Goal: Task Accomplishment & Management: Manage account settings

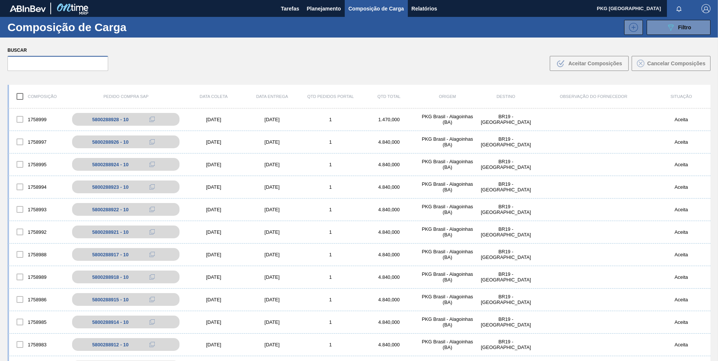
click at [63, 63] on input "text" at bounding box center [58, 63] width 101 height 15
type input "5"
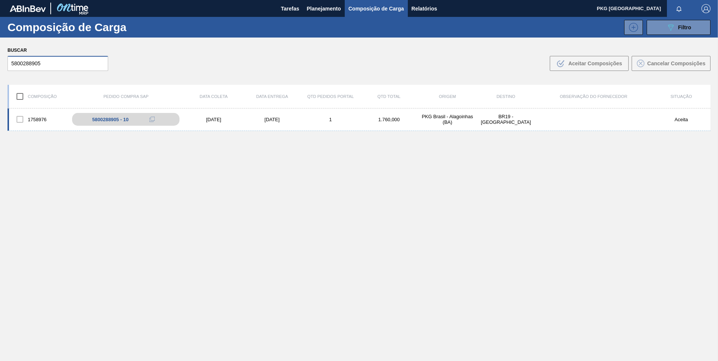
type input "5800288905"
click at [206, 123] on div "1758976 5800288905 - 10 [DATE] [DATE] 1 1.760,000 PKG [GEOGRAPHIC_DATA] - [GEOG…" at bounding box center [359, 120] width 703 height 23
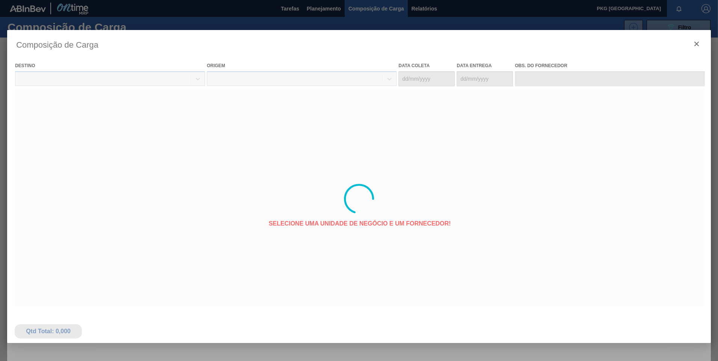
type coleta "[DATE]"
type Entrega "[DATE]"
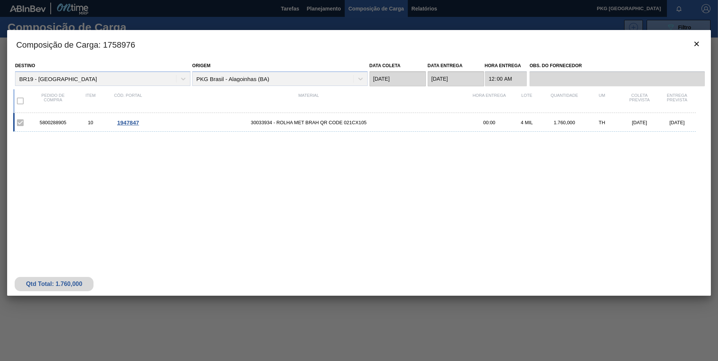
click at [261, 119] on div "5800288905 10 1947847 30033934 - ROLHA MET BRAH QR CODE 021CX105 00:00 4 MIL 1.…" at bounding box center [354, 122] width 683 height 19
click at [129, 120] on span "1947847" at bounding box center [128, 122] width 22 height 6
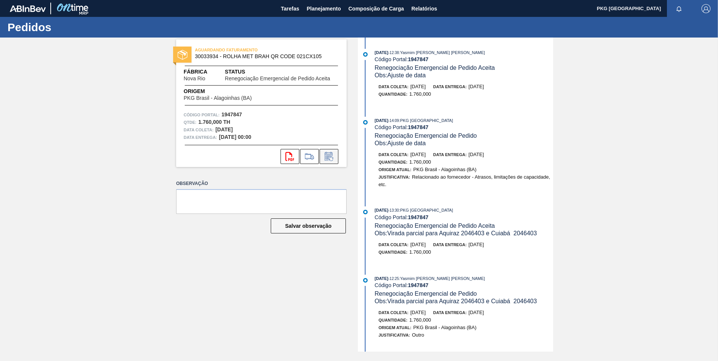
click at [332, 154] on icon at bounding box center [329, 156] width 8 height 9
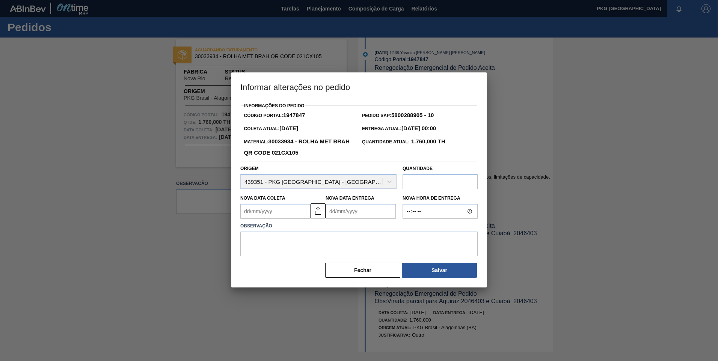
click at [282, 215] on Coleta1947847 "Nova Data Coleta" at bounding box center [275, 211] width 70 height 15
type Coleta1947847 "1"
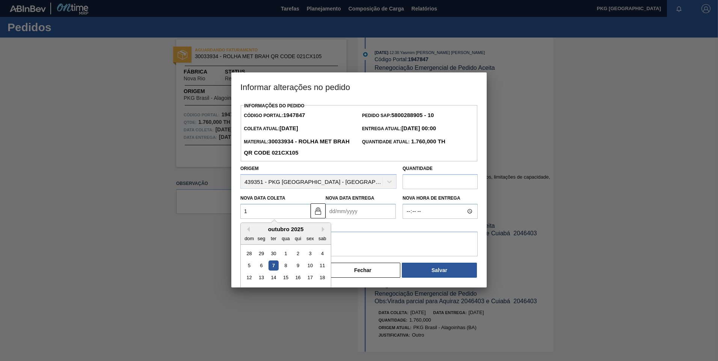
type Entrega1947847 "[DATE]"
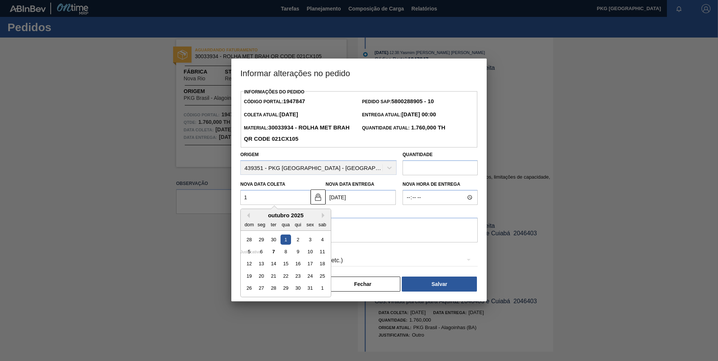
type Coleta1947847 "15"
type Entrega1947847 "[DATE]"
click at [286, 266] on div "15" at bounding box center [286, 264] width 10 height 10
type Coleta1947847 "[DATE]"
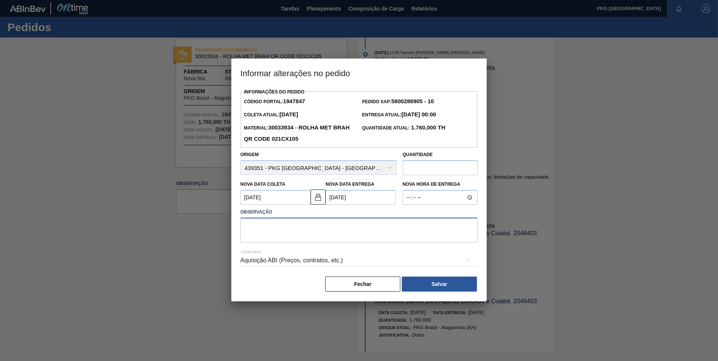
click at [265, 229] on textarea at bounding box center [358, 230] width 237 height 25
type textarea "Ajuste de data"
click at [291, 260] on div "Aquisição ABI (Preços, contratos, etc.)" at bounding box center [358, 260] width 237 height 21
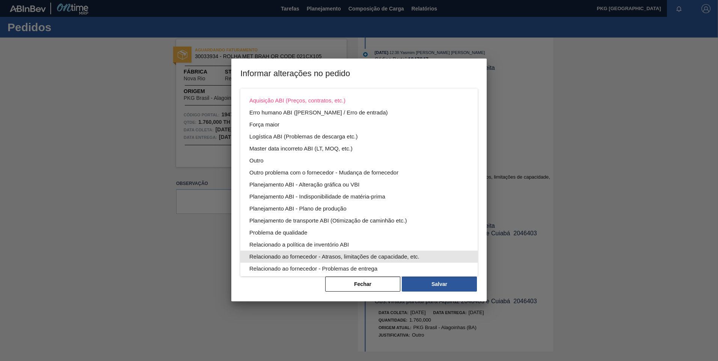
click at [351, 259] on div "Relacionado ao fornecedor - Atrasos, limitações de capacidade, etc." at bounding box center [358, 257] width 219 height 12
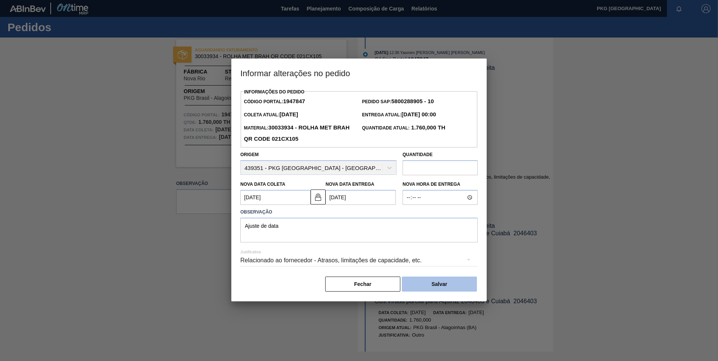
click at [448, 292] on button "Salvar" at bounding box center [439, 284] width 75 height 15
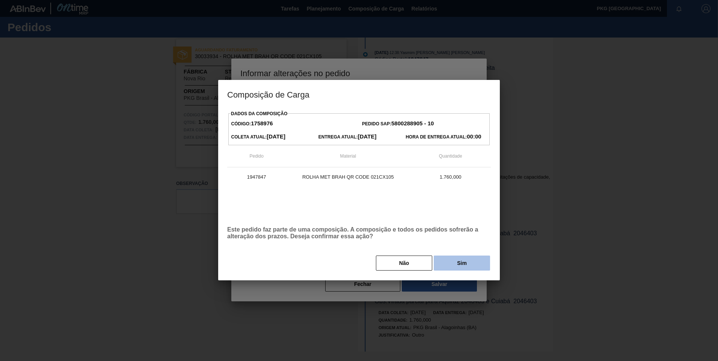
click at [468, 263] on button "Sim" at bounding box center [462, 263] width 56 height 15
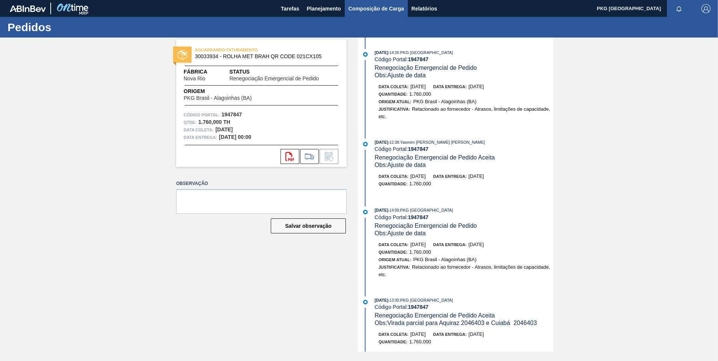
click at [357, 10] on span "Composição de Carga" at bounding box center [376, 8] width 56 height 9
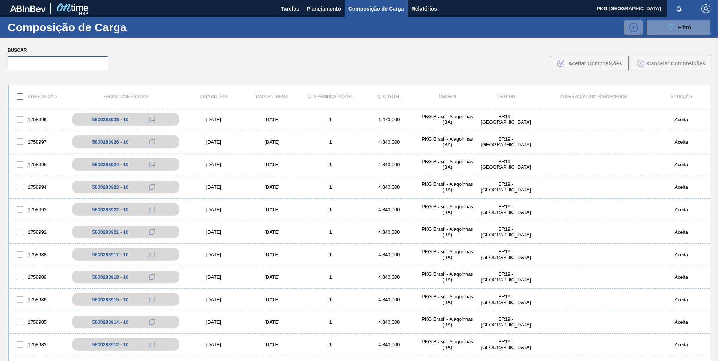
click at [69, 63] on input "text" at bounding box center [58, 63] width 101 height 15
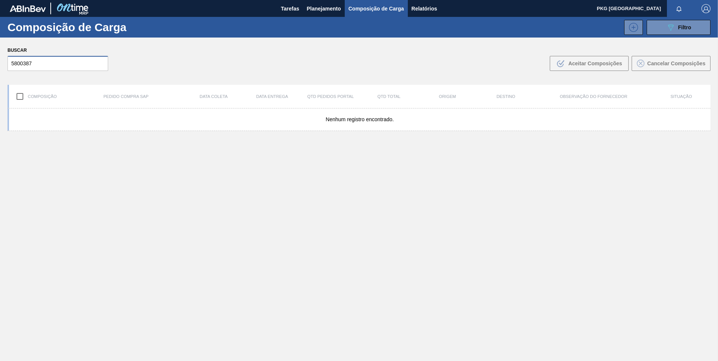
type input "58003879"
drag, startPoint x: 57, startPoint y: 68, endPoint x: 3, endPoint y: 60, distance: 54.6
click at [0, 0] on html "Tarefas Planejamento Composição de Carga Relatórios PKG Brasil Marcar todas com…" at bounding box center [359, 0] width 718 height 0
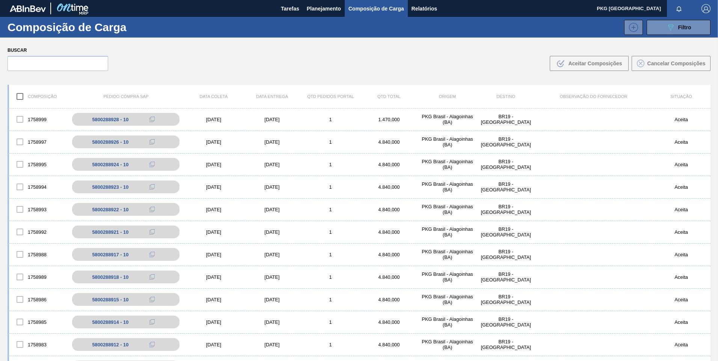
drag, startPoint x: 79, startPoint y: 52, endPoint x: 79, endPoint y: 56, distance: 4.5
click at [79, 54] on label "Buscar" at bounding box center [58, 50] width 101 height 11
click at [79, 58] on input "text" at bounding box center [58, 63] width 101 height 15
paste input "5800387937"
type input "5"
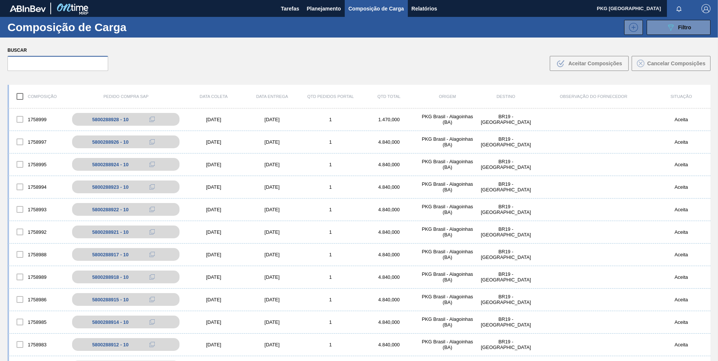
paste input "2046403"
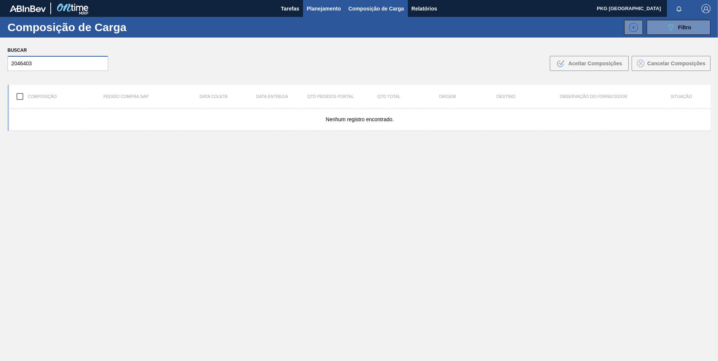
type input "2046403"
click at [329, 4] on span "Planejamento" at bounding box center [324, 8] width 34 height 9
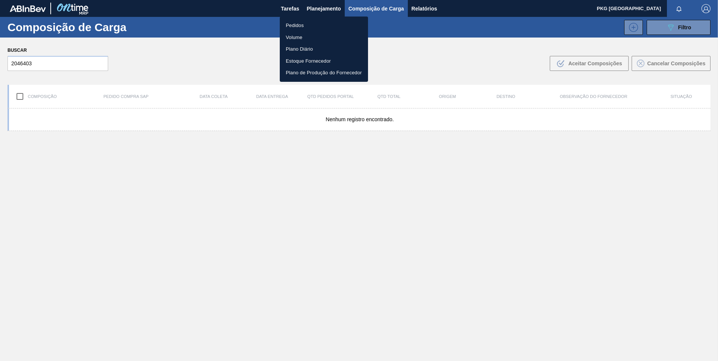
click at [302, 24] on li "Pedidos" at bounding box center [324, 26] width 88 height 12
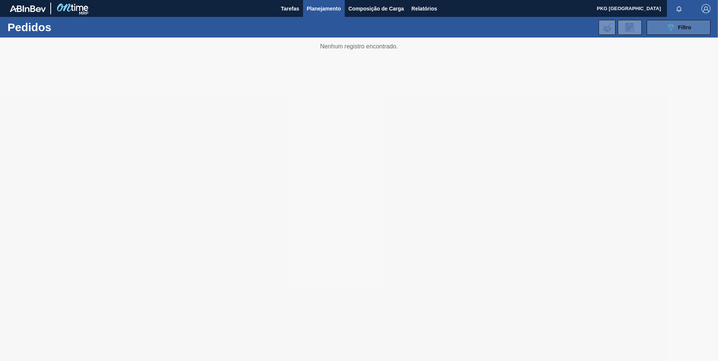
click at [667, 33] on button "089F7B8B-B2A5-4AFE-B5C0-19BA573D28AC Filtro" at bounding box center [679, 27] width 64 height 15
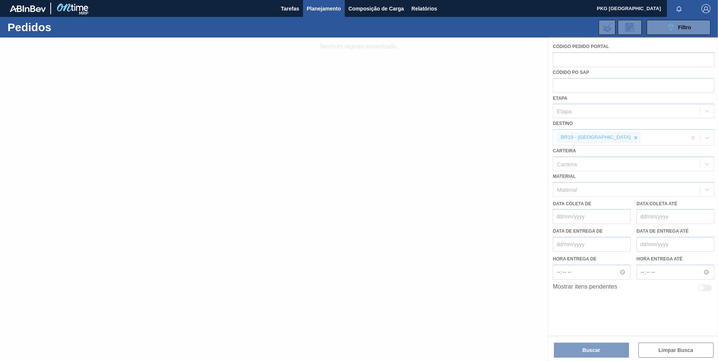
click at [561, 87] on div at bounding box center [359, 200] width 718 height 324
click at [559, 84] on div at bounding box center [359, 200] width 718 height 324
click at [604, 138] on div at bounding box center [359, 200] width 718 height 324
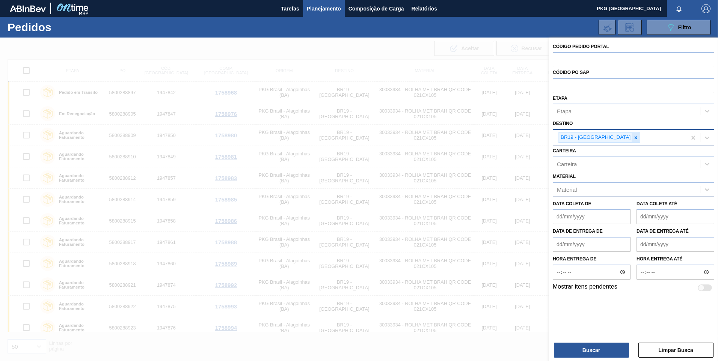
click at [633, 140] on icon at bounding box center [635, 137] width 5 height 5
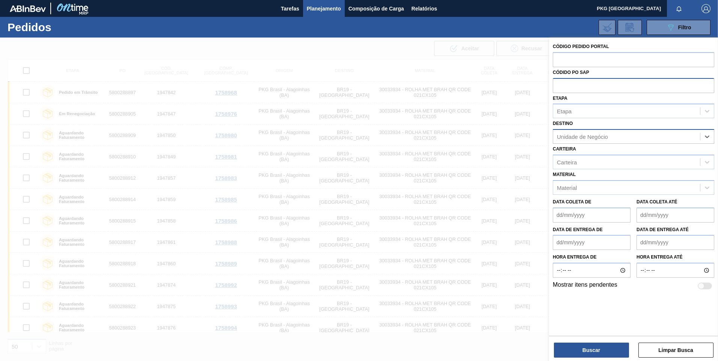
click at [577, 84] on input "text" at bounding box center [633, 85] width 161 height 14
paste input "2046403"
type input "2046403"
click at [581, 352] on button "Buscar" at bounding box center [591, 350] width 75 height 15
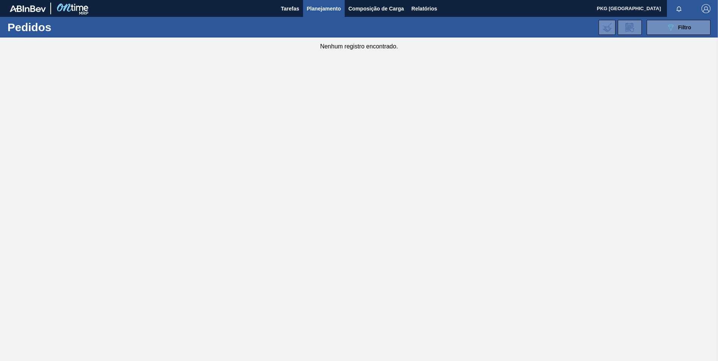
drag, startPoint x: 364, startPoint y: 6, endPoint x: 333, endPoint y: 17, distance: 31.7
click at [363, 6] on span "Composição de Carga" at bounding box center [376, 8] width 56 height 9
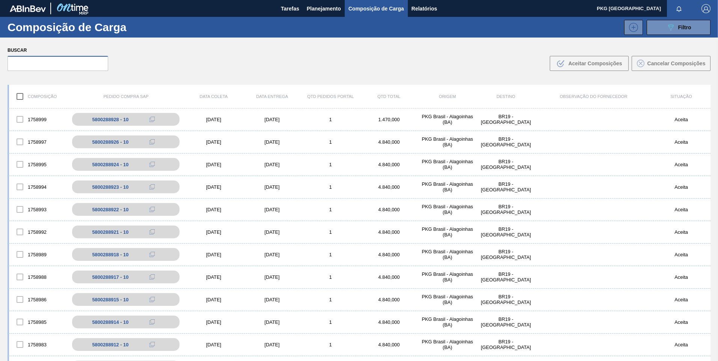
click at [78, 63] on input "text" at bounding box center [58, 63] width 101 height 15
paste input "5800288905"
type input "5800288905"
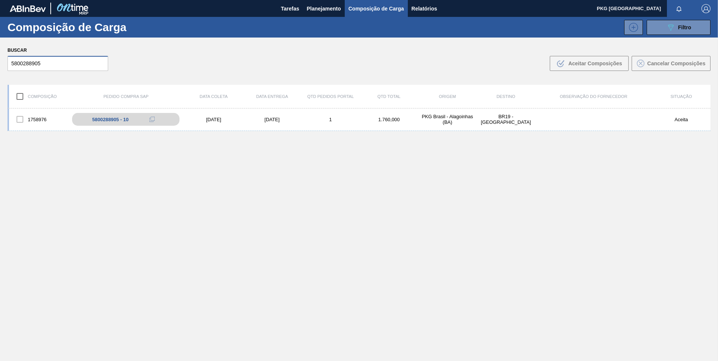
drag, startPoint x: 58, startPoint y: 63, endPoint x: 0, endPoint y: 66, distance: 58.3
click at [0, 0] on html "Tarefas Planejamento Composição de Carga Relatórios PKG Brasil Marcar todas com…" at bounding box center [359, 0] width 718 height 0
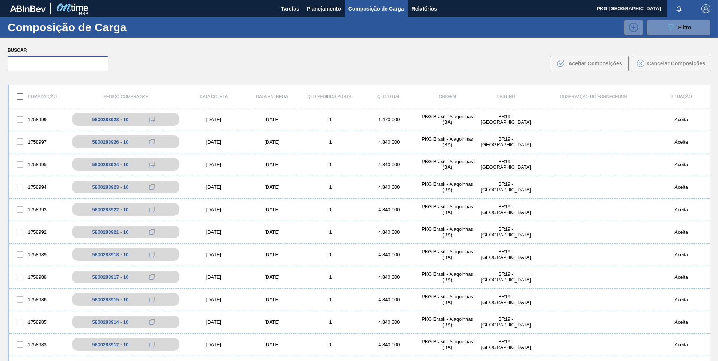
click at [62, 60] on input "text" at bounding box center [58, 63] width 101 height 15
click at [664, 31] on button "089F7B8B-B2A5-4AFE-B5C0-19BA573D28AC Filtro" at bounding box center [679, 27] width 64 height 15
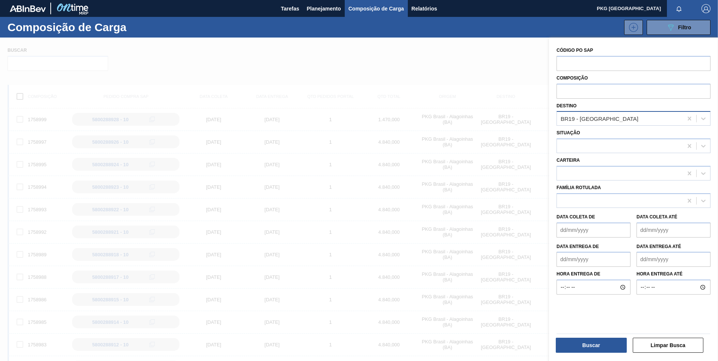
click at [620, 120] on div "BR19 - [GEOGRAPHIC_DATA]" at bounding box center [620, 118] width 126 height 11
click at [606, 116] on div "BR19 - [GEOGRAPHIC_DATA]" at bounding box center [620, 118] width 126 height 11
type input "aqui"
click at [594, 151] on div "BR03 - Aquiraz" at bounding box center [634, 151] width 154 height 14
click at [587, 344] on button "Buscar" at bounding box center [591, 345] width 71 height 15
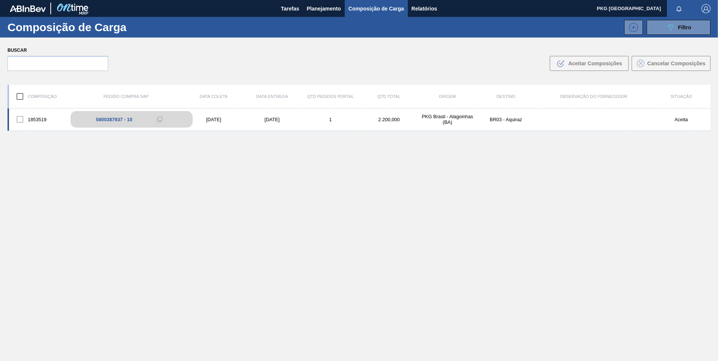
click at [111, 119] on div "5800387937 - 10" at bounding box center [114, 120] width 36 height 6
click at [278, 121] on div "[DATE]" at bounding box center [272, 120] width 59 height 6
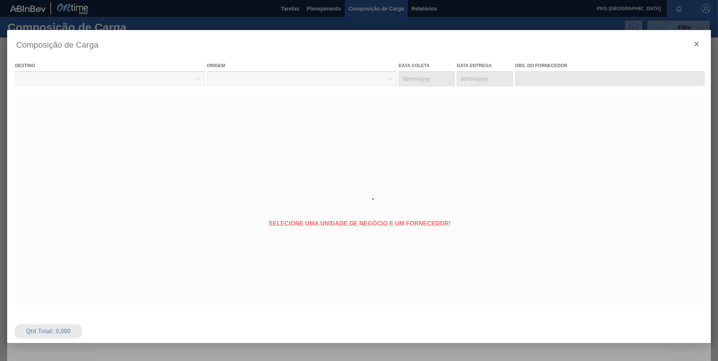
type coleta "[DATE]"
type Entrega "[DATE]"
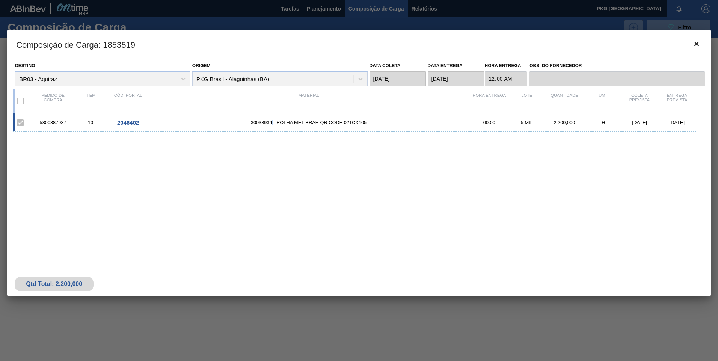
click at [272, 125] on span "30033934 - ROLHA MET BRAH QR CODE 021CX105" at bounding box center [309, 123] width 324 height 6
click at [255, 123] on span "30033934 - ROLHA MET BRAH QR CODE 021CX105" at bounding box center [309, 123] width 324 height 6
click at [143, 122] on div "2046402" at bounding box center [128, 122] width 38 height 6
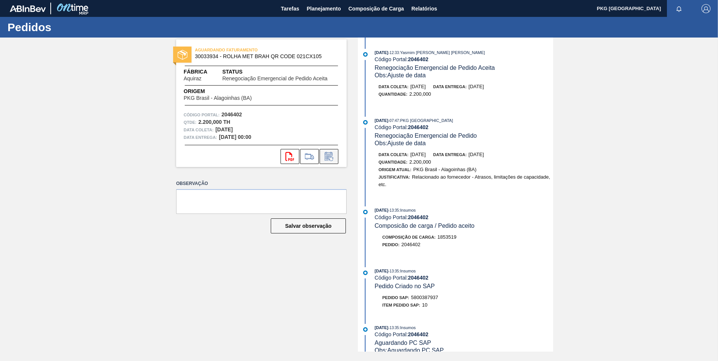
click at [329, 158] on icon at bounding box center [329, 156] width 12 height 9
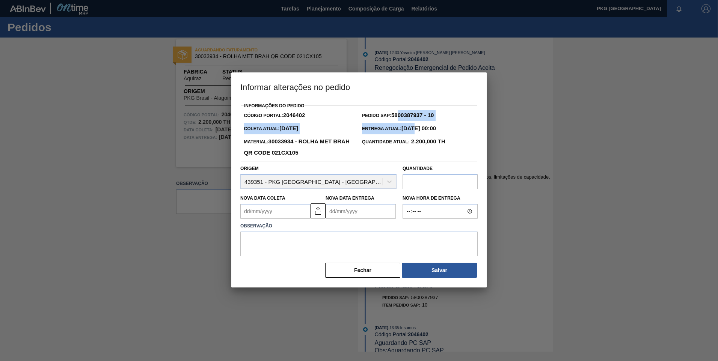
drag, startPoint x: 412, startPoint y: 113, endPoint x: 399, endPoint y: 108, distance: 13.3
click at [399, 108] on div "Código Portal: 2046402 Pedido SAP: 5800387937 - 10 [PERSON_NAME] Atual: [DATE] …" at bounding box center [359, 133] width 230 height 50
drag, startPoint x: 399, startPoint y: 108, endPoint x: 398, endPoint y: 113, distance: 5.4
click at [398, 113] on strong "5800387937 - 10" at bounding box center [412, 115] width 42 height 6
drag, startPoint x: 391, startPoint y: 115, endPoint x: 430, endPoint y: 116, distance: 38.7
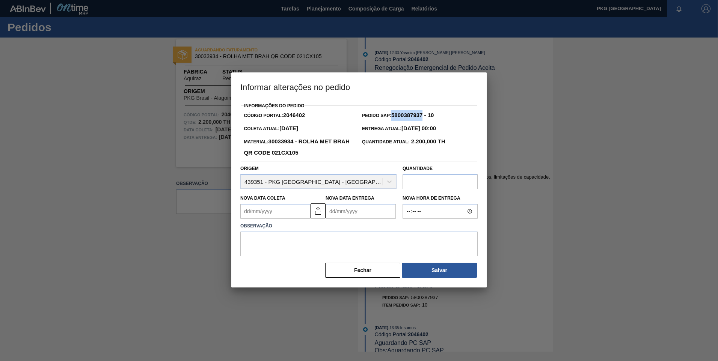
click at [430, 116] on span "Pedido SAP: 5800387937 - 10" at bounding box center [398, 115] width 72 height 5
copy span "5800387937"
click at [363, 278] on button "Fechar" at bounding box center [362, 270] width 75 height 15
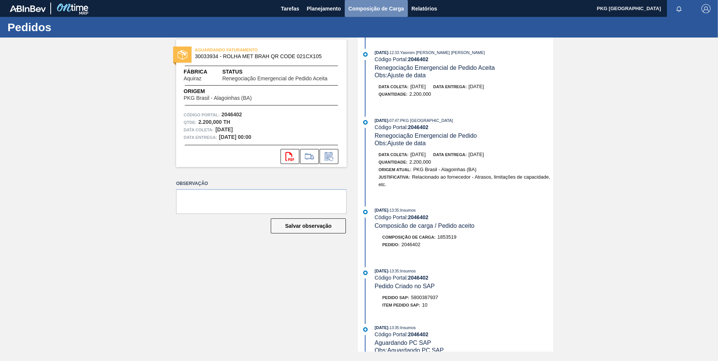
click at [383, 7] on span "Composição de Carga" at bounding box center [376, 8] width 56 height 9
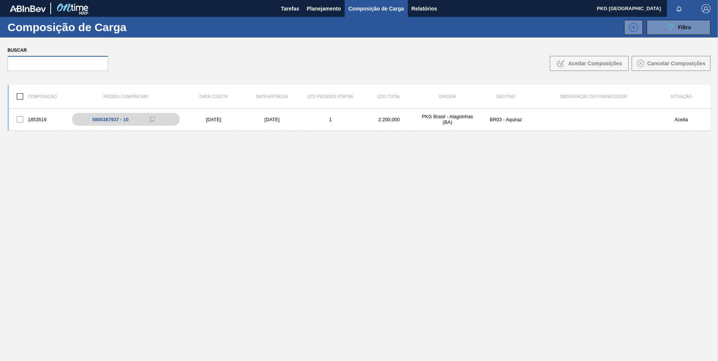
click at [34, 64] on input "text" at bounding box center [58, 63] width 101 height 15
type input "5800387935"
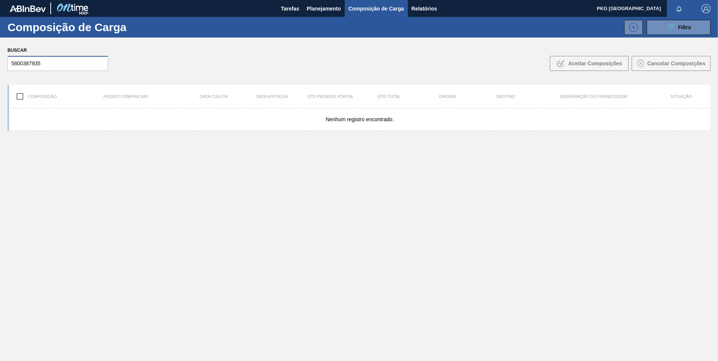
drag, startPoint x: 55, startPoint y: 65, endPoint x: -2, endPoint y: 65, distance: 56.7
click at [0, 0] on html "Tarefas Planejamento Composição de Carga Relatórios PKG Brasil Marcar todas com…" at bounding box center [359, 0] width 718 height 0
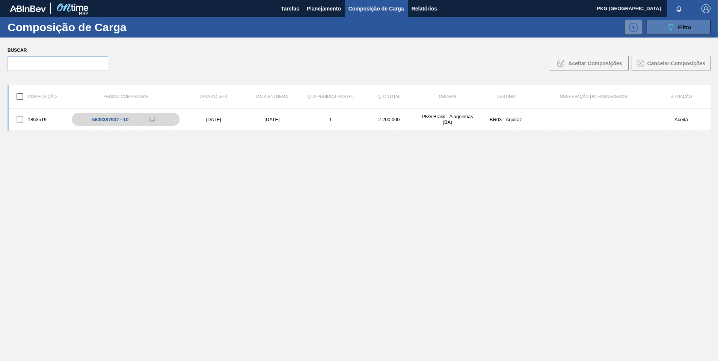
click at [671, 28] on icon "089F7B8B-B2A5-4AFE-B5C0-19BA573D28AC" at bounding box center [670, 27] width 9 height 9
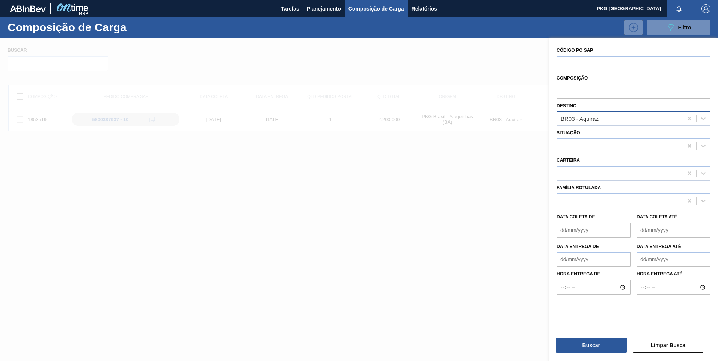
drag, startPoint x: 615, startPoint y: 122, endPoint x: 624, endPoint y: 121, distance: 9.4
click at [615, 122] on div "BR03 - Aquiraz" at bounding box center [620, 118] width 126 height 11
click at [661, 116] on div "BR03 - Aquiraz" at bounding box center [620, 118] width 126 height 11
type input "cui"
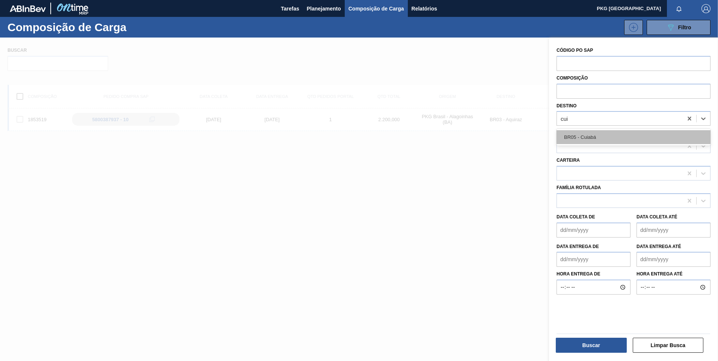
click at [617, 136] on div "BR05 - Cuiabá" at bounding box center [634, 137] width 154 height 14
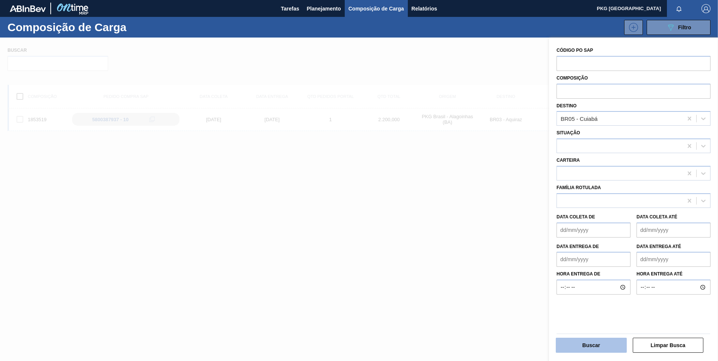
click at [599, 349] on button "Buscar" at bounding box center [591, 345] width 71 height 15
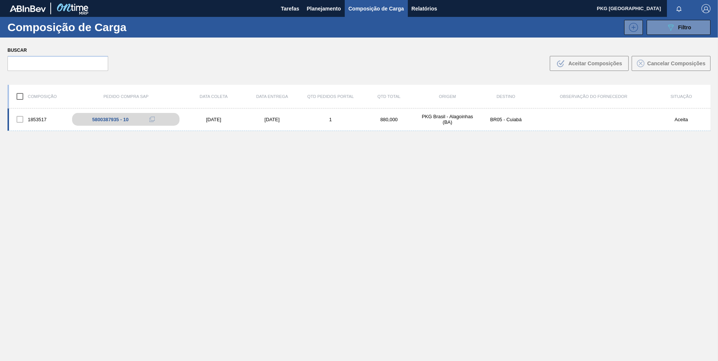
click at [214, 121] on div "[DATE]" at bounding box center [213, 120] width 59 height 6
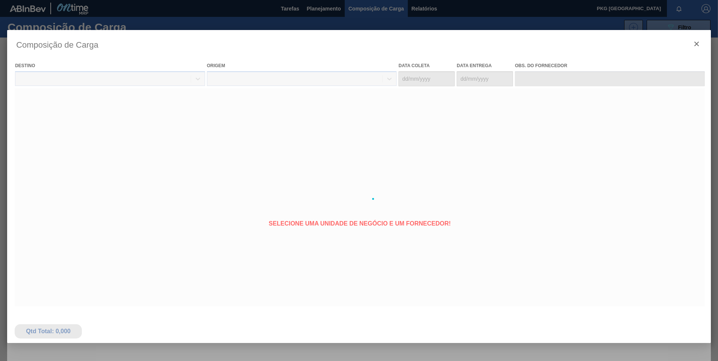
type coleta "[DATE]"
type Entrega "[DATE]"
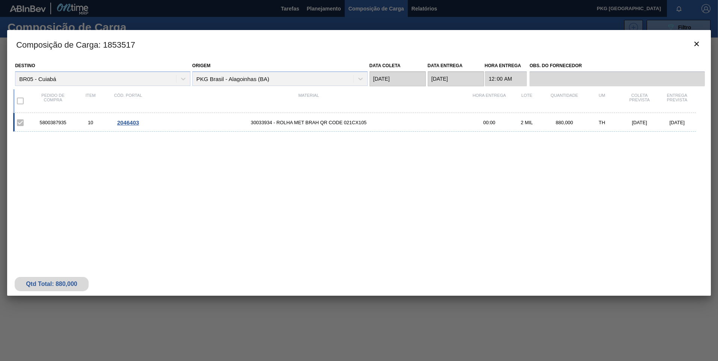
click at [275, 122] on span "30033934 - ROLHA MET BRAH QR CODE 021CX105" at bounding box center [309, 123] width 324 height 6
click at [257, 123] on span "30033934 - ROLHA MET BRAH QR CODE 021CX105" at bounding box center [309, 123] width 324 height 6
click at [133, 121] on span "2046403" at bounding box center [128, 122] width 22 height 6
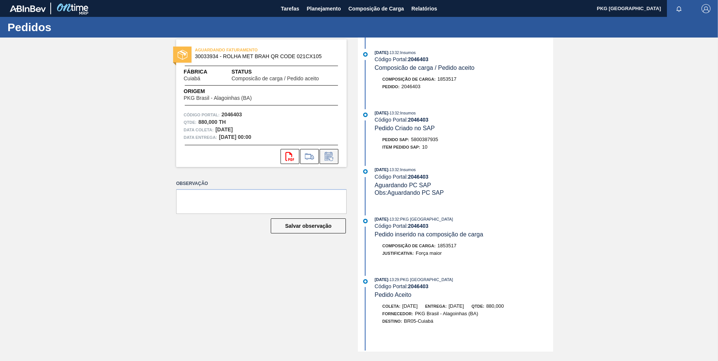
click at [324, 160] on icon at bounding box center [329, 156] width 12 height 9
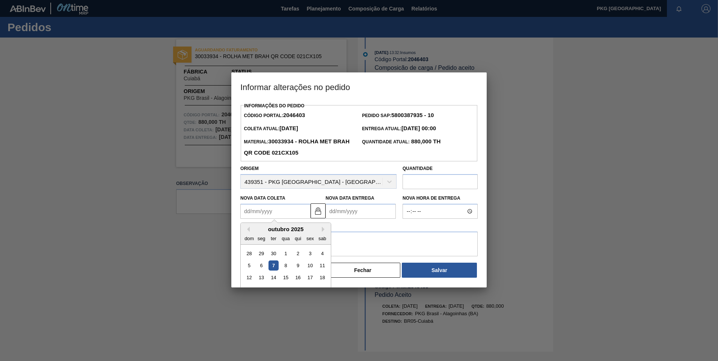
click at [274, 208] on Coleta2046403 "Nova Data Coleta" at bounding box center [275, 211] width 70 height 15
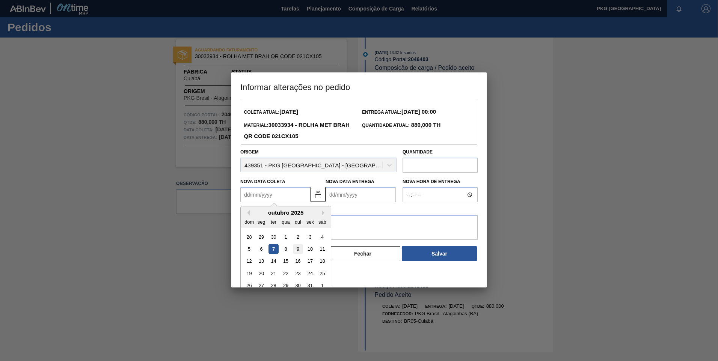
scroll to position [25, 0]
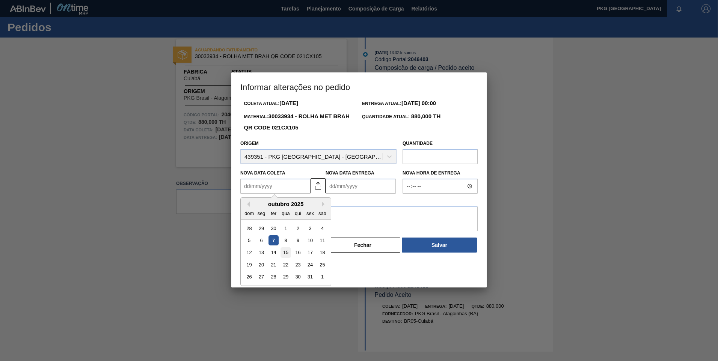
click at [287, 253] on div "15" at bounding box center [286, 253] width 10 height 10
type Coleta2046403 "[DATE]"
type Entrega2046403 "[DATE]"
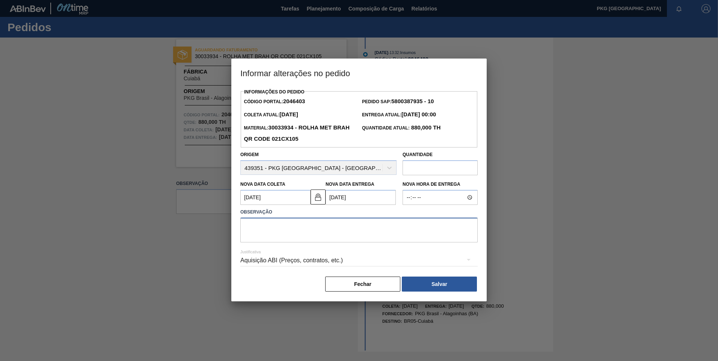
click at [272, 226] on textarea at bounding box center [358, 230] width 237 height 25
type textarea "Ajuste de carga"
click at [285, 263] on div "Aquisição ABI (Preços, contratos, etc.)" at bounding box center [358, 260] width 237 height 21
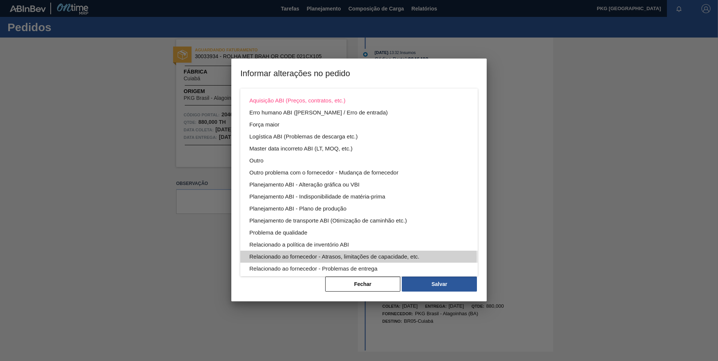
click at [329, 258] on div "Relacionado ao fornecedor - Atrasos, limitações de capacidade, etc." at bounding box center [358, 257] width 219 height 12
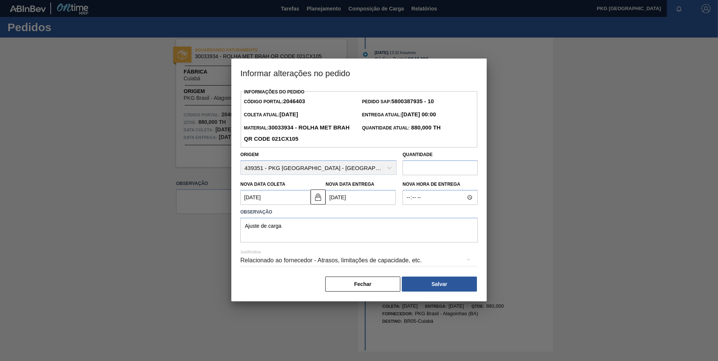
click at [427, 286] on button "Salvar" at bounding box center [439, 284] width 75 height 15
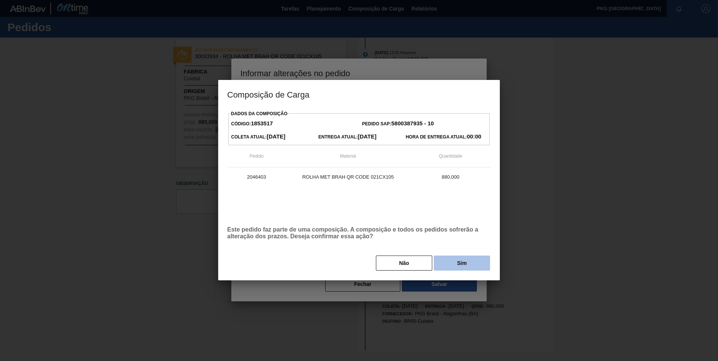
click at [465, 263] on button "Sim" at bounding box center [462, 263] width 56 height 15
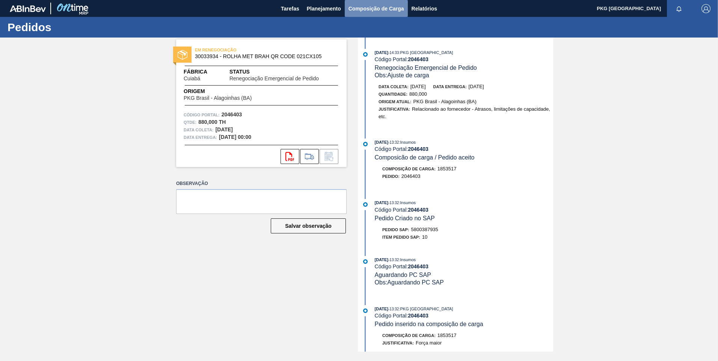
click at [377, 14] on button "Composição de Carga" at bounding box center [376, 8] width 63 height 17
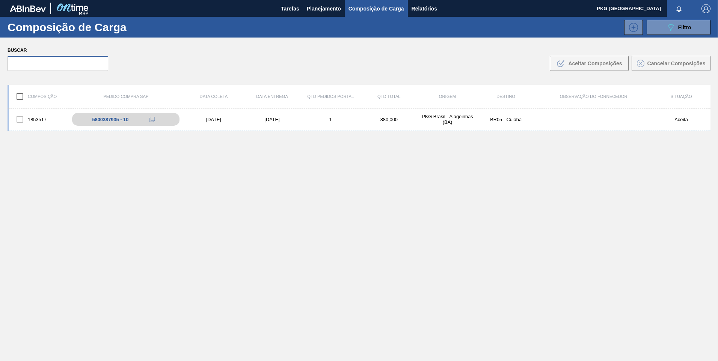
click at [83, 59] on input "text" at bounding box center [58, 63] width 101 height 15
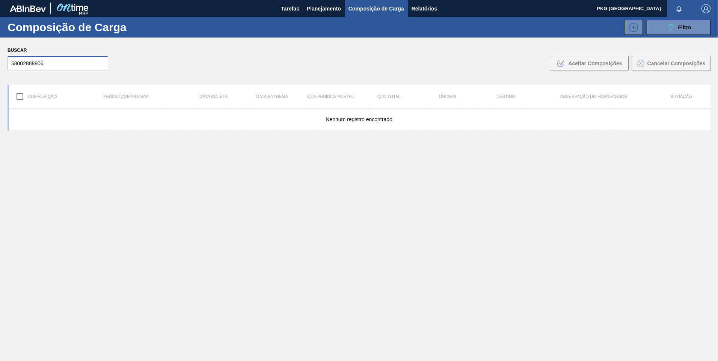
type input "58002888906"
click at [668, 29] on icon "089F7B8B-B2A5-4AFE-B5C0-19BA573D28AC" at bounding box center [670, 27] width 9 height 9
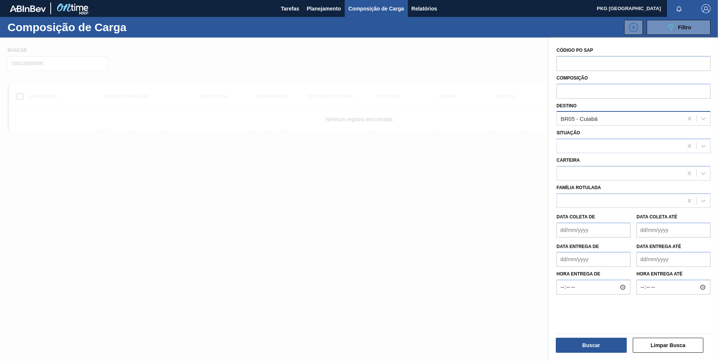
click at [664, 121] on div "BR05 - Cuiabá" at bounding box center [620, 118] width 126 height 11
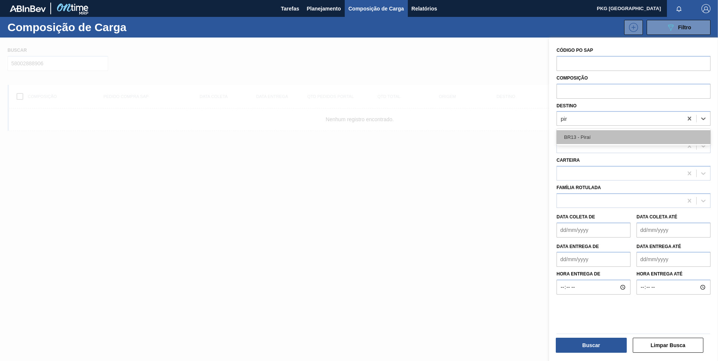
type input "pira"
click at [587, 139] on div "BR13 - Piraí" at bounding box center [634, 137] width 154 height 14
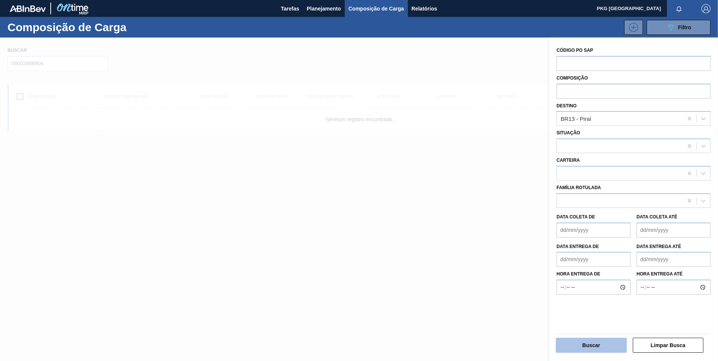
click at [585, 352] on button "Buscar" at bounding box center [591, 345] width 71 height 15
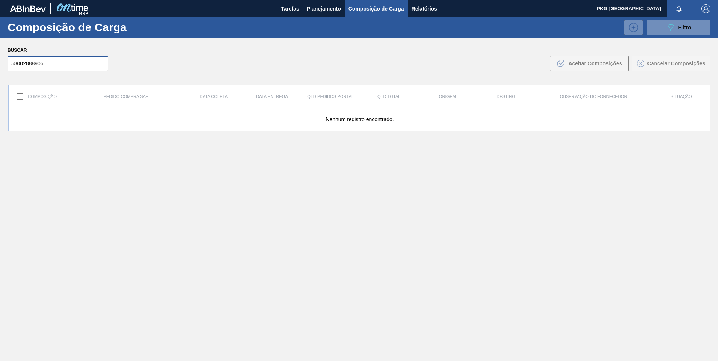
click at [71, 63] on input "58002888906" at bounding box center [58, 63] width 101 height 15
drag, startPoint x: 38, startPoint y: 63, endPoint x: 0, endPoint y: 60, distance: 37.3
click at [0, 0] on html "Tarefas Planejamento Composição de Carga Relatórios PKG Brasil Marcar todas com…" at bounding box center [359, 0] width 718 height 0
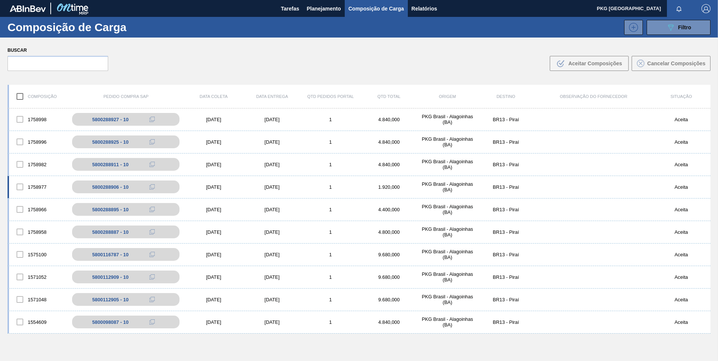
click at [215, 187] on div "[DATE]" at bounding box center [213, 187] width 59 height 6
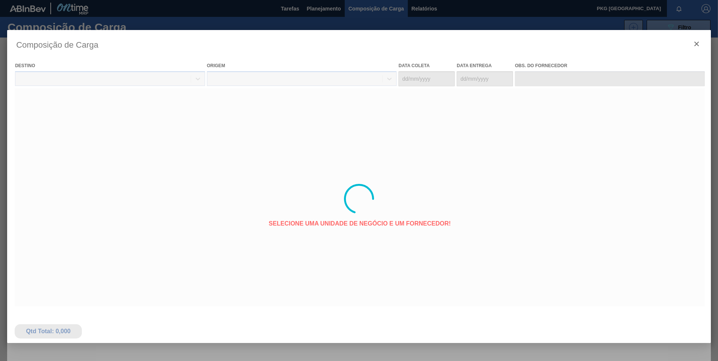
type coleta "[DATE]"
type Entrega "[DATE]"
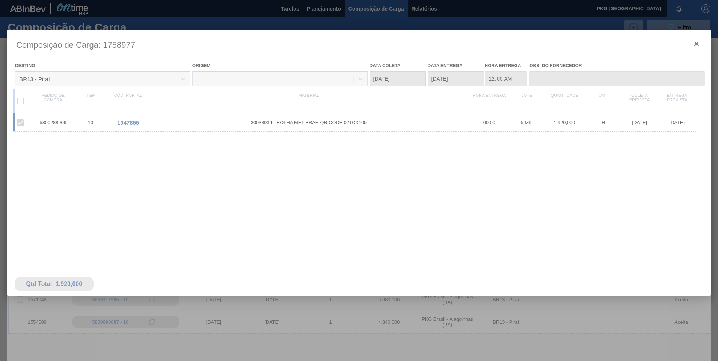
click at [124, 121] on div at bounding box center [359, 199] width 704 height 338
click at [121, 120] on div at bounding box center [359, 199] width 704 height 338
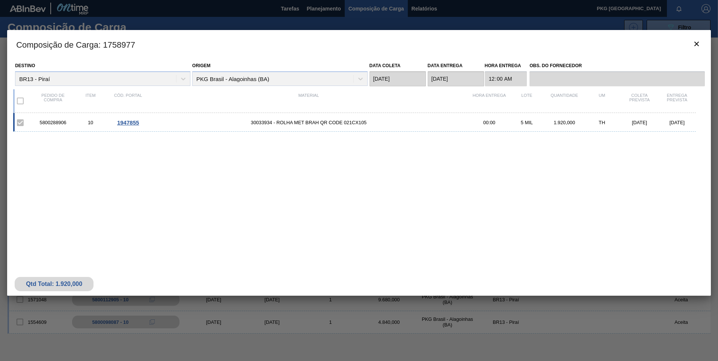
drag, startPoint x: 291, startPoint y: 125, endPoint x: 286, endPoint y: 126, distance: 5.7
click at [291, 125] on span "30033934 - ROLHA MET BRAH QR CODE 021CX105" at bounding box center [309, 123] width 324 height 6
drag, startPoint x: 259, startPoint y: 123, endPoint x: 254, endPoint y: 125, distance: 5.7
click at [259, 123] on span "30033934 - ROLHA MET BRAH QR CODE 021CX105" at bounding box center [309, 123] width 324 height 6
click at [263, 123] on span "30033934 - ROLHA MET BRAH QR CODE 021CX105" at bounding box center [309, 123] width 324 height 6
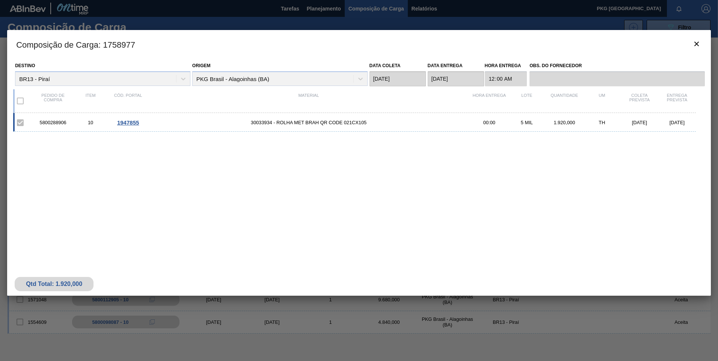
click at [263, 122] on span "30033934 - ROLHA MET BRAH QR CODE 021CX105" at bounding box center [309, 123] width 324 height 6
click at [127, 125] on span "1947855" at bounding box center [128, 122] width 22 height 6
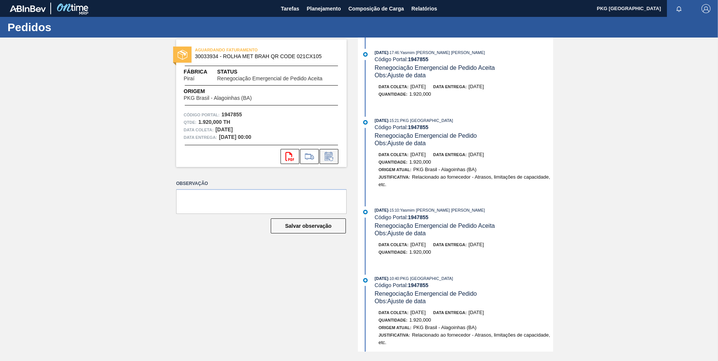
click at [326, 156] on icon at bounding box center [329, 156] width 12 height 9
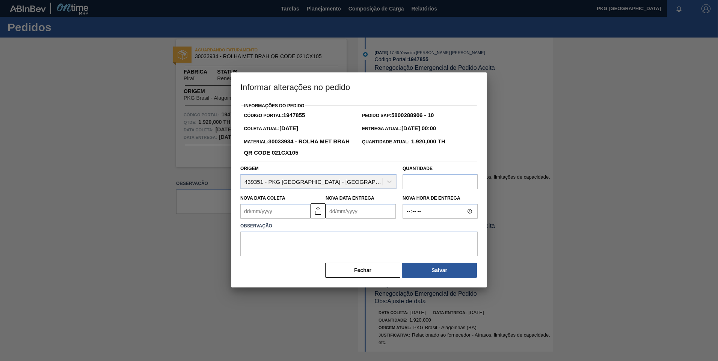
click at [267, 212] on Coleta1947855 "Nova Data Coleta" at bounding box center [275, 211] width 70 height 15
click at [258, 210] on Coleta1947855 "Nova Data Coleta" at bounding box center [275, 211] width 70 height 15
type Coleta1947855 "1"
type Entrega1947855 "[DATE]"
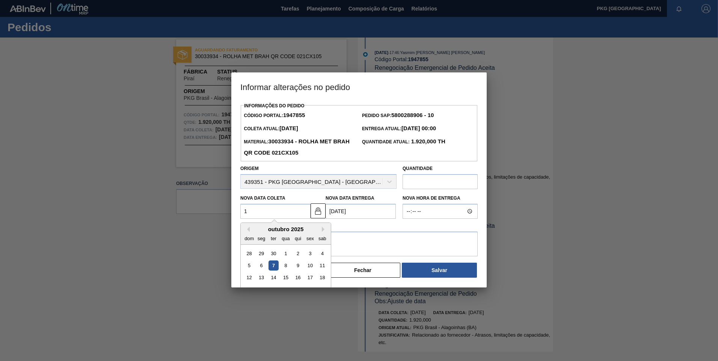
type Coleta1947855 "16"
type Entrega1947855 "[DATE]"
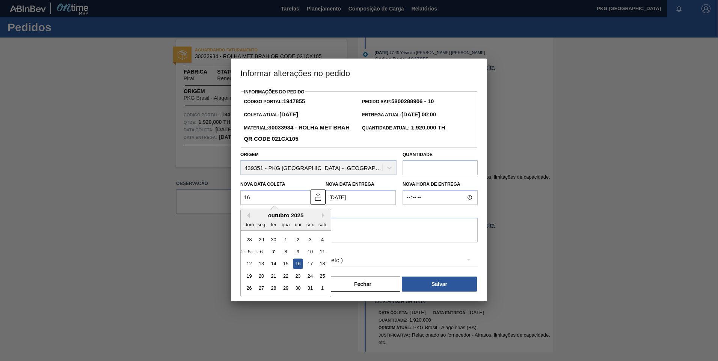
click at [298, 263] on div "16" at bounding box center [298, 264] width 10 height 10
type Coleta1947855 "[DATE]"
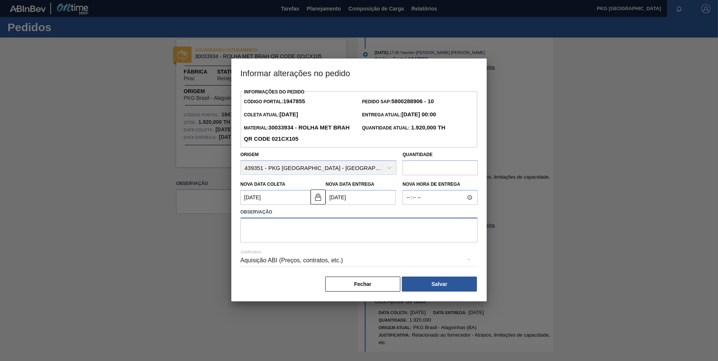
click at [317, 231] on textarea at bounding box center [358, 230] width 237 height 25
type textarea "Ajuste de data"
click at [316, 259] on div "Aquisição ABI (Preços, contratos, etc.)" at bounding box center [358, 260] width 237 height 21
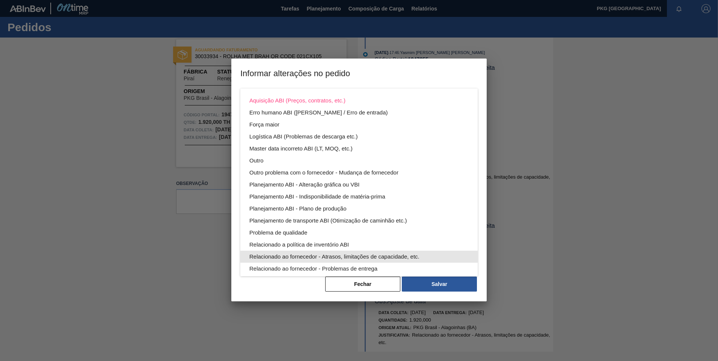
click at [355, 255] on div "Relacionado ao fornecedor - Atrasos, limitações de capacidade, etc." at bounding box center [358, 257] width 219 height 12
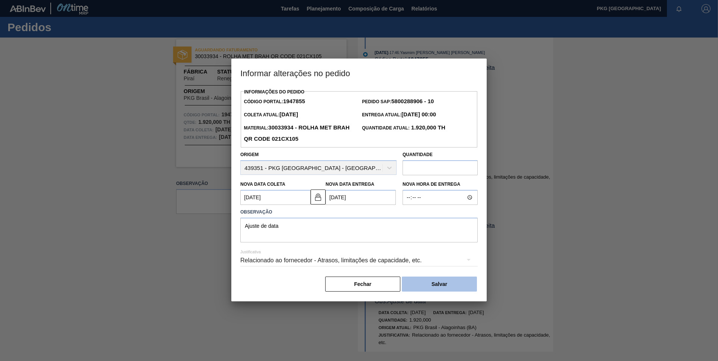
click at [435, 288] on button "Salvar" at bounding box center [439, 284] width 75 height 15
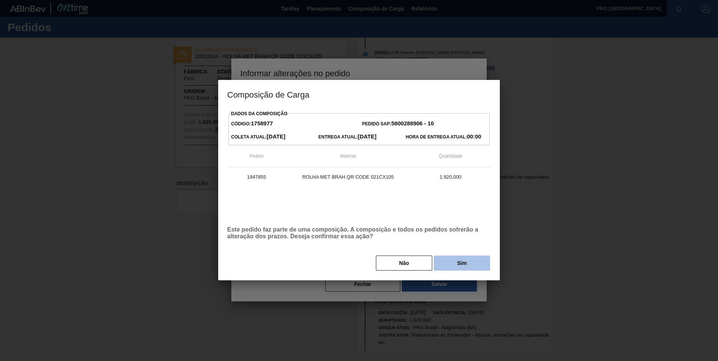
click at [473, 258] on button "Sim" at bounding box center [462, 263] width 56 height 15
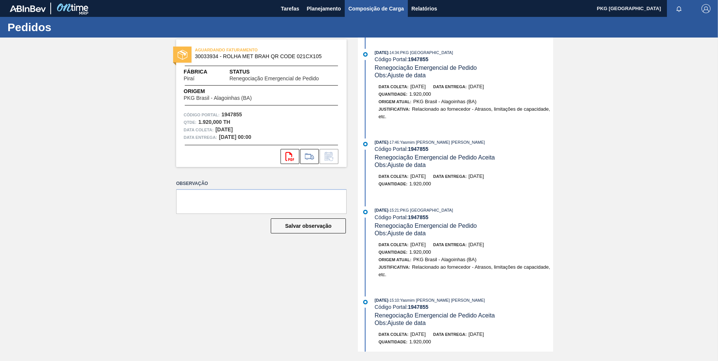
click at [369, 14] on button "Composição de Carga" at bounding box center [376, 8] width 63 height 17
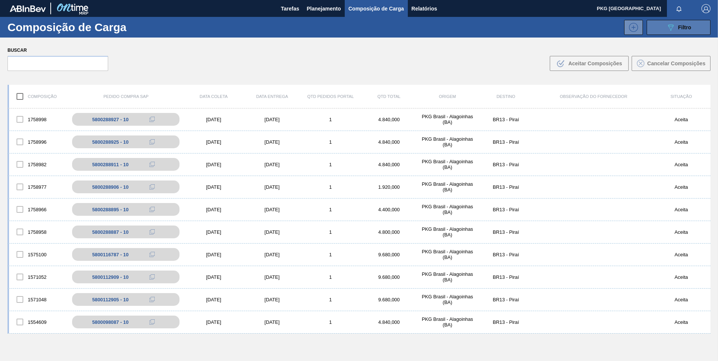
click at [663, 33] on button "089F7B8B-B2A5-4AFE-B5C0-19BA573D28AC Filtro" at bounding box center [679, 27] width 64 height 15
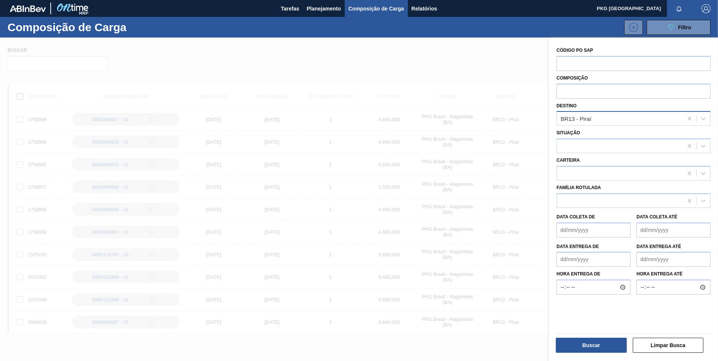
click at [606, 115] on div "BR13 - Piraí" at bounding box center [620, 118] width 126 height 11
type input "[GEOGRAPHIC_DATA]"
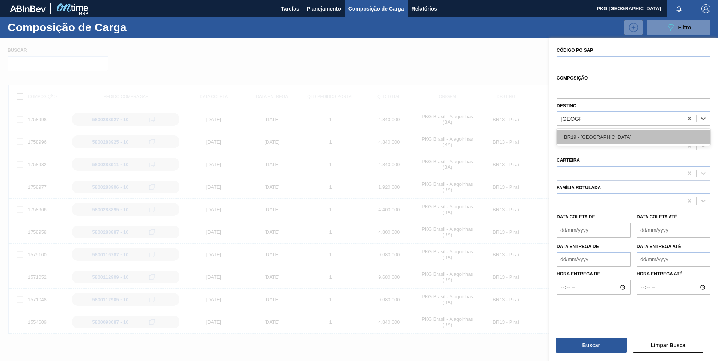
click at [603, 139] on div "BR19 - [GEOGRAPHIC_DATA]" at bounding box center [634, 137] width 154 height 14
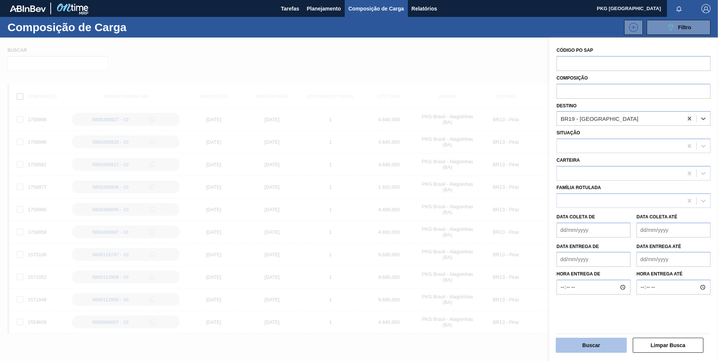
click at [596, 342] on button "Buscar" at bounding box center [591, 345] width 71 height 15
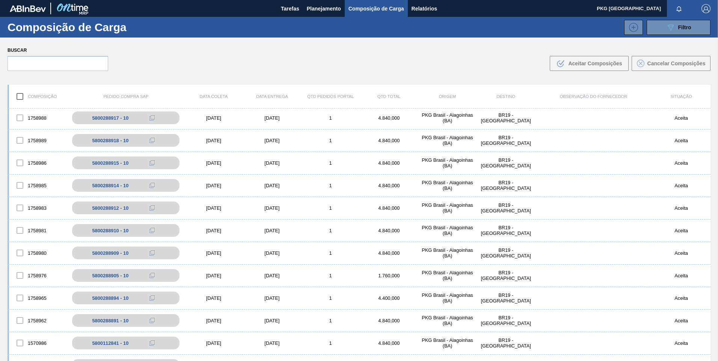
scroll to position [163, 0]
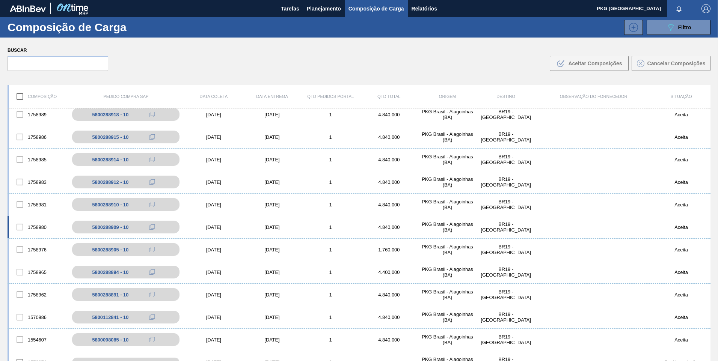
click at [270, 227] on div "[DATE]" at bounding box center [272, 228] width 59 height 6
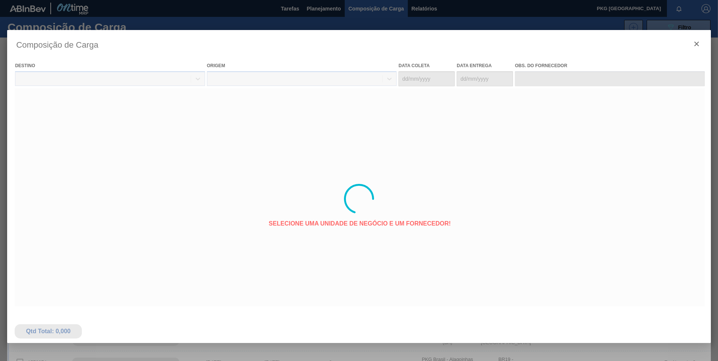
type coleta "[DATE]"
type Entrega "[DATE]"
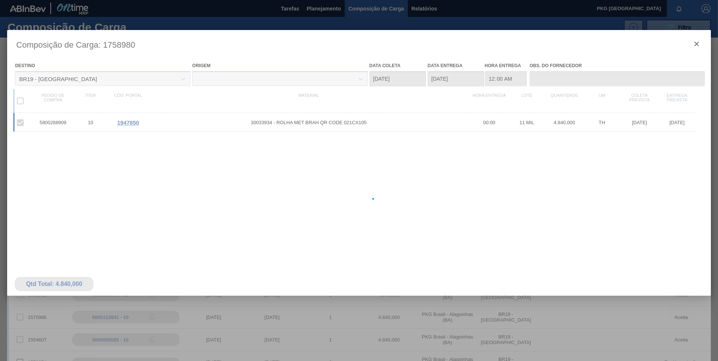
click at [134, 124] on div at bounding box center [359, 199] width 704 height 338
click at [126, 121] on div at bounding box center [359, 199] width 704 height 338
click at [126, 123] on div at bounding box center [359, 199] width 704 height 338
click at [126, 125] on div at bounding box center [359, 199] width 704 height 338
drag, startPoint x: 275, startPoint y: 127, endPoint x: 261, endPoint y: 124, distance: 13.4
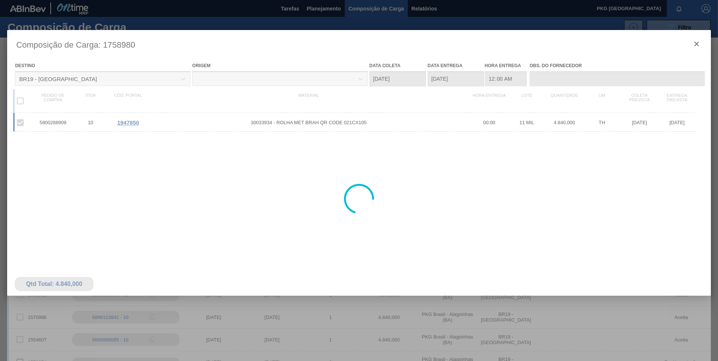
click at [272, 127] on div at bounding box center [359, 199] width 704 height 338
click at [258, 122] on div at bounding box center [359, 199] width 704 height 338
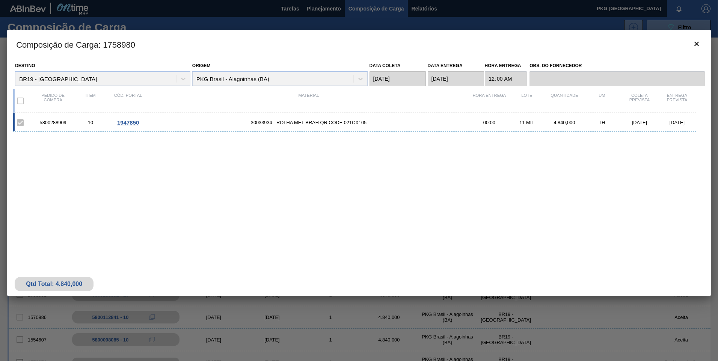
click at [250, 122] on span "30033934 - ROLHA MET BRAH QR CODE 021CX105" at bounding box center [309, 123] width 324 height 6
click at [140, 124] on div "1947850" at bounding box center [128, 122] width 38 height 6
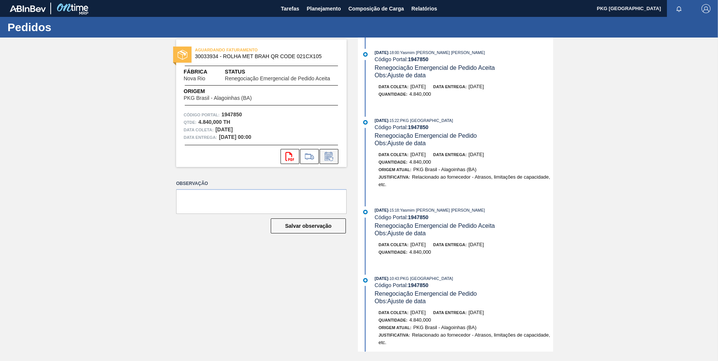
click at [330, 156] on icon at bounding box center [329, 156] width 12 height 9
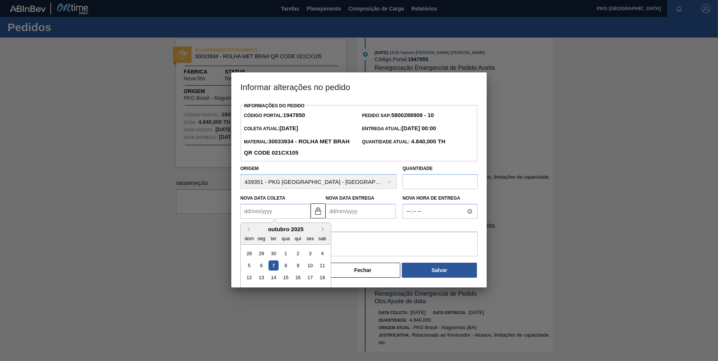
click at [263, 207] on Coleta1947850 "Nova Data Coleta" at bounding box center [275, 211] width 70 height 15
type Coleta1947850 "[DATE]"
type Entrega1947850 "[DATE]"
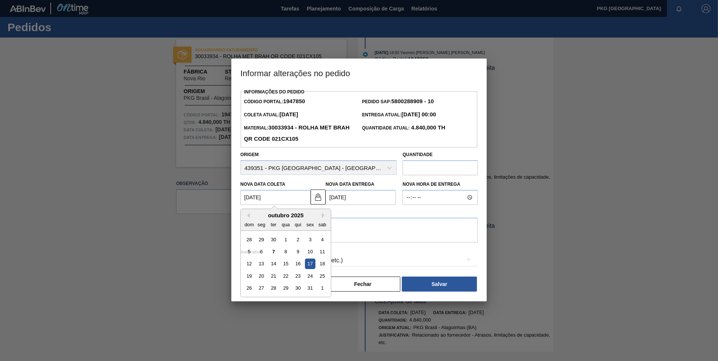
click at [310, 263] on div "17" at bounding box center [310, 264] width 10 height 10
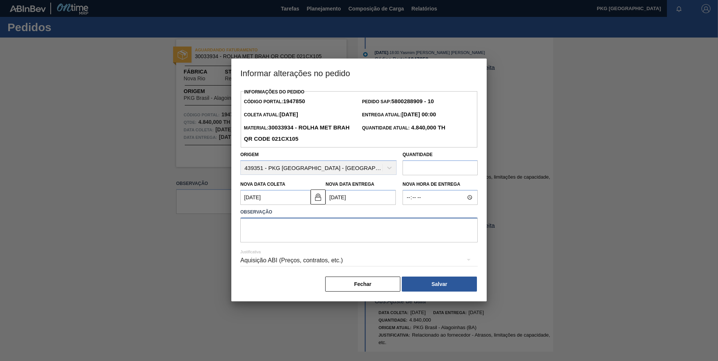
click at [296, 230] on textarea at bounding box center [358, 230] width 237 height 25
type textarea "Ajuste de data"
click at [282, 261] on div "Aquisição ABI (Preços, contratos, etc.)" at bounding box center [358, 260] width 237 height 21
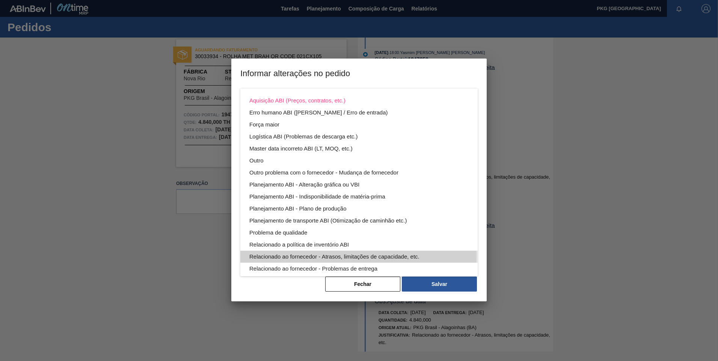
drag, startPoint x: 336, startPoint y: 256, endPoint x: 374, endPoint y: 268, distance: 39.7
click at [336, 256] on div "Relacionado ao fornecedor - Atrasos, limitações de capacidade, etc." at bounding box center [358, 257] width 219 height 12
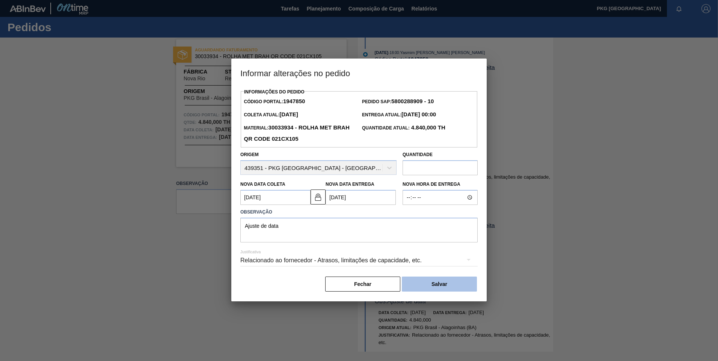
click at [448, 287] on button "Salvar" at bounding box center [439, 284] width 75 height 15
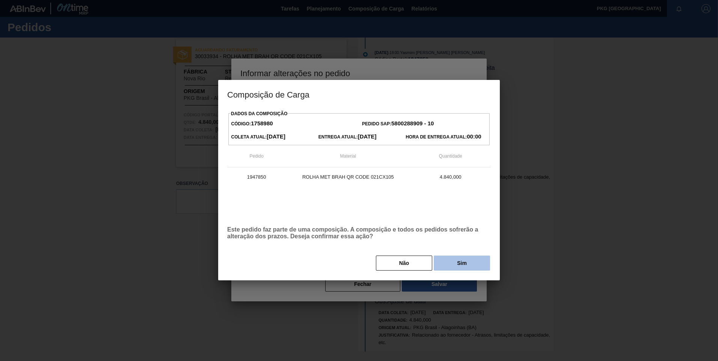
click at [480, 267] on button "Sim" at bounding box center [462, 263] width 56 height 15
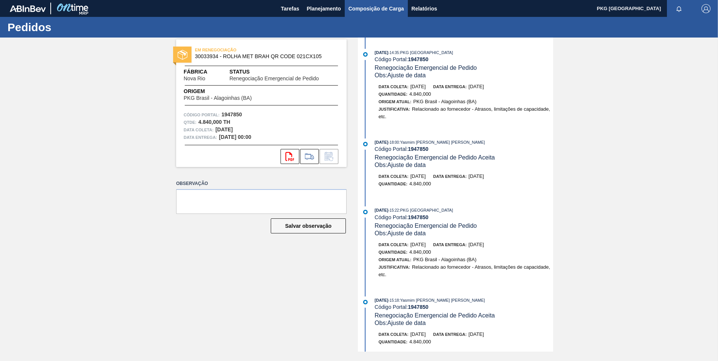
click at [381, 3] on button "Composição de Carga" at bounding box center [376, 8] width 63 height 17
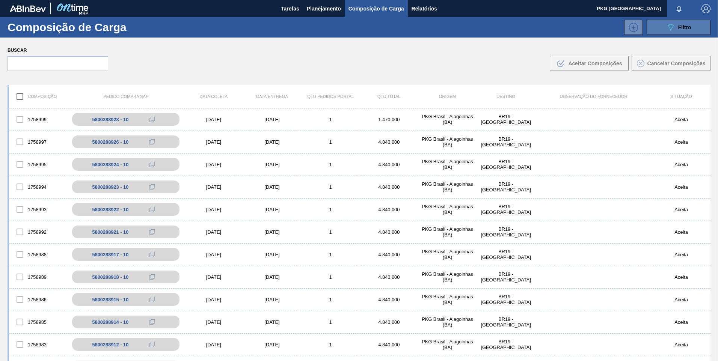
click at [661, 30] on button "089F7B8B-B2A5-4AFE-B5C0-19BA573D28AC Filtro" at bounding box center [679, 27] width 64 height 15
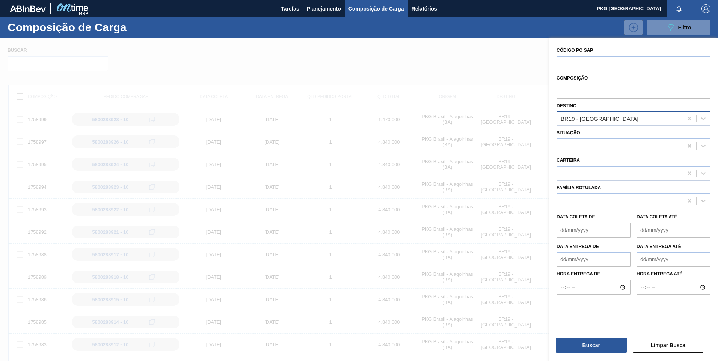
click at [607, 116] on div "BR19 - [GEOGRAPHIC_DATA]" at bounding box center [620, 118] width 126 height 11
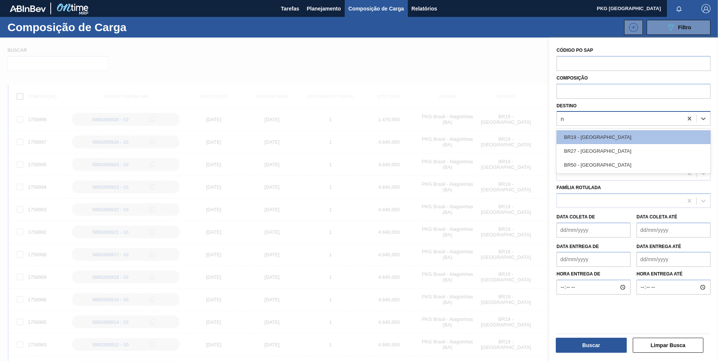
type input "no"
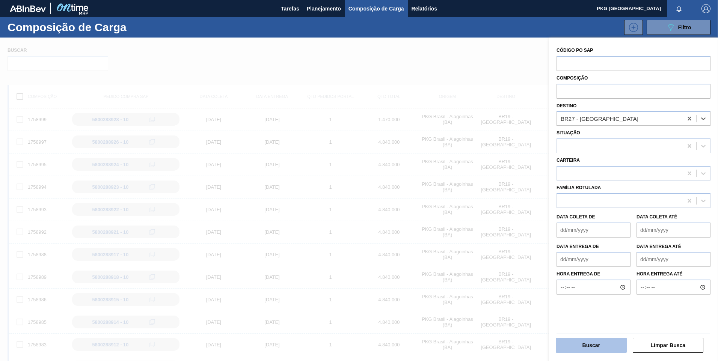
click at [593, 341] on button "Buscar" at bounding box center [591, 345] width 71 height 15
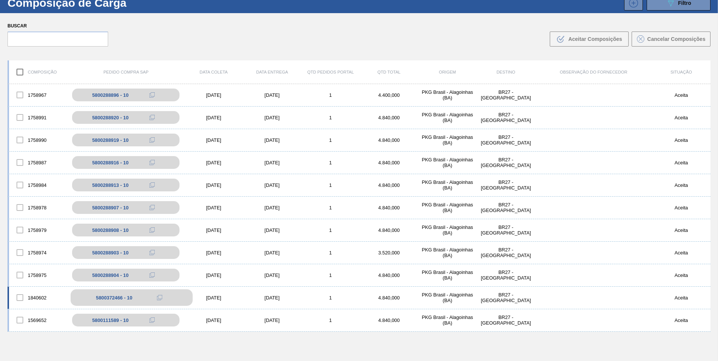
scroll to position [38, 0]
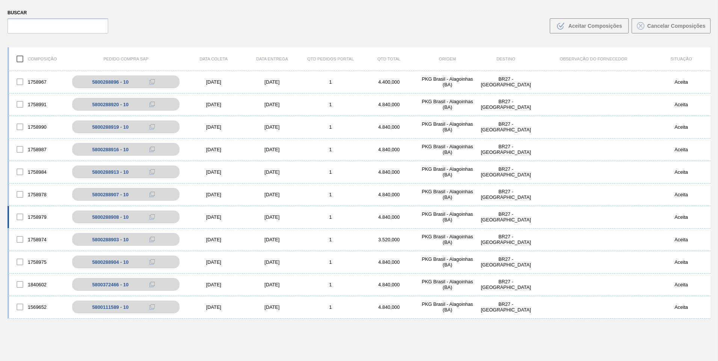
click at [270, 217] on div "[DATE]" at bounding box center [272, 217] width 59 height 6
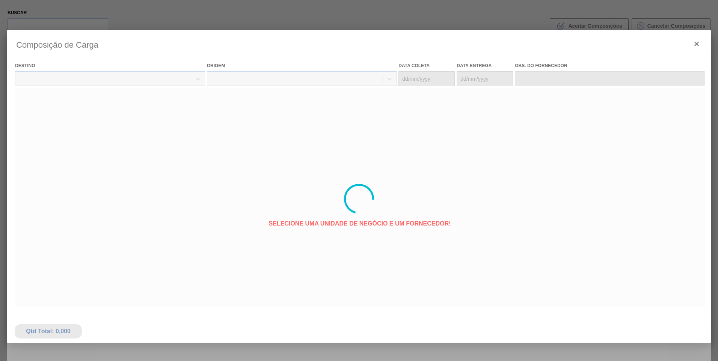
type coleta "[DATE]"
type Entrega "[DATE]"
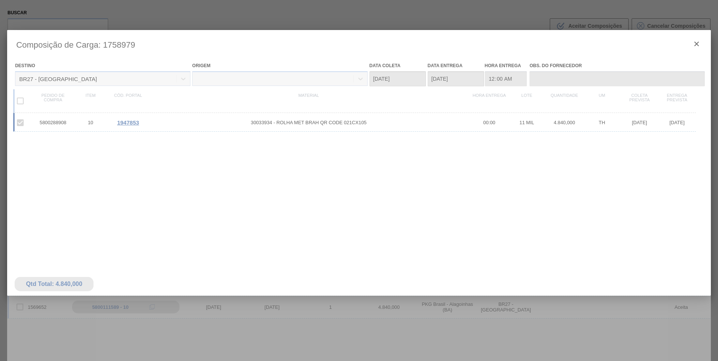
click at [129, 123] on div at bounding box center [359, 199] width 704 height 338
drag, startPoint x: 133, startPoint y: 122, endPoint x: 138, endPoint y: 123, distance: 4.6
click at [137, 123] on div at bounding box center [359, 199] width 704 height 338
click at [128, 122] on div at bounding box center [359, 199] width 704 height 338
click at [130, 121] on div at bounding box center [359, 199] width 704 height 338
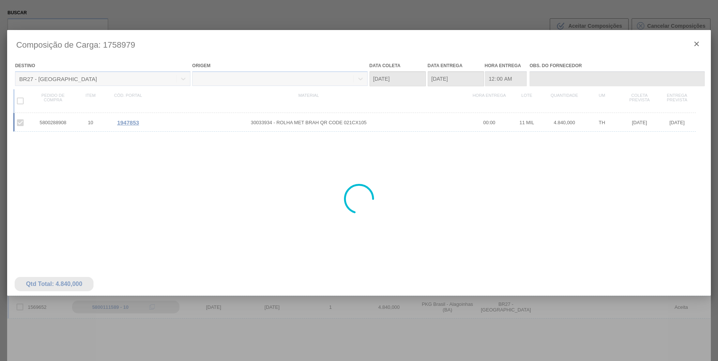
click at [135, 129] on div at bounding box center [359, 199] width 704 height 338
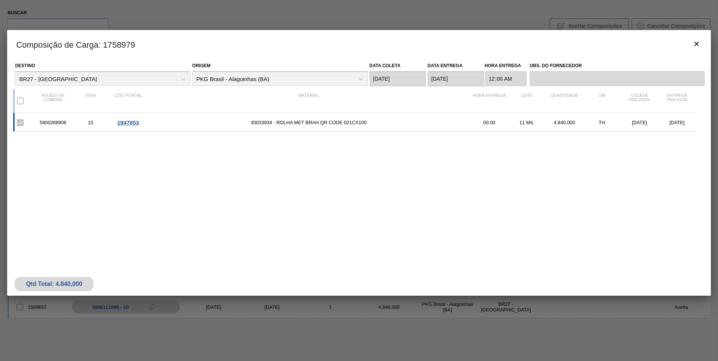
click at [131, 125] on span "1947853" at bounding box center [128, 122] width 22 height 6
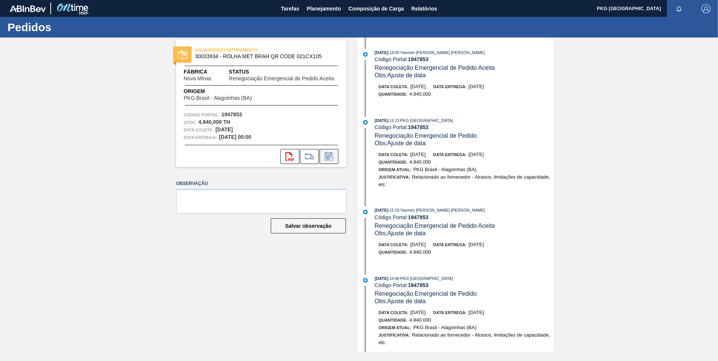
click at [331, 157] on icon at bounding box center [329, 156] width 12 height 9
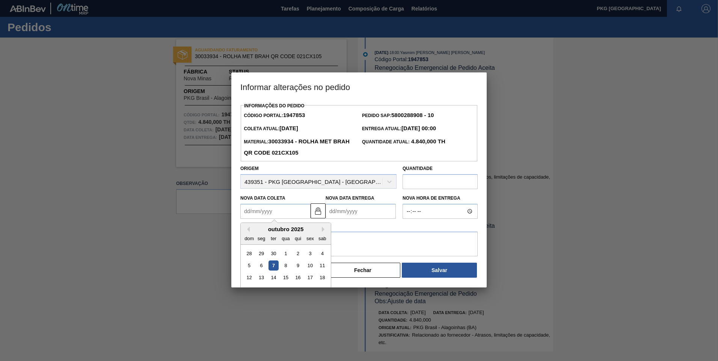
click at [275, 212] on Coleta1947853 "Nova Data Coleta" at bounding box center [275, 211] width 70 height 15
type Coleta1947853 "[DATE]"
type Entrega1947853 "[DATE]"
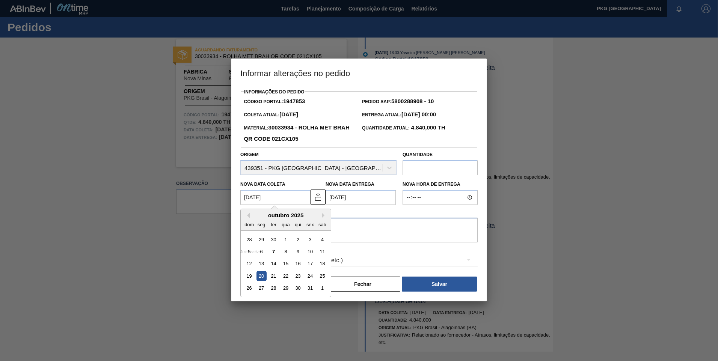
click at [345, 232] on textarea at bounding box center [358, 230] width 237 height 25
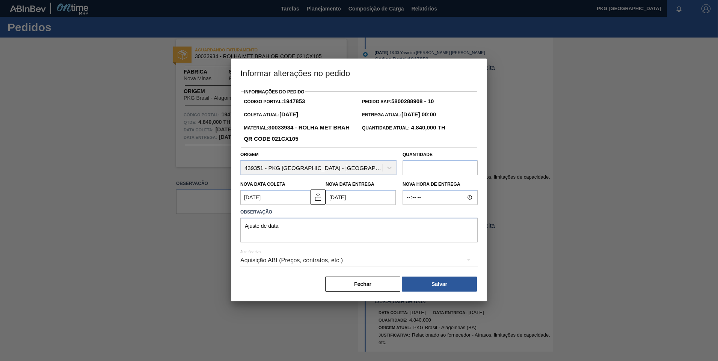
type textarea "Ajuste de data"
click at [353, 262] on div "Aquisição ABI (Preços, contratos, etc.)" at bounding box center [358, 260] width 237 height 21
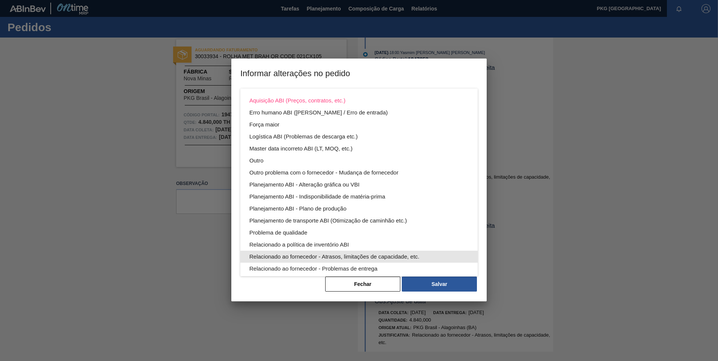
click at [348, 257] on div "Relacionado ao fornecedor - Atrasos, limitações de capacidade, etc." at bounding box center [358, 257] width 219 height 12
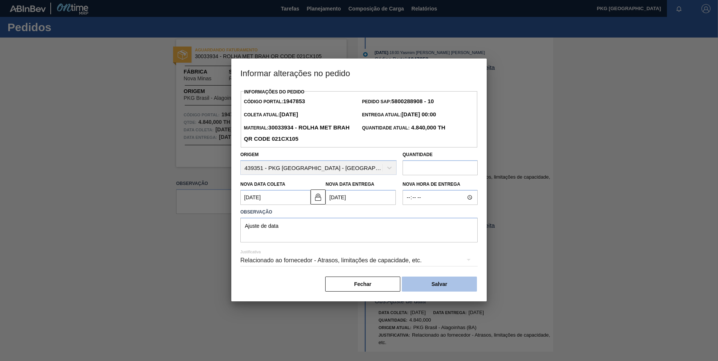
click at [461, 287] on button "Salvar" at bounding box center [439, 284] width 75 height 15
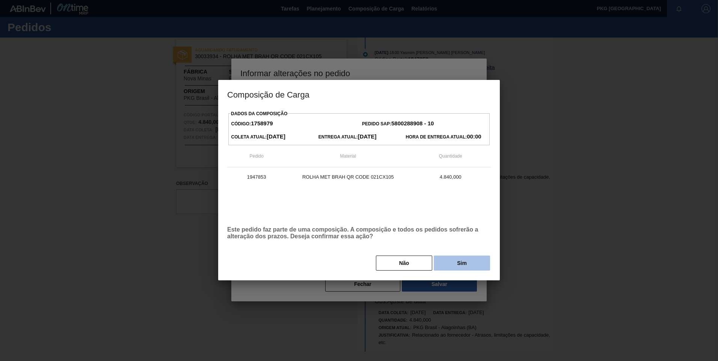
click at [453, 263] on button "Sim" at bounding box center [462, 263] width 56 height 15
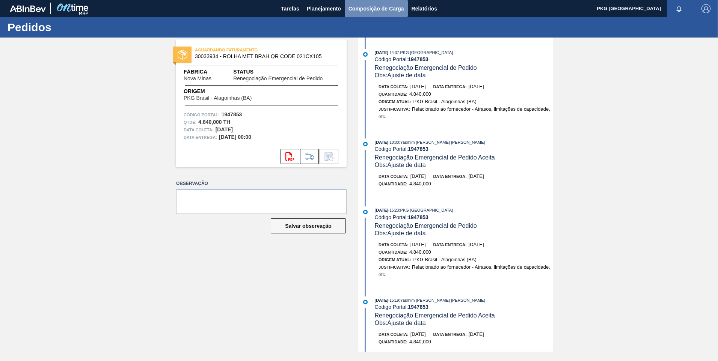
click at [375, 5] on span "Composição de Carga" at bounding box center [376, 8] width 56 height 9
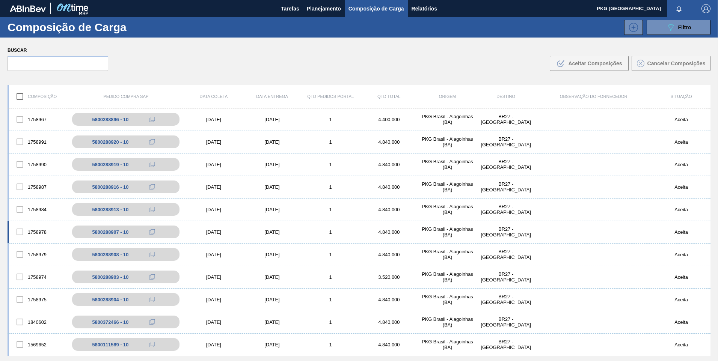
click at [275, 234] on div "[DATE]" at bounding box center [272, 232] width 59 height 6
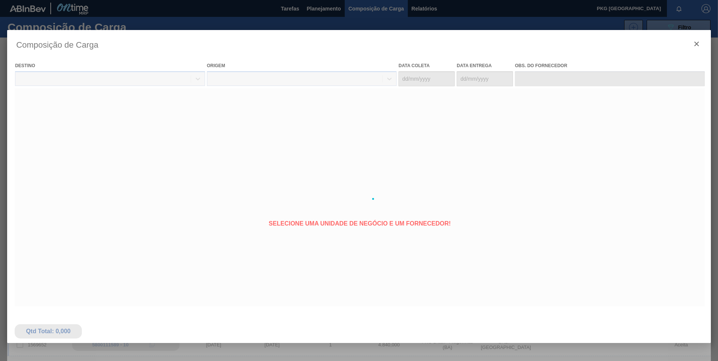
type coleta "[DATE]"
type Entrega "[DATE]"
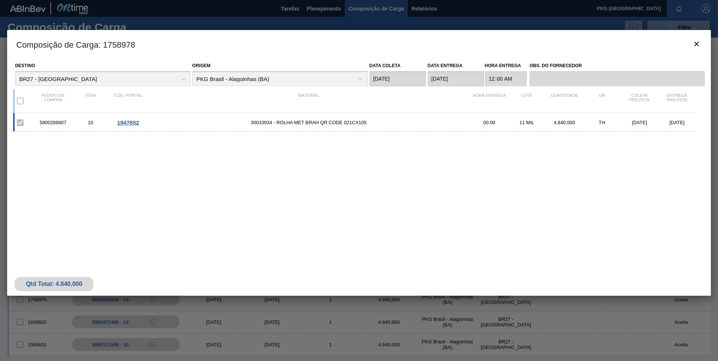
click at [132, 123] on span "1947852" at bounding box center [128, 122] width 22 height 6
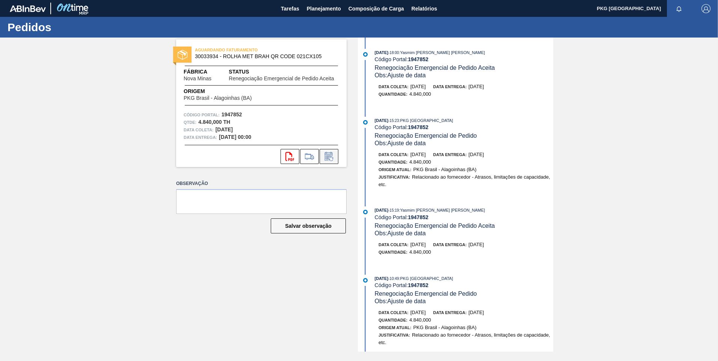
click at [333, 151] on button at bounding box center [329, 156] width 19 height 15
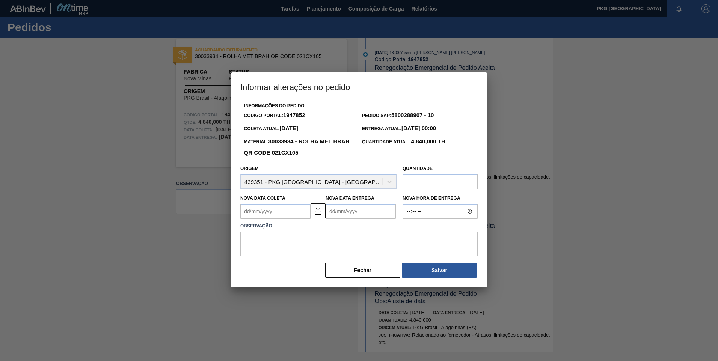
click at [266, 211] on Coleta1947852 "Nova Data Coleta" at bounding box center [275, 211] width 70 height 15
type Coleta1947852 "2"
type Entrega1947852 "[DATE]"
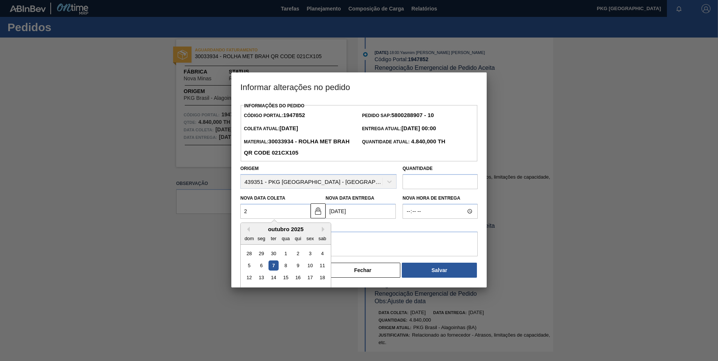
type Coleta1947852 "21"
type Entrega1947852 "[DATE]"
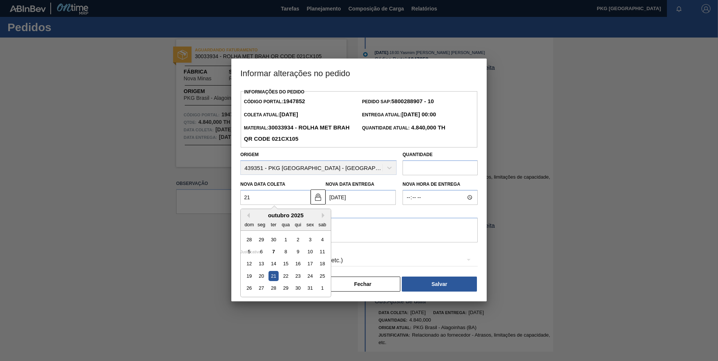
click at [276, 277] on div "21" at bounding box center [274, 276] width 10 height 10
type Coleta1947852 "[DATE]"
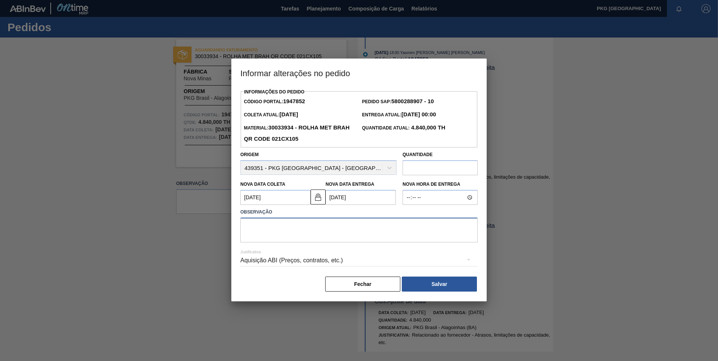
click at [274, 236] on textarea at bounding box center [358, 230] width 237 height 25
type textarea "Ajuste de data"
click at [284, 256] on div "Aquisição ABI (Preços, contratos, etc.)" at bounding box center [358, 260] width 237 height 21
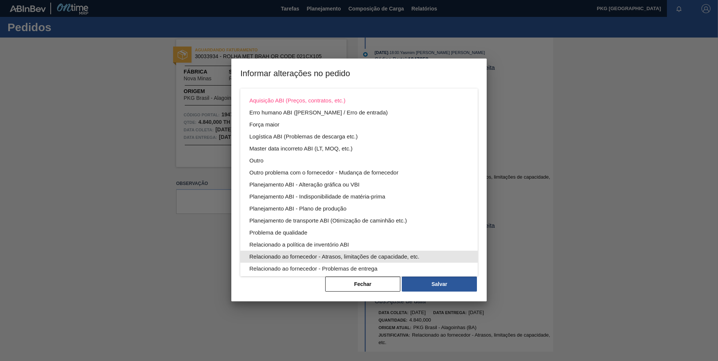
click at [327, 257] on div "Relacionado ao fornecedor - Atrasos, limitações de capacidade, etc." at bounding box center [358, 257] width 219 height 12
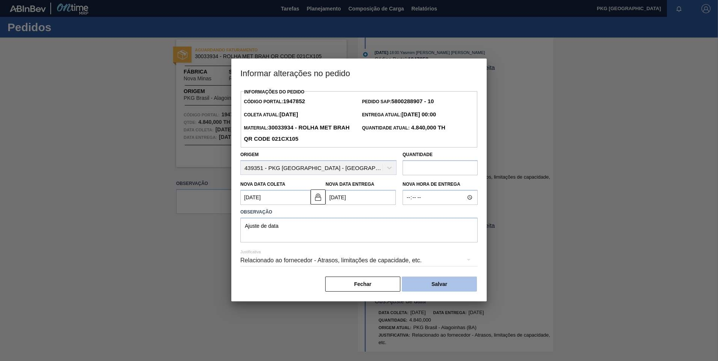
click at [439, 287] on button "Salvar" at bounding box center [439, 284] width 75 height 15
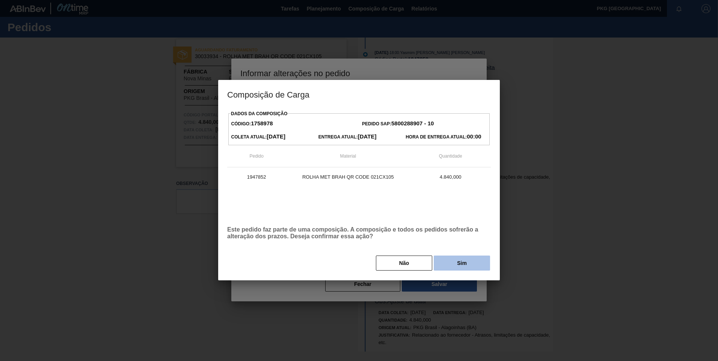
click at [467, 264] on button "Sim" at bounding box center [462, 263] width 56 height 15
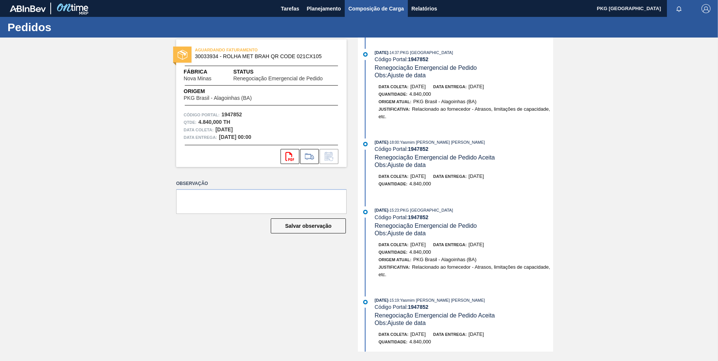
click at [358, 11] on span "Composição de Carga" at bounding box center [376, 8] width 56 height 9
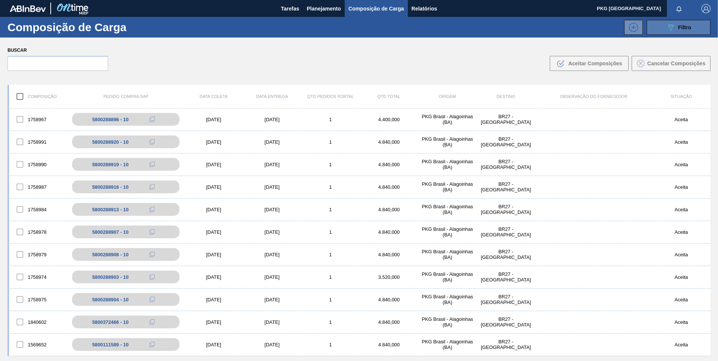
click at [659, 32] on button "089F7B8B-B2A5-4AFE-B5C0-19BA573D28AC Filtro" at bounding box center [679, 27] width 64 height 15
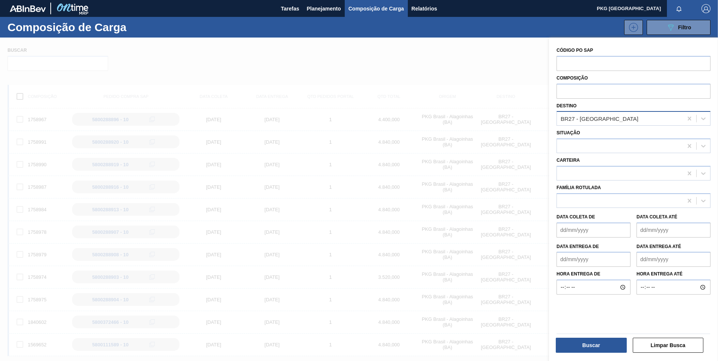
click at [647, 120] on div "BR27 - [GEOGRAPHIC_DATA]" at bounding box center [620, 118] width 126 height 11
type input "[GEOGRAPHIC_DATA]"
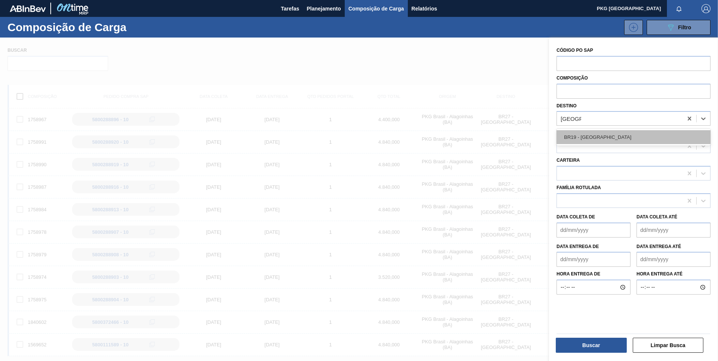
click at [596, 137] on div "BR19 - [GEOGRAPHIC_DATA]" at bounding box center [634, 137] width 154 height 14
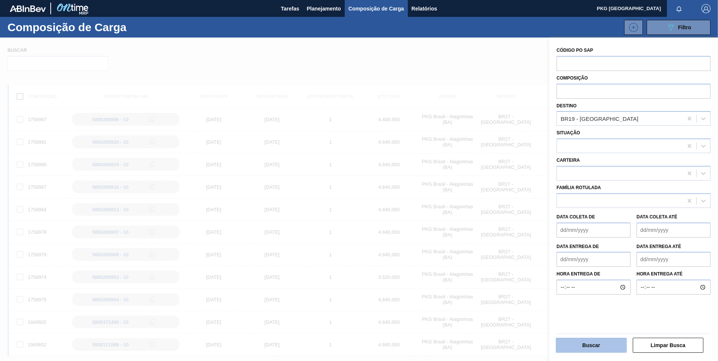
click at [604, 351] on button "Buscar" at bounding box center [591, 345] width 71 height 15
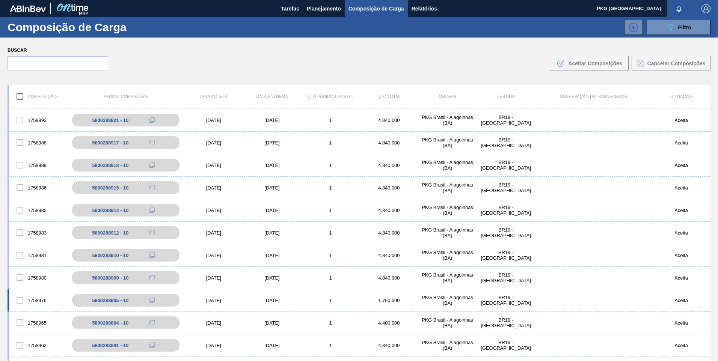
scroll to position [113, 0]
click at [220, 253] on div "[DATE]" at bounding box center [213, 255] width 59 height 6
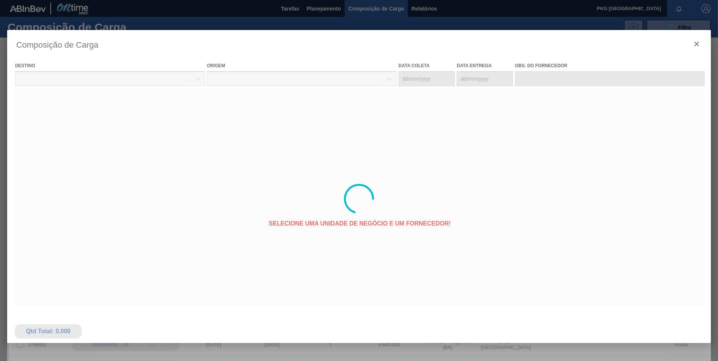
type coleta "[DATE]"
type Entrega "[DATE]"
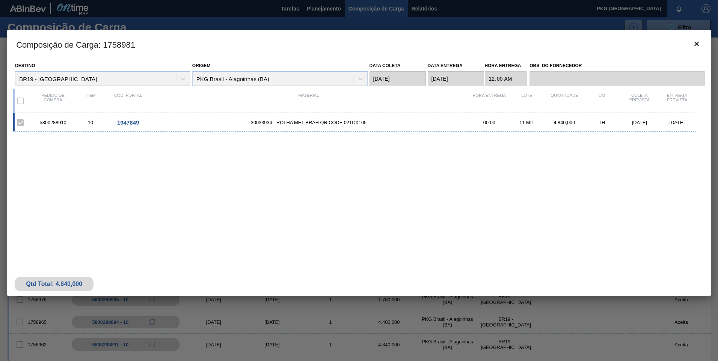
click at [124, 125] on span "1947849" at bounding box center [128, 122] width 22 height 6
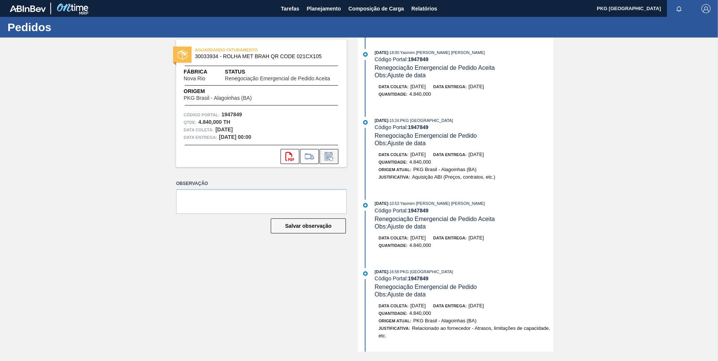
click at [332, 154] on icon at bounding box center [329, 156] width 12 height 9
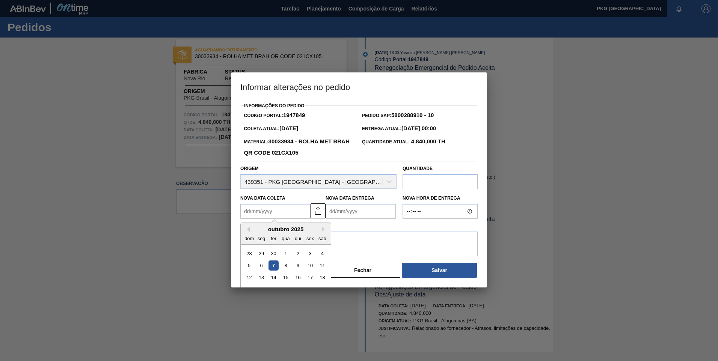
click at [275, 209] on Coleta1947849 "Nova Data Coleta" at bounding box center [275, 211] width 70 height 15
type Coleta1947849 "2"
type Entrega1947849 "[DATE]"
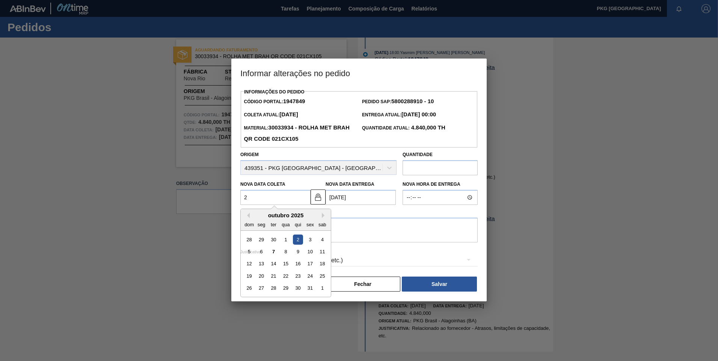
type Coleta1947849 "22"
type Entrega1947849 "[DATE]"
click at [284, 279] on div "22" at bounding box center [286, 276] width 10 height 10
type Coleta1947849 "[DATE]"
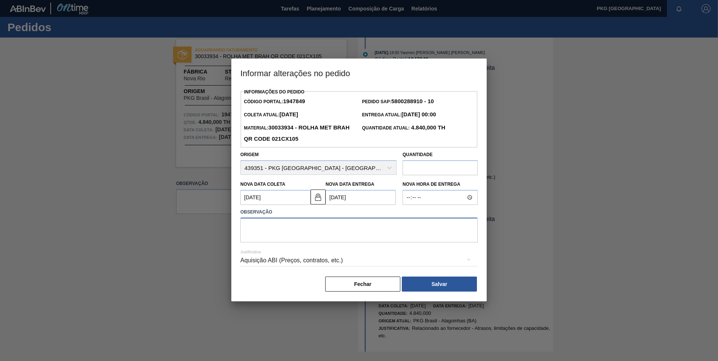
click at [270, 225] on textarea at bounding box center [358, 230] width 237 height 25
type textarea "Ajuste de data"
click at [264, 264] on div "Aquisição ABI (Preços, contratos, etc.)" at bounding box center [358, 260] width 237 height 21
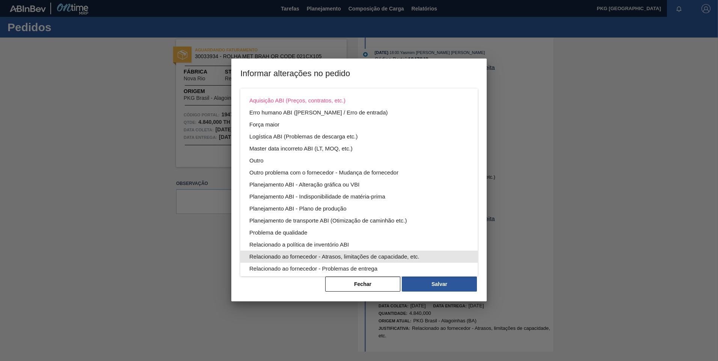
drag, startPoint x: 317, startPoint y: 256, endPoint x: 321, endPoint y: 257, distance: 4.3
click at [318, 256] on div "Relacionado ao fornecedor - Atrasos, limitações de capacidade, etc." at bounding box center [358, 257] width 219 height 12
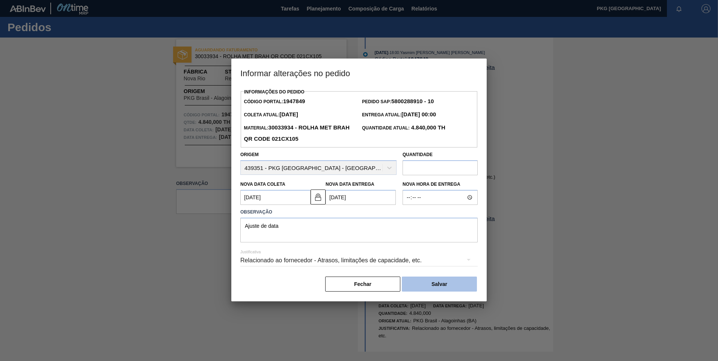
click at [452, 285] on button "Salvar" at bounding box center [439, 284] width 75 height 15
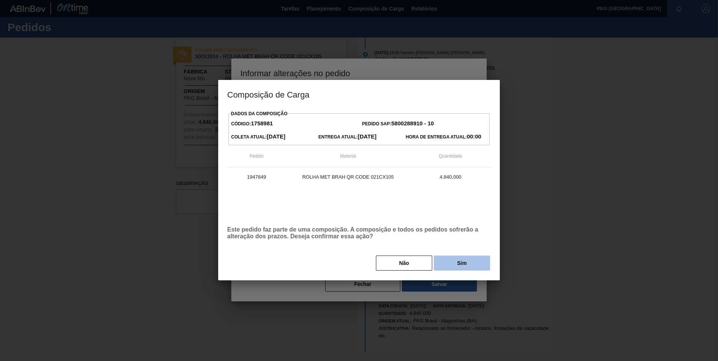
click at [460, 268] on button "Sim" at bounding box center [462, 263] width 56 height 15
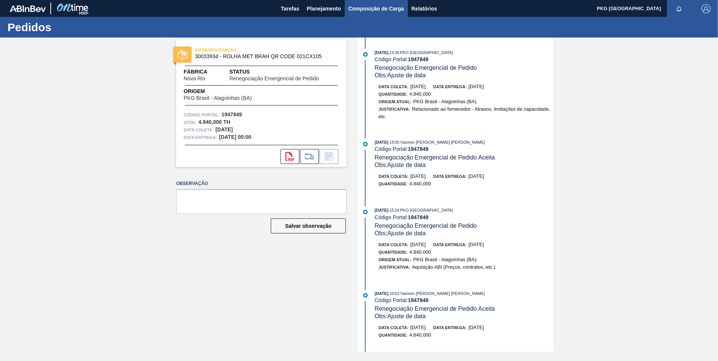
click at [361, 12] on span "Composição de Carga" at bounding box center [376, 8] width 56 height 9
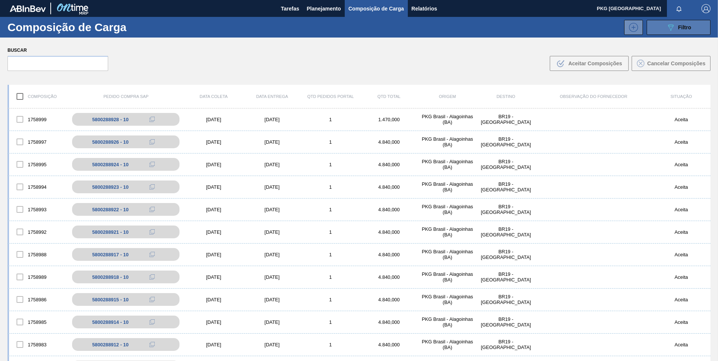
click at [672, 24] on icon "089F7B8B-B2A5-4AFE-B5C0-19BA573D28AC" at bounding box center [670, 27] width 9 height 9
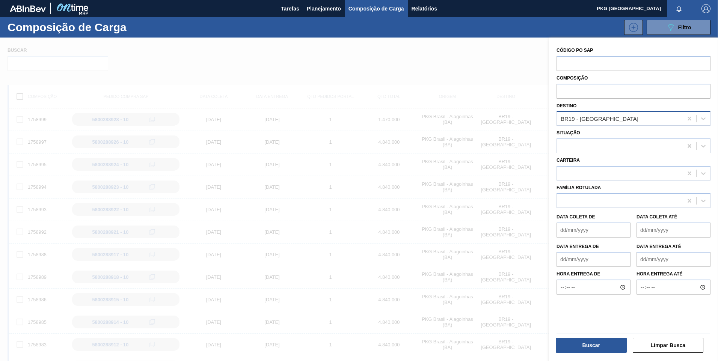
click at [591, 117] on div "BR19 - [GEOGRAPHIC_DATA]" at bounding box center [600, 119] width 78 height 6
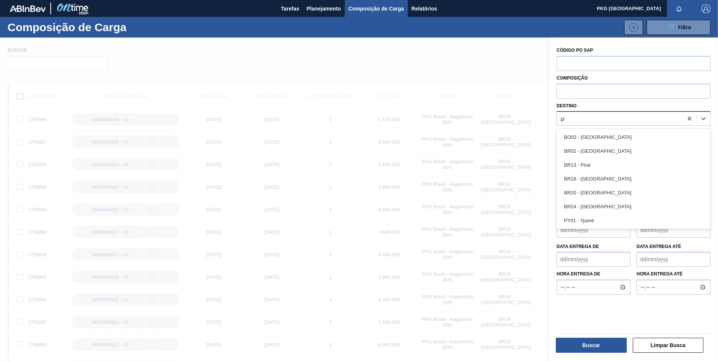
type input "pir"
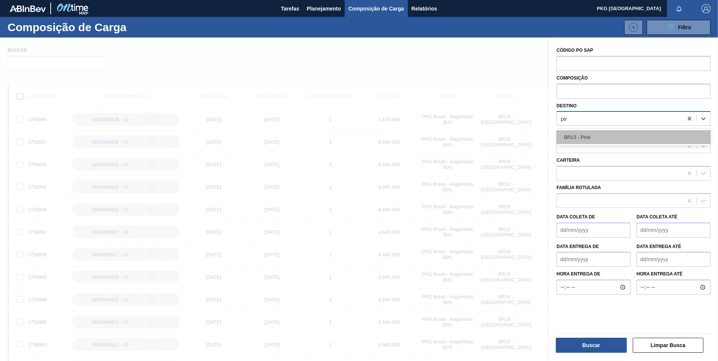
click at [591, 136] on div "BR13 - Piraí" at bounding box center [634, 137] width 154 height 14
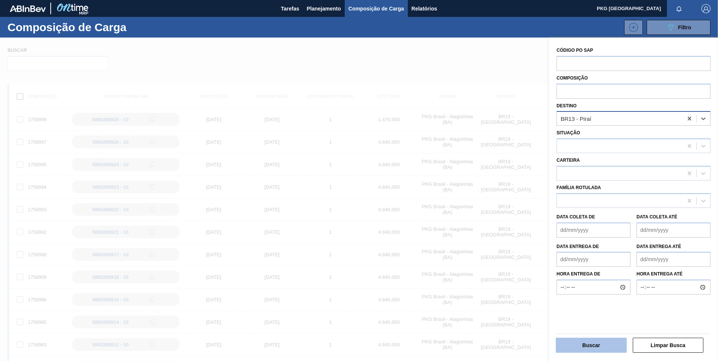
click at [596, 342] on button "Buscar" at bounding box center [591, 345] width 71 height 15
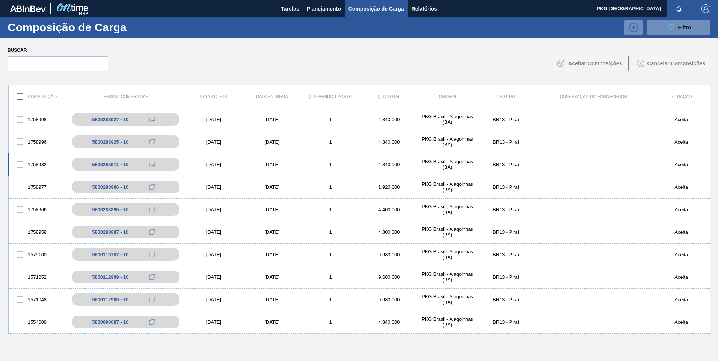
click at [220, 166] on div "[DATE]" at bounding box center [213, 165] width 59 height 6
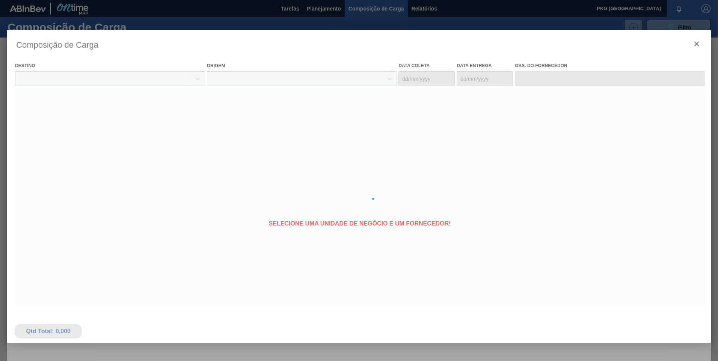
type coleta "[DATE]"
type Entrega "[DATE]"
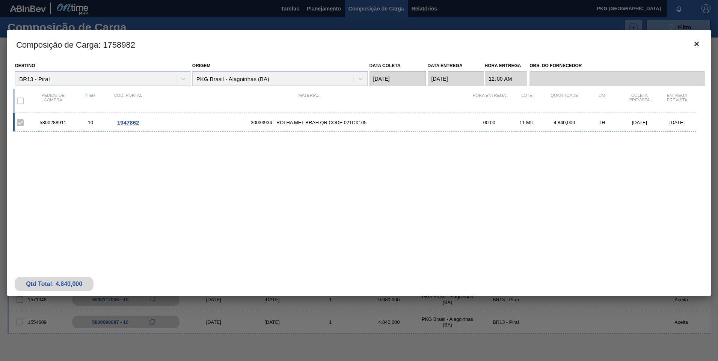
click at [125, 122] on span "1947862" at bounding box center [128, 122] width 22 height 6
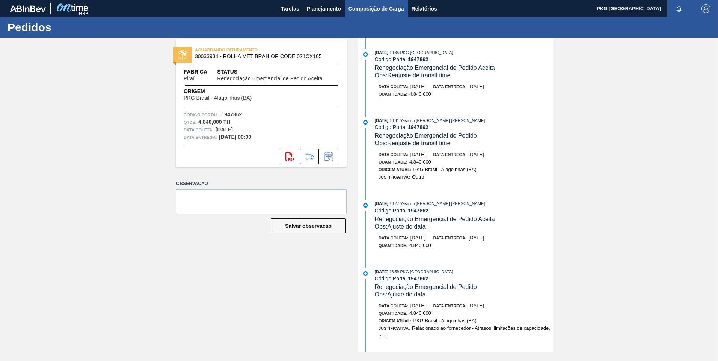
click at [362, 14] on button "Composição de Carga" at bounding box center [376, 8] width 63 height 17
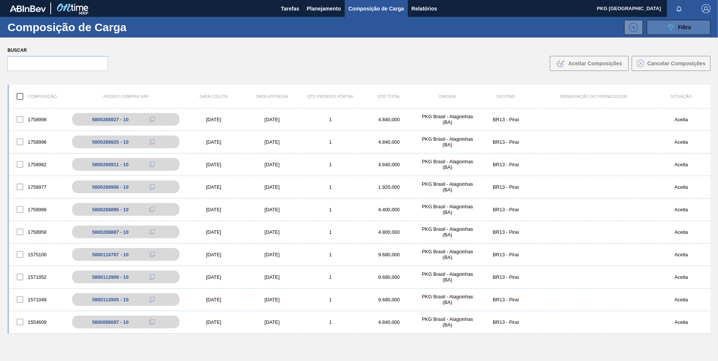
click at [674, 27] on icon "089F7B8B-B2A5-4AFE-B5C0-19BA573D28AC" at bounding box center [670, 27] width 9 height 9
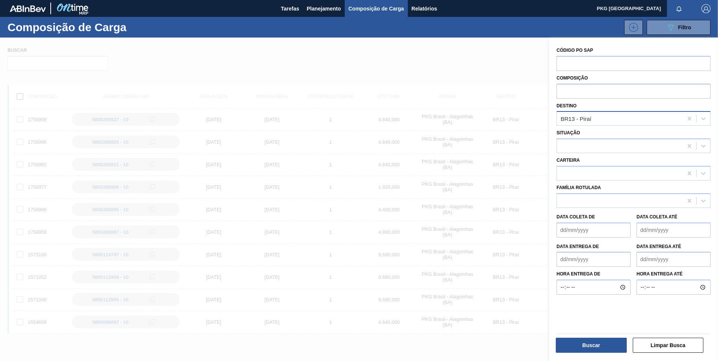
click at [606, 120] on div "BR13 - Piraí" at bounding box center [620, 118] width 126 height 11
type input "nova"
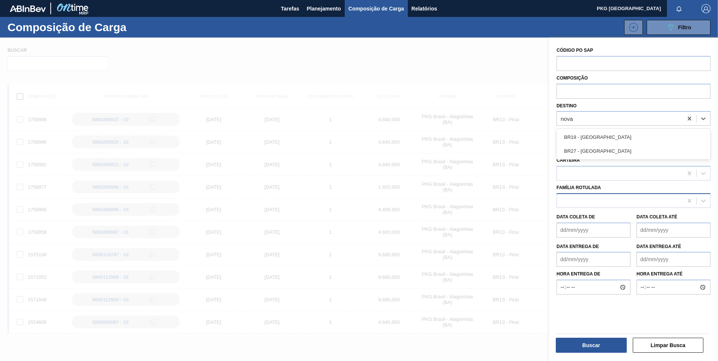
drag, startPoint x: 585, startPoint y: 137, endPoint x: 667, endPoint y: 195, distance: 100.1
click at [585, 138] on div "BR19 - [GEOGRAPHIC_DATA]" at bounding box center [634, 137] width 154 height 14
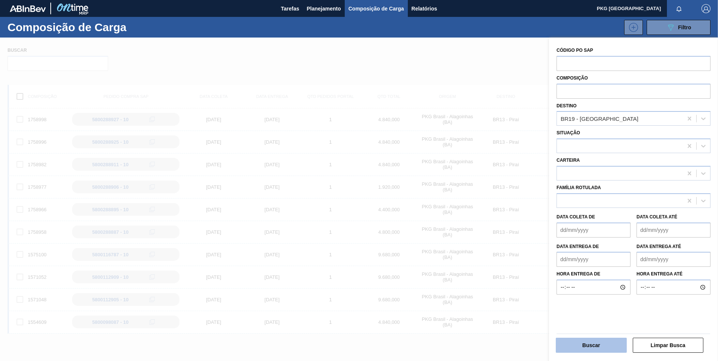
click at [604, 341] on button "Buscar" at bounding box center [591, 345] width 71 height 15
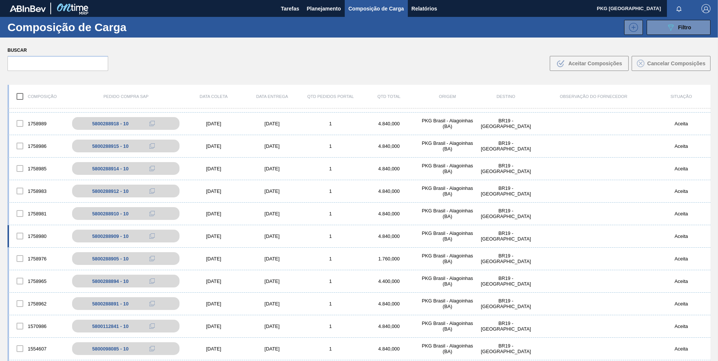
scroll to position [163, 0]
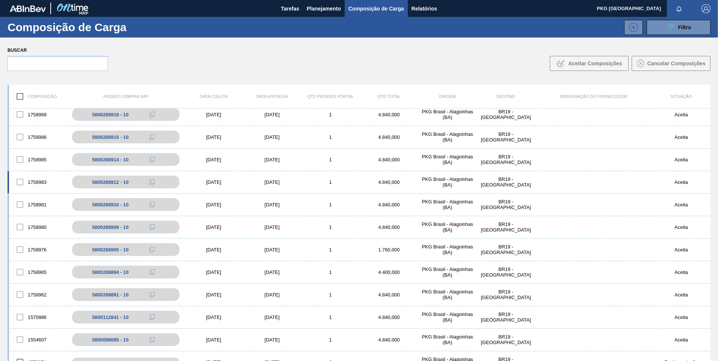
click at [219, 182] on div "[DATE]" at bounding box center [213, 183] width 59 height 6
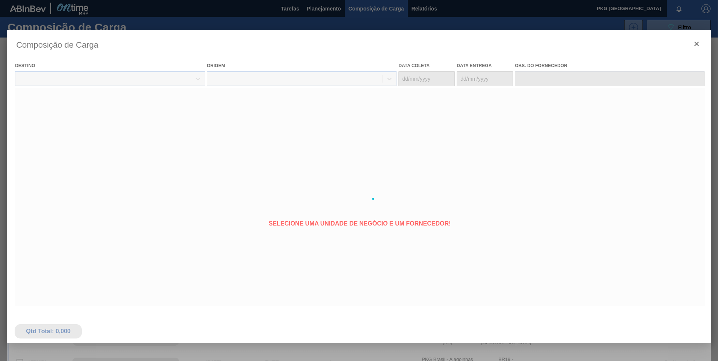
type coleta "[DATE]"
type Entrega "[DATE]"
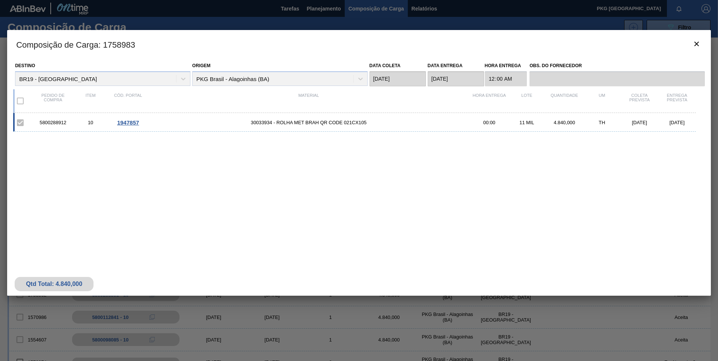
click at [140, 122] on div "1947857" at bounding box center [128, 122] width 38 height 6
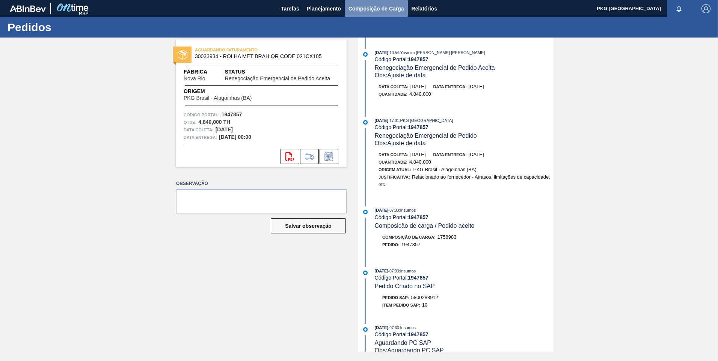
click at [388, 7] on span "Composição de Carga" at bounding box center [376, 8] width 56 height 9
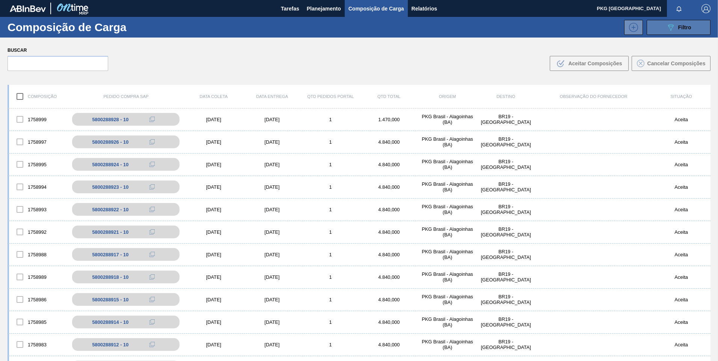
click at [668, 27] on icon at bounding box center [671, 27] width 6 height 6
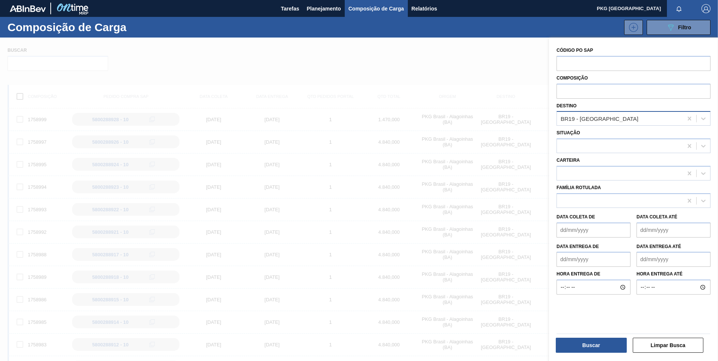
click at [606, 113] on div "BR19 - [GEOGRAPHIC_DATA]" at bounding box center [634, 118] width 154 height 15
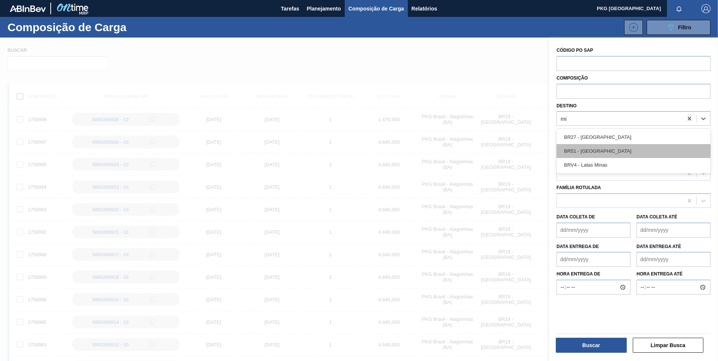
type input "min"
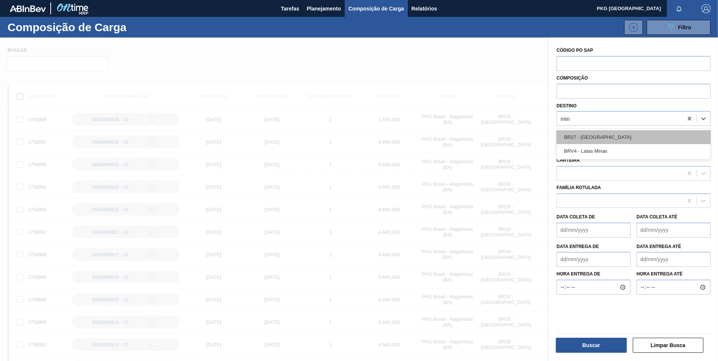
click at [605, 130] on div "BR27 - [GEOGRAPHIC_DATA] BRV4 - [PERSON_NAME]" at bounding box center [634, 144] width 154 height 31
click at [605, 134] on div "BR27 - [GEOGRAPHIC_DATA]" at bounding box center [634, 137] width 154 height 14
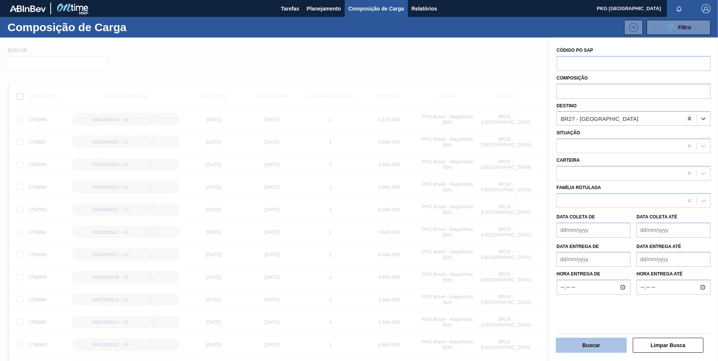
click at [597, 350] on button "Buscar" at bounding box center [591, 345] width 71 height 15
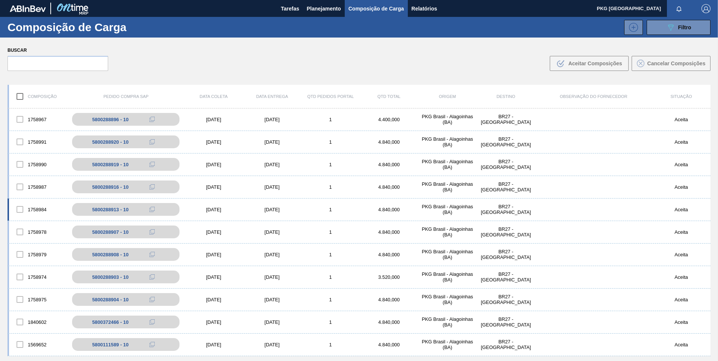
click at [206, 210] on div "[DATE]" at bounding box center [213, 210] width 59 height 6
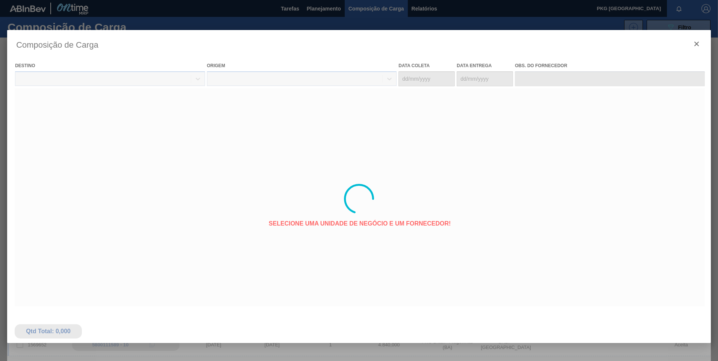
type coleta "[DATE]"
type Entrega "[DATE]"
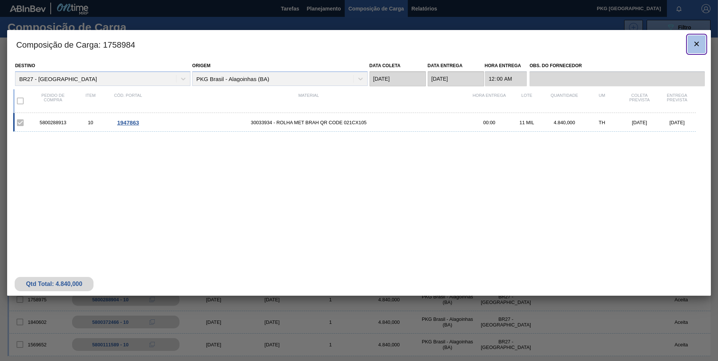
click at [691, 43] on button "botão de ícone" at bounding box center [697, 44] width 18 height 18
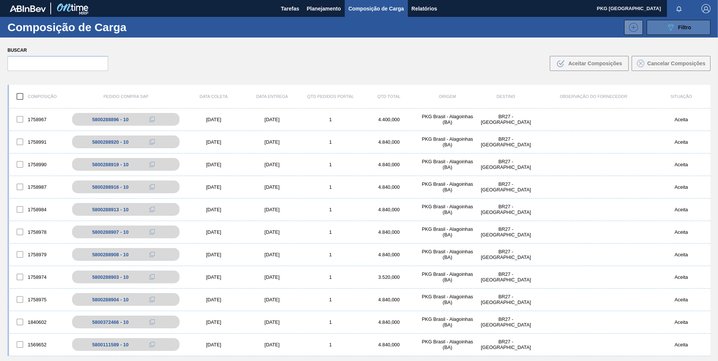
click at [666, 27] on icon "089F7B8B-B2A5-4AFE-B5C0-19BA573D28AC" at bounding box center [670, 27] width 9 height 9
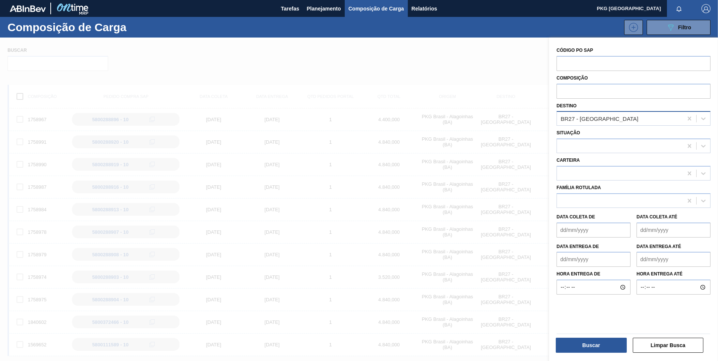
click at [615, 123] on div "BR27 - [GEOGRAPHIC_DATA]" at bounding box center [620, 118] width 126 height 11
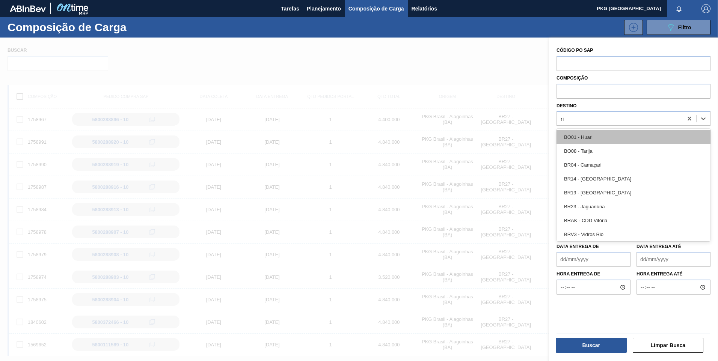
type input "rio"
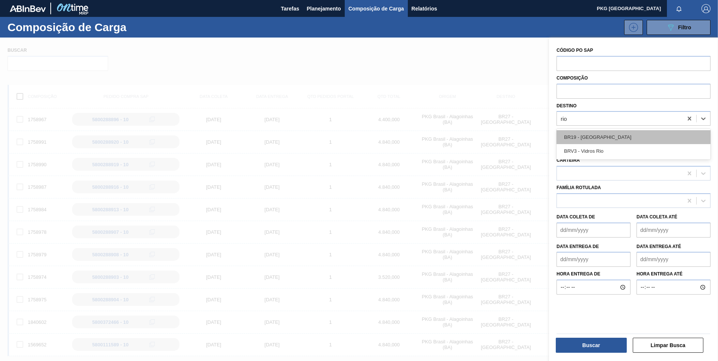
click at [634, 135] on div "BR19 - [GEOGRAPHIC_DATA]" at bounding box center [634, 137] width 154 height 14
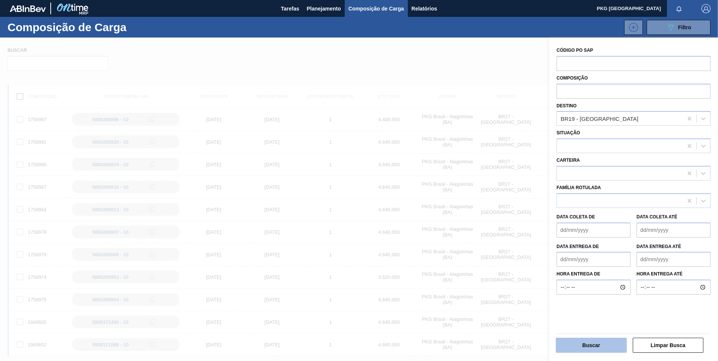
click at [576, 343] on button "Buscar" at bounding box center [591, 345] width 71 height 15
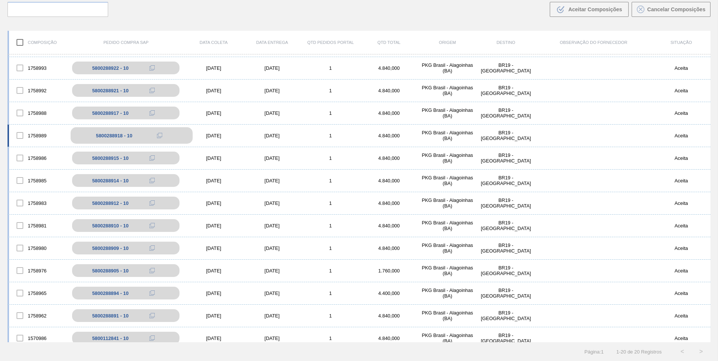
scroll to position [50, 0]
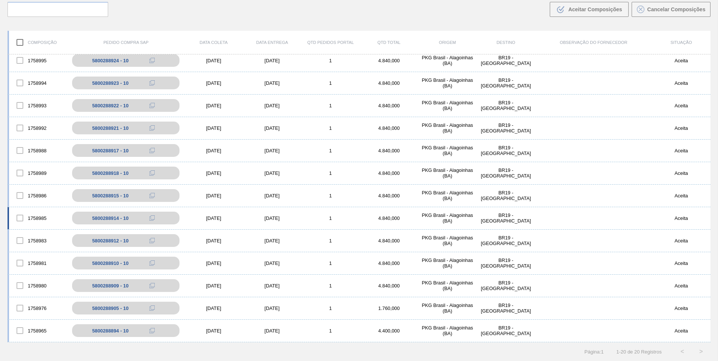
click at [216, 221] on div "[DATE]" at bounding box center [213, 219] width 59 height 6
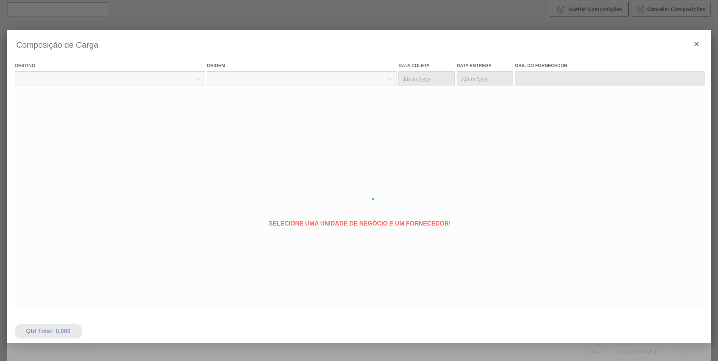
type coleta "[DATE]"
type Entrega "[DATE]"
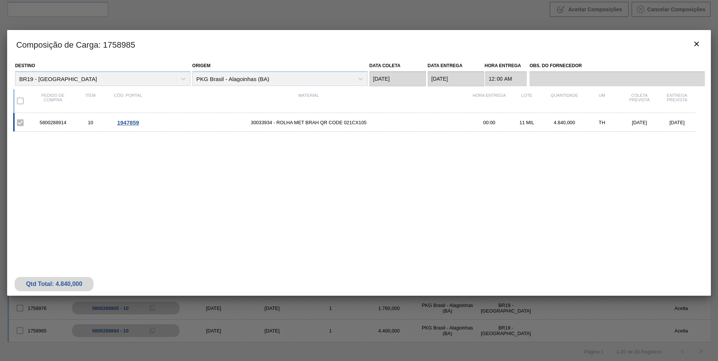
click at [124, 124] on span "1947859" at bounding box center [128, 122] width 22 height 6
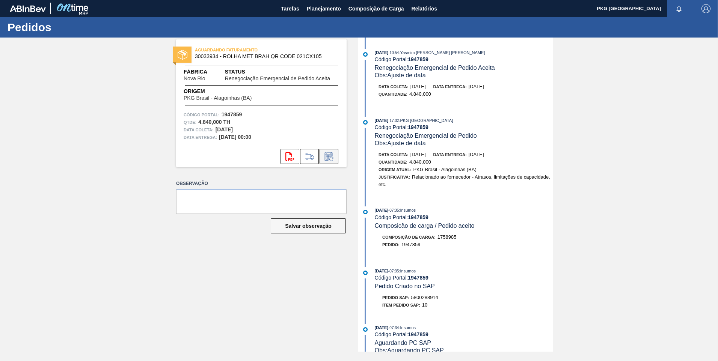
click at [328, 156] on icon at bounding box center [329, 156] width 12 height 9
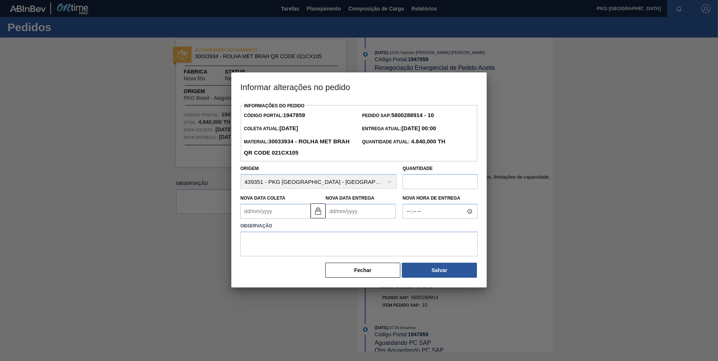
click at [289, 209] on Coleta1947859 "Nova Data Coleta" at bounding box center [275, 211] width 70 height 15
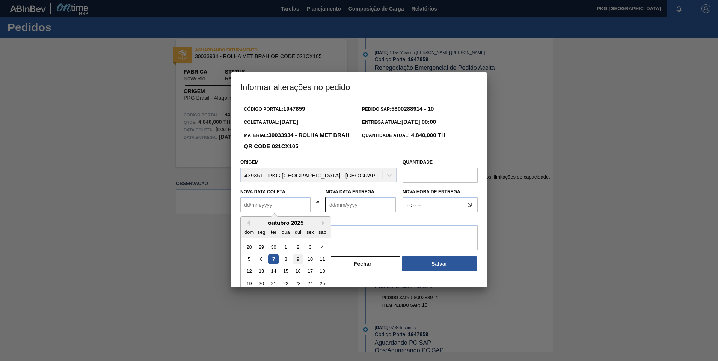
scroll to position [25, 0]
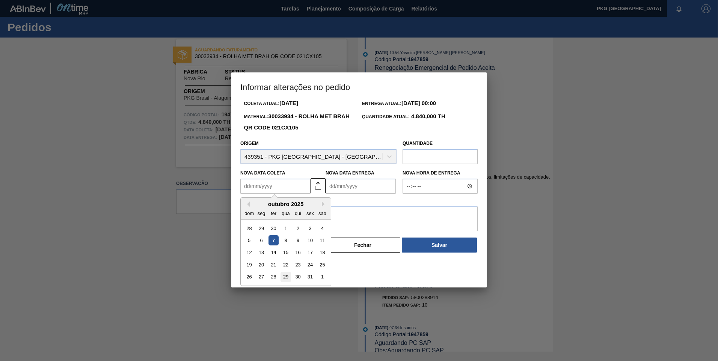
click at [288, 278] on div "29" at bounding box center [286, 277] width 10 height 10
type Coleta1947859 "[DATE]"
type Entrega1947859 "[DATE]"
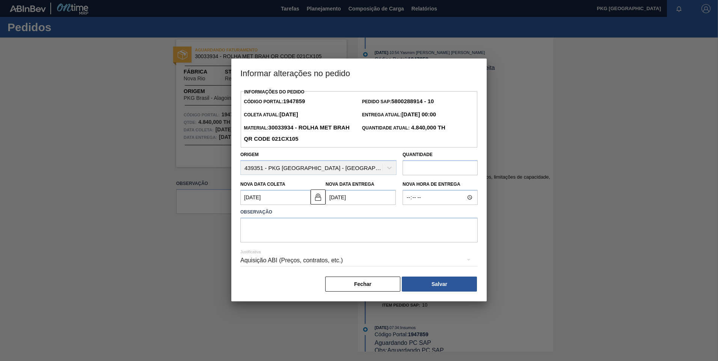
scroll to position [0, 0]
click at [347, 232] on textarea at bounding box center [358, 230] width 237 height 25
type textarea "Ajuste de data"
click at [329, 260] on div "Aquisição ABI (Preços, contratos, etc.)" at bounding box center [358, 260] width 237 height 21
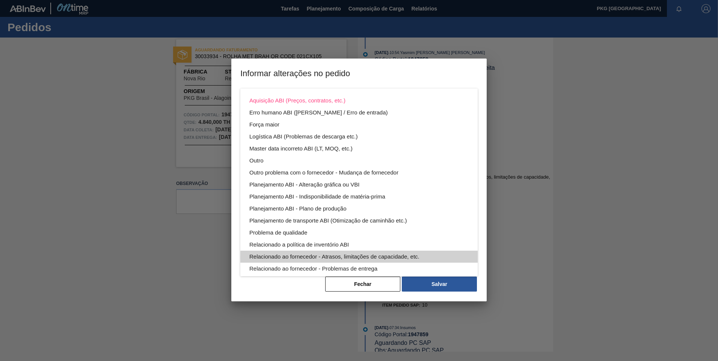
click at [374, 257] on div "Relacionado ao fornecedor - Atrasos, limitações de capacidade, etc." at bounding box center [358, 257] width 219 height 12
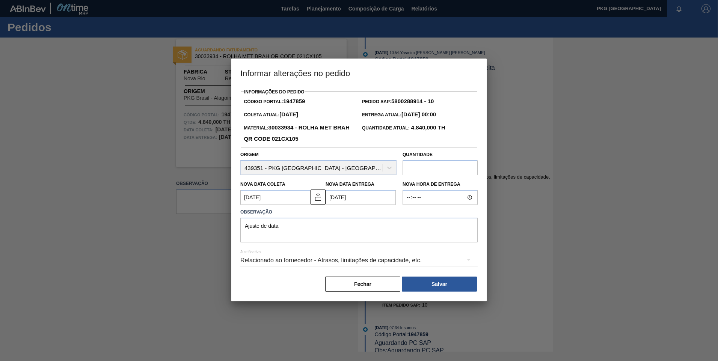
click at [447, 286] on button "Salvar" at bounding box center [439, 284] width 75 height 15
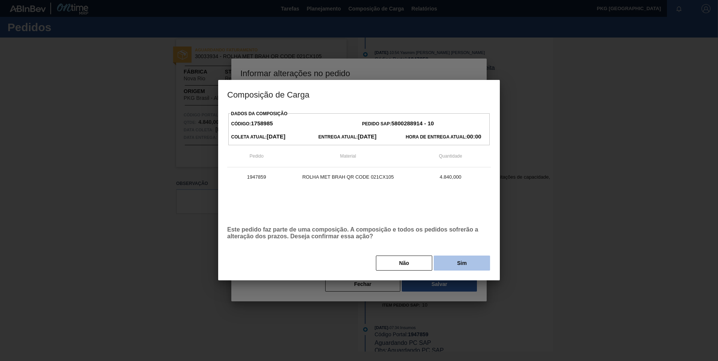
click at [456, 264] on button "Sim" at bounding box center [462, 263] width 56 height 15
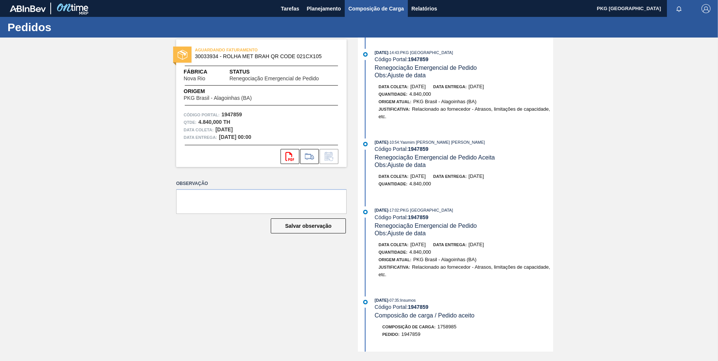
click at [366, 15] on button "Composição de Carga" at bounding box center [376, 8] width 63 height 17
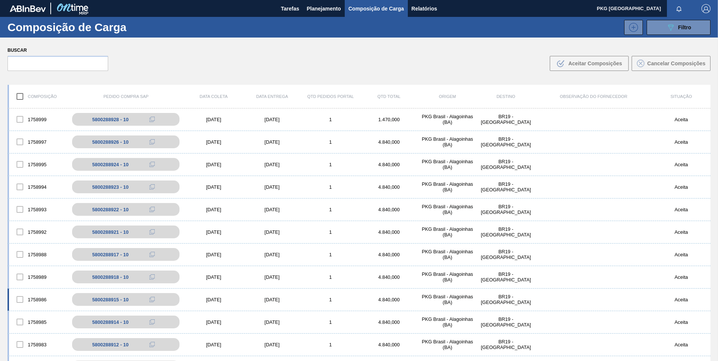
click at [220, 298] on div "[DATE]" at bounding box center [213, 300] width 59 height 6
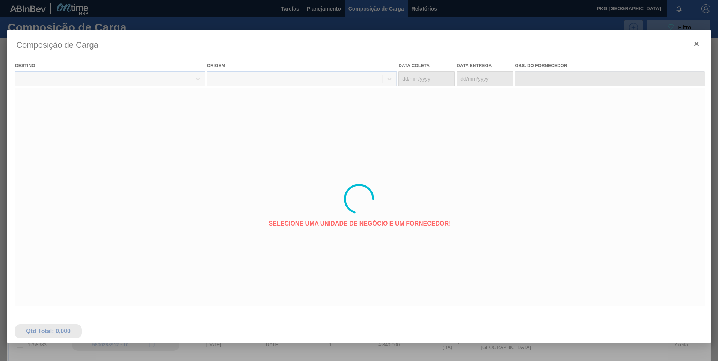
type coleta "[DATE]"
type Entrega "[DATE]"
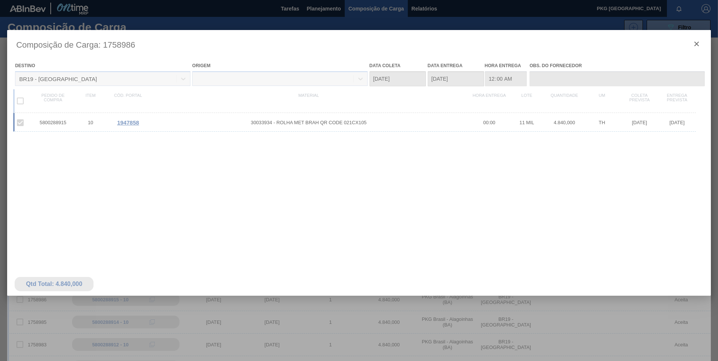
click at [254, 121] on div at bounding box center [359, 199] width 704 height 338
click at [132, 123] on div at bounding box center [359, 199] width 704 height 338
click at [137, 127] on div at bounding box center [359, 199] width 704 height 338
click at [128, 124] on div at bounding box center [359, 199] width 704 height 338
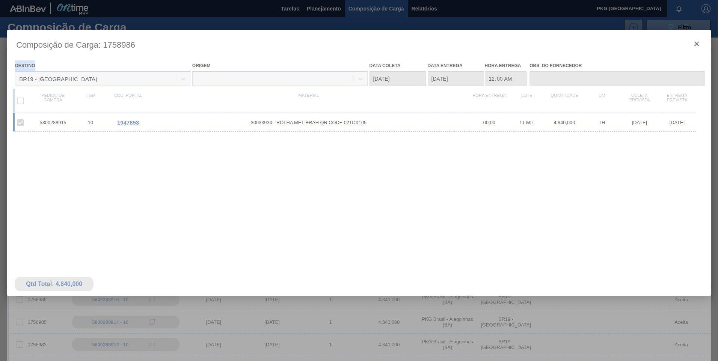
click at [128, 124] on div at bounding box center [359, 199] width 704 height 338
click at [125, 125] on div at bounding box center [359, 199] width 704 height 338
click at [124, 124] on div at bounding box center [359, 199] width 704 height 338
click at [119, 125] on div at bounding box center [359, 199] width 704 height 338
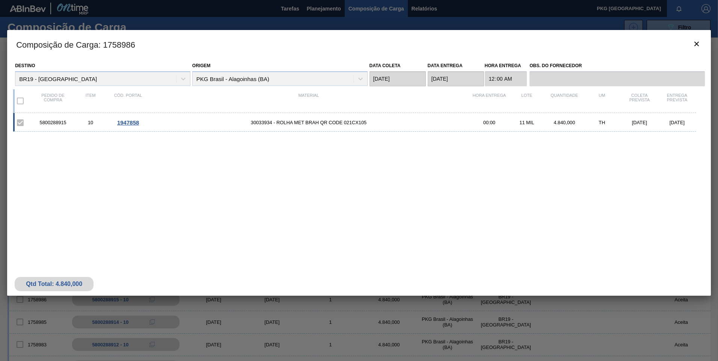
click at [130, 122] on span "1947858" at bounding box center [128, 122] width 22 height 6
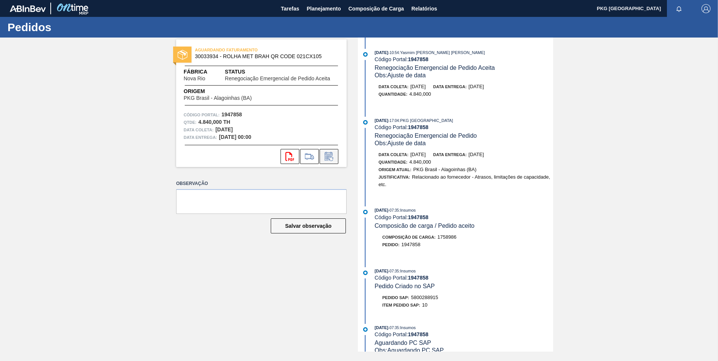
click at [332, 157] on icon at bounding box center [329, 156] width 12 height 9
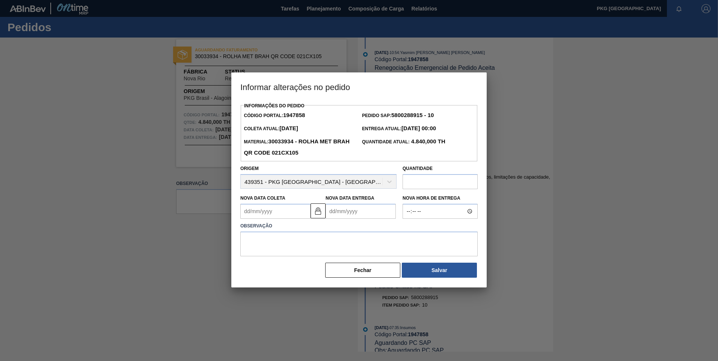
click at [272, 208] on Coleta1947858 "Nova Data Coleta" at bounding box center [275, 211] width 70 height 15
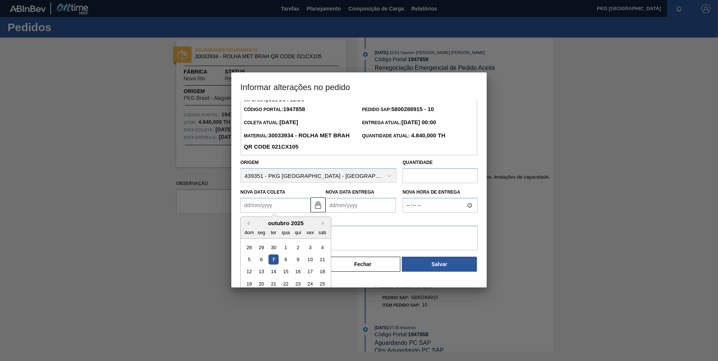
scroll to position [25, 0]
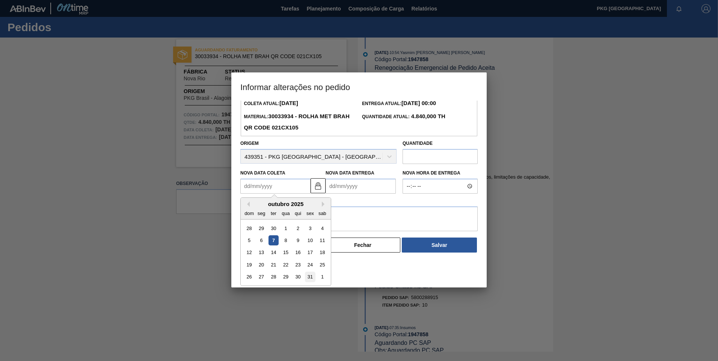
click at [310, 279] on div "31" at bounding box center [310, 277] width 10 height 10
type Coleta1947858 "[DATE]"
type Entrega1947858 "[DATE]"
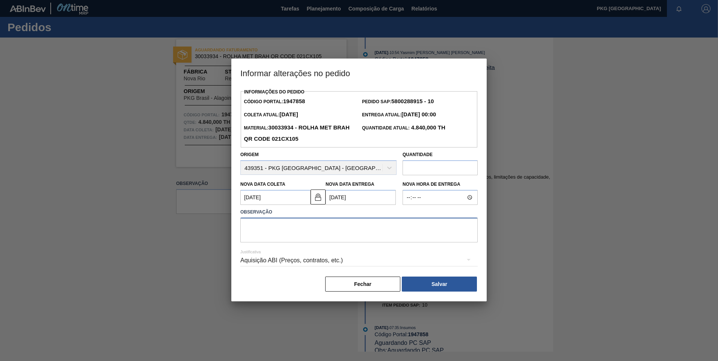
click at [276, 232] on textarea at bounding box center [358, 230] width 237 height 25
click at [300, 266] on div "Aquisição ABI (Preços, contratos, etc.)" at bounding box center [358, 260] width 237 height 21
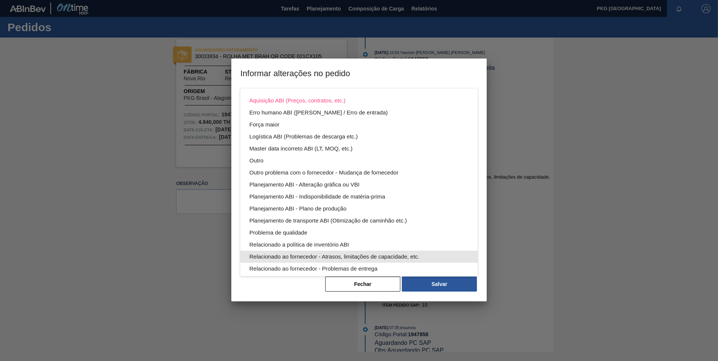
click at [303, 259] on div "Relacionado ao fornecedor - Atrasos, limitações de capacidade, etc." at bounding box center [358, 257] width 219 height 12
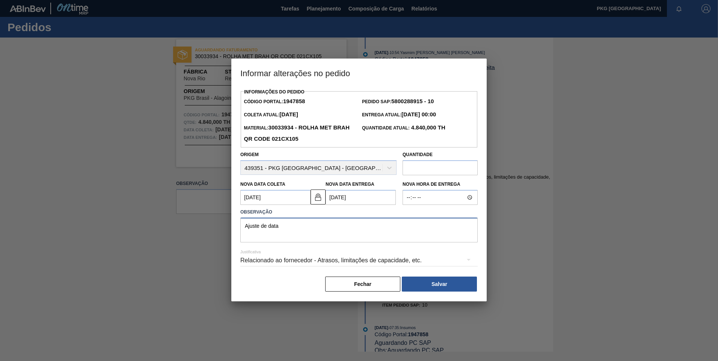
drag, startPoint x: 290, startPoint y: 230, endPoint x: 202, endPoint y: 224, distance: 87.7
click at [202, 225] on div "Informar alterações no pedido Informações do Pedido Código Portal: 1947858 Pedi…" at bounding box center [359, 180] width 718 height 361
type textarea "Antecipação de data"
click at [249, 263] on div "Relacionado ao fornecedor - Atrasos, limitações de capacidade, etc." at bounding box center [358, 260] width 237 height 21
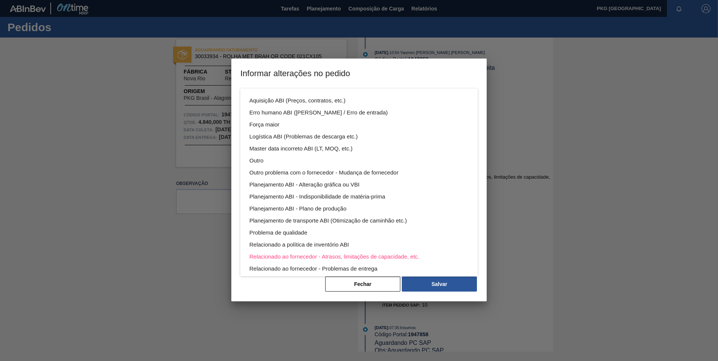
scroll to position [41, 0]
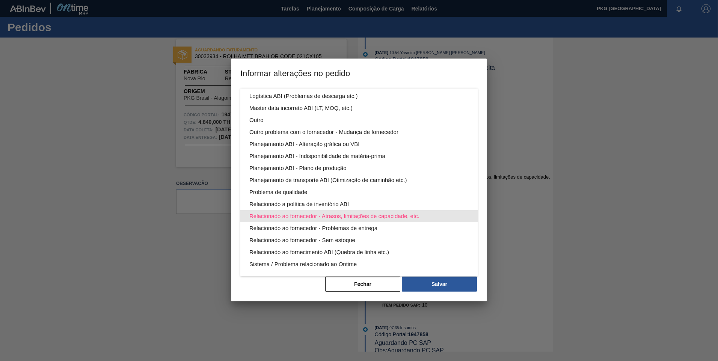
click at [309, 219] on div "Relacionado ao fornecedor - Atrasos, limitações de capacidade, etc." at bounding box center [358, 216] width 219 height 12
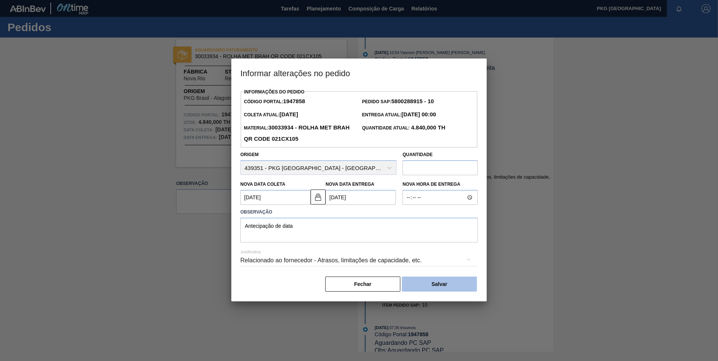
click at [462, 284] on button "Salvar" at bounding box center [439, 284] width 75 height 15
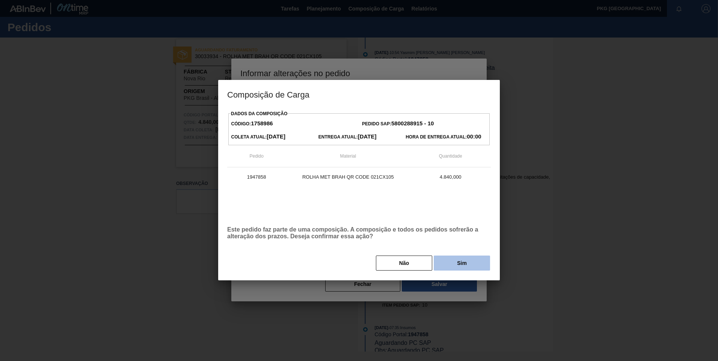
click at [448, 270] on button "Sim" at bounding box center [462, 263] width 56 height 15
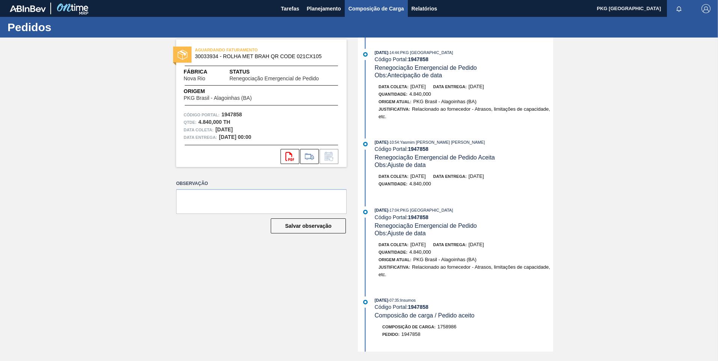
click at [374, 14] on button "Composição de Carga" at bounding box center [376, 8] width 63 height 17
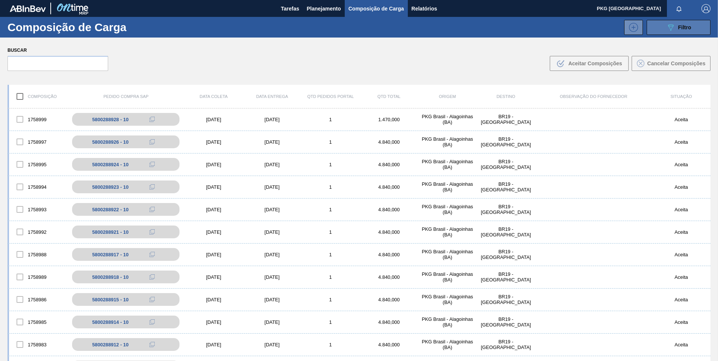
click at [666, 28] on icon "089F7B8B-B2A5-4AFE-B5C0-19BA573D28AC" at bounding box center [670, 27] width 9 height 9
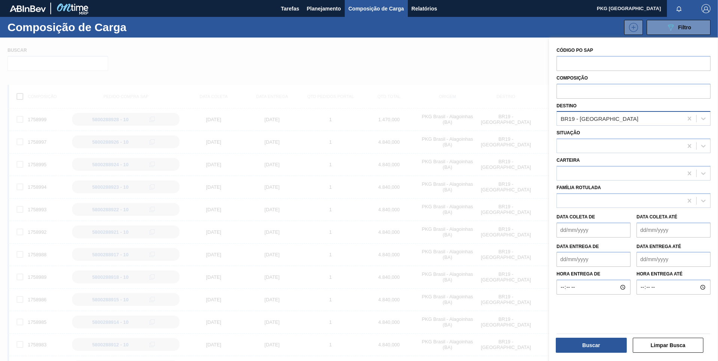
click at [625, 124] on div "BR19 - [GEOGRAPHIC_DATA]" at bounding box center [620, 118] width 126 height 11
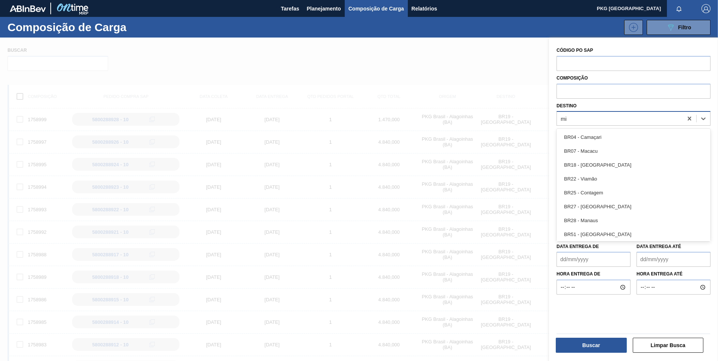
type input "min"
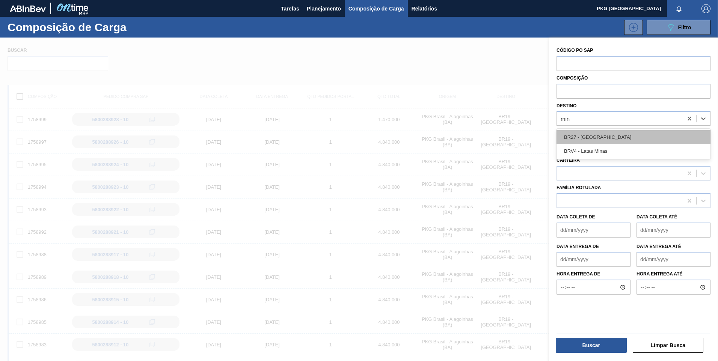
click at [620, 137] on div "BR27 - [GEOGRAPHIC_DATA]" at bounding box center [634, 137] width 154 height 14
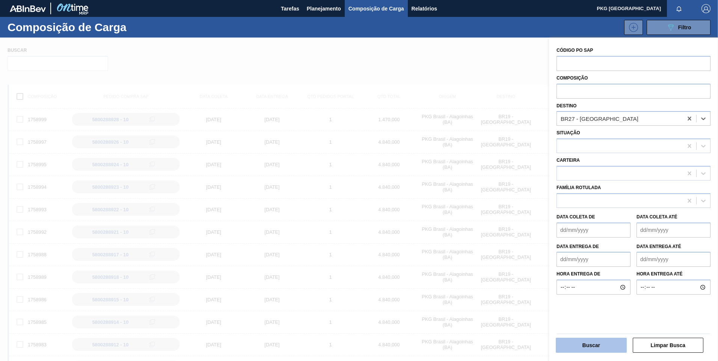
click at [602, 344] on button "Buscar" at bounding box center [591, 345] width 71 height 15
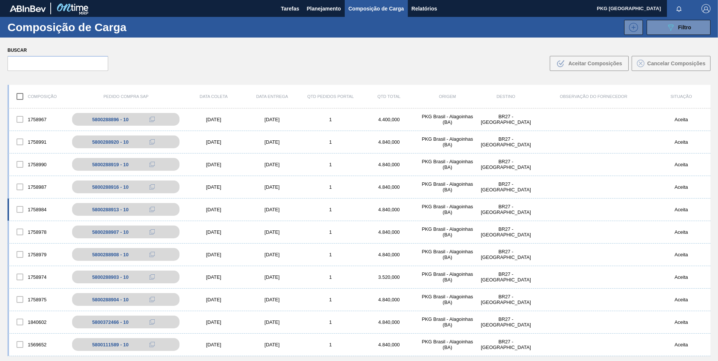
click at [216, 211] on div "[DATE]" at bounding box center [213, 210] width 59 height 6
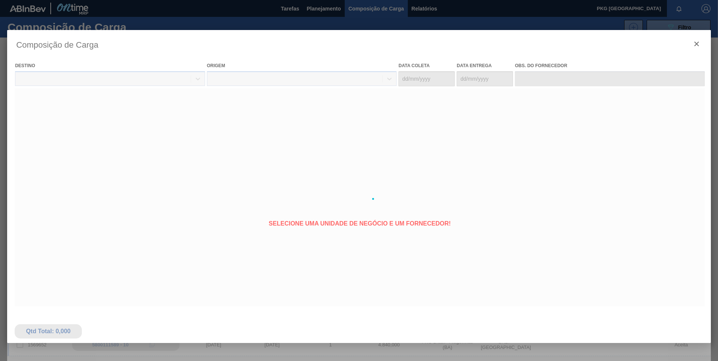
type coleta "[DATE]"
type Entrega "[DATE]"
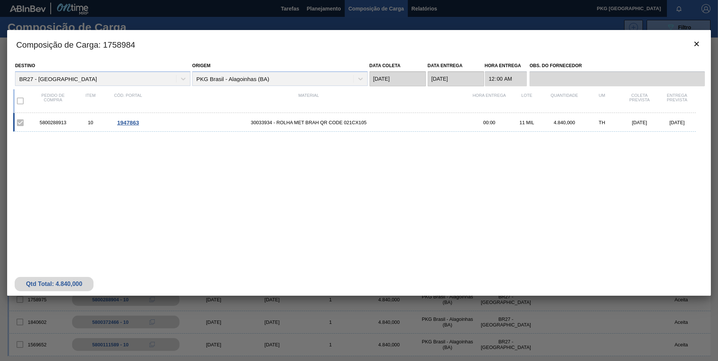
click at [131, 123] on span "1947863" at bounding box center [128, 122] width 22 height 6
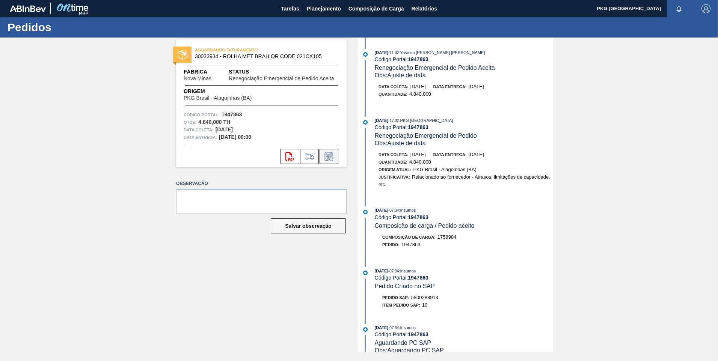
click at [328, 158] on icon at bounding box center [329, 157] width 6 height 5
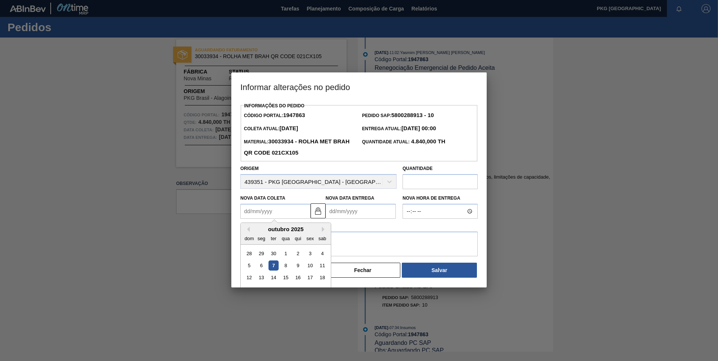
click at [272, 213] on Coleta1947863 "Nova Data Coleta" at bounding box center [275, 211] width 70 height 15
type Coleta1947863 "2"
type Entrega1947863 "[DATE]"
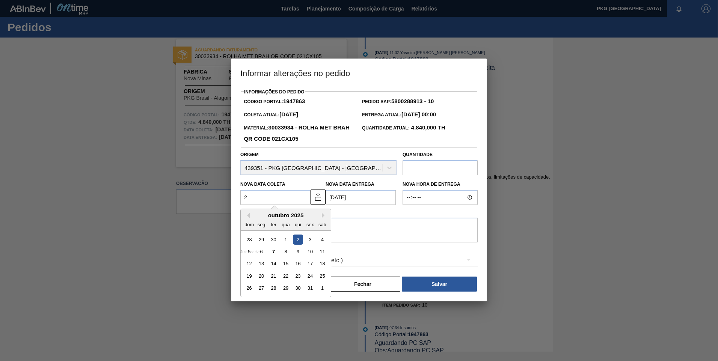
type Coleta1947863 "28"
type Entrega1947863 "[DATE]"
click at [273, 289] on div "28" at bounding box center [274, 289] width 10 height 10
type Coleta1947863 "[DATE]"
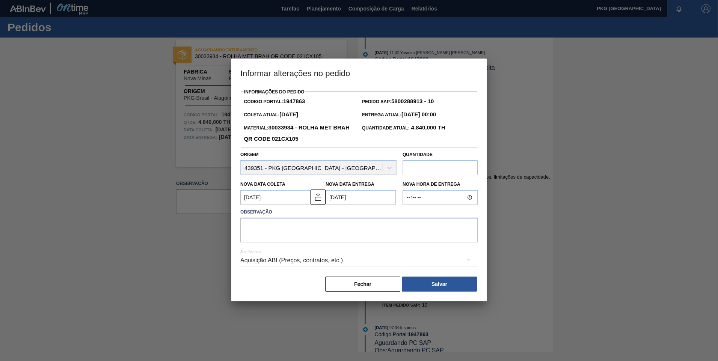
click at [266, 229] on textarea at bounding box center [358, 230] width 237 height 25
type textarea "Antecipação de data"
click at [278, 260] on div "Aquisição ABI (Preços, contratos, etc.)" at bounding box center [358, 260] width 237 height 21
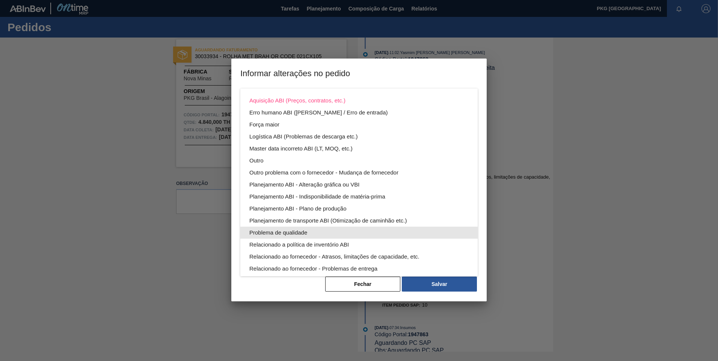
click at [278, 236] on div "Problema de qualidade" at bounding box center [358, 233] width 219 height 12
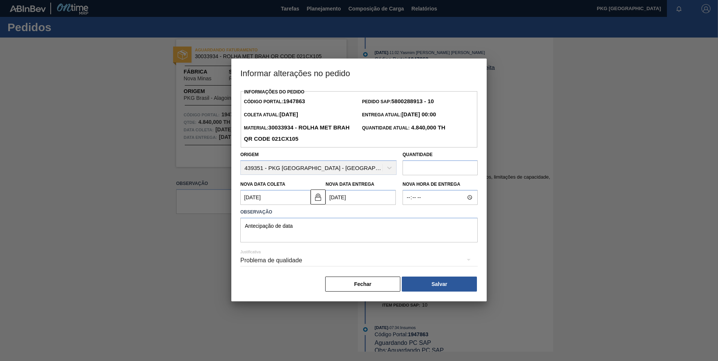
click at [279, 262] on div "Problema de qualidade" at bounding box center [358, 260] width 237 height 21
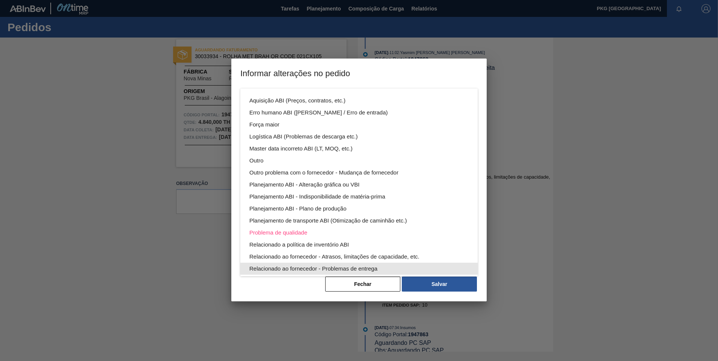
scroll to position [41, 0]
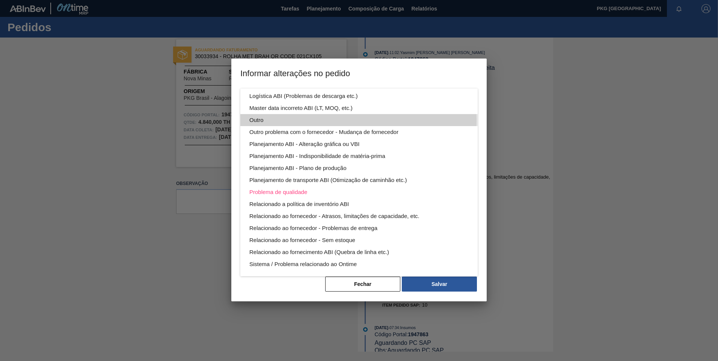
click at [259, 120] on div "Outro" at bounding box center [358, 120] width 219 height 12
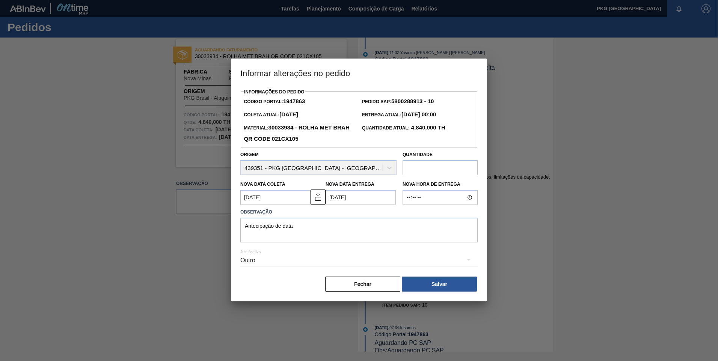
click at [277, 262] on div "Outro" at bounding box center [358, 260] width 237 height 21
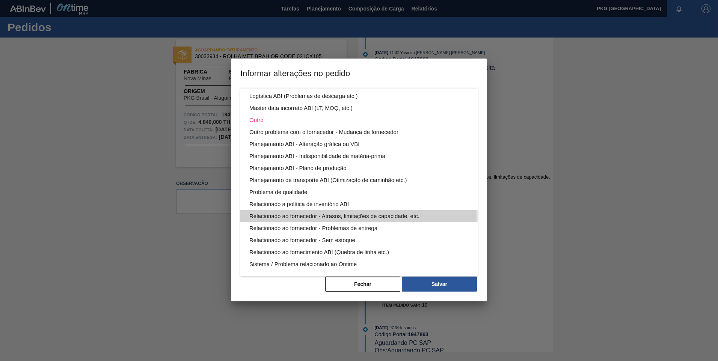
click at [281, 217] on div "Relacionado ao fornecedor - Atrasos, limitações de capacidade, etc." at bounding box center [358, 216] width 219 height 12
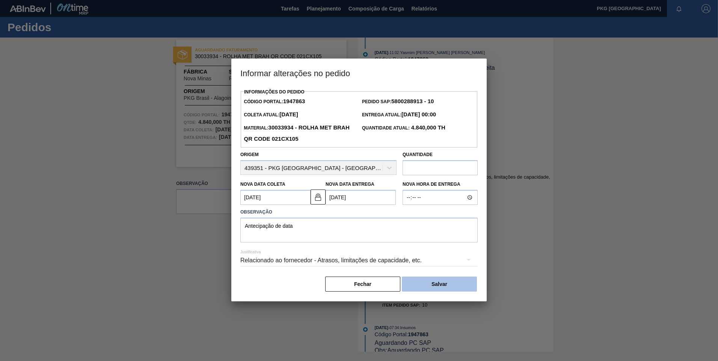
click at [452, 286] on button "Salvar" at bounding box center [439, 284] width 75 height 15
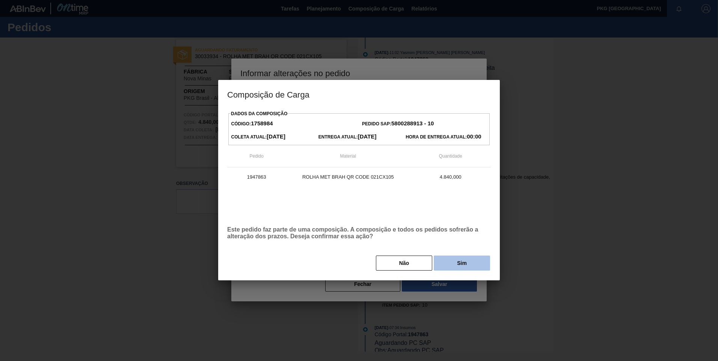
click at [454, 260] on button "Sim" at bounding box center [462, 263] width 56 height 15
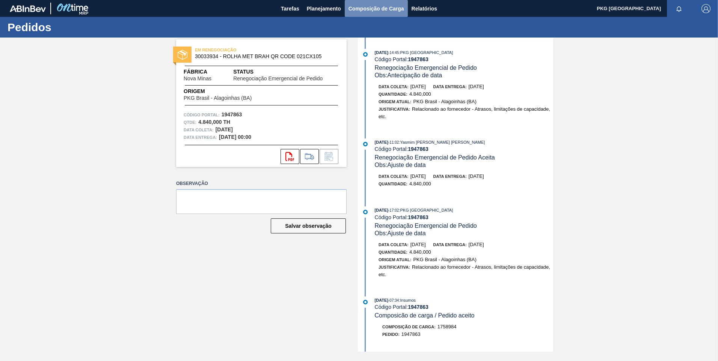
click at [371, 5] on span "Composição de Carga" at bounding box center [376, 8] width 56 height 9
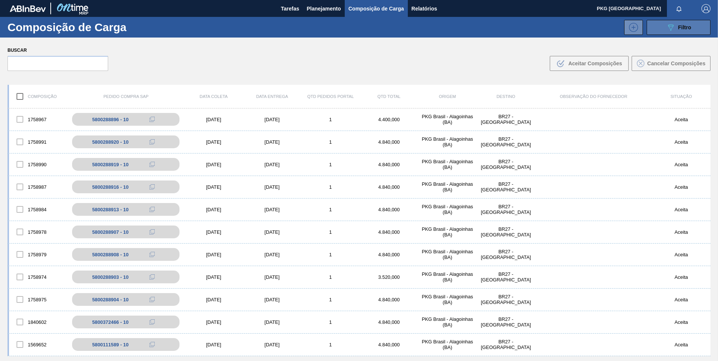
click at [676, 29] on div "089F7B8B-B2A5-4AFE-B5C0-19BA573D28AC Filtro" at bounding box center [678, 27] width 25 height 9
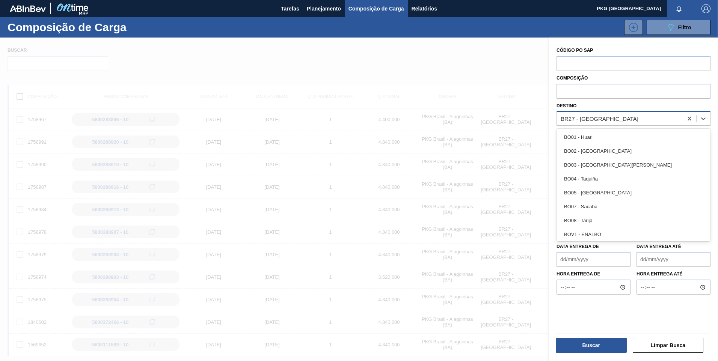
click at [609, 118] on div "BR27 - [GEOGRAPHIC_DATA]" at bounding box center [600, 119] width 78 height 6
type input "rio"
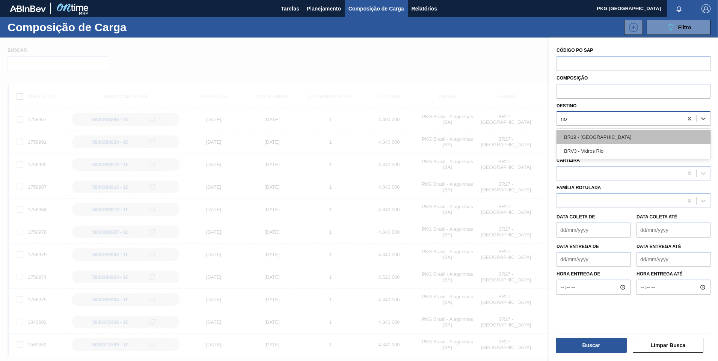
click at [611, 136] on div "BR19 - [GEOGRAPHIC_DATA]" at bounding box center [634, 137] width 154 height 14
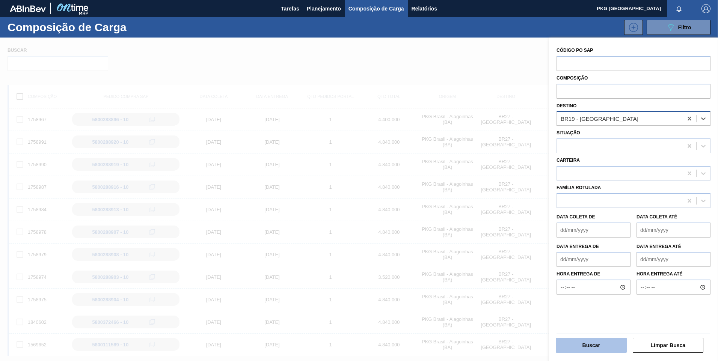
click at [604, 345] on button "Buscar" at bounding box center [591, 345] width 71 height 15
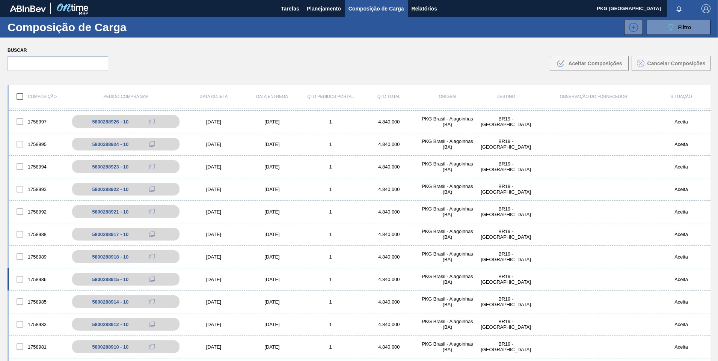
scroll to position [38, 0]
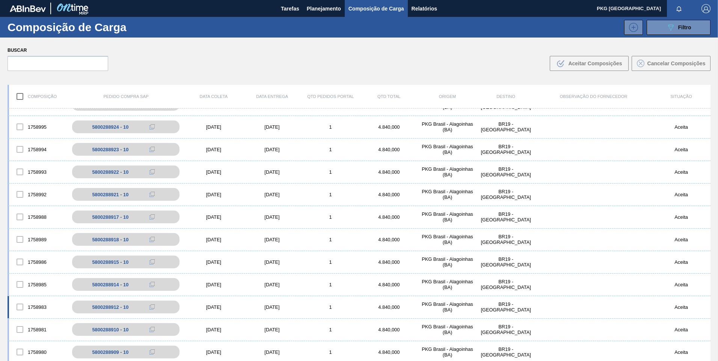
click at [210, 310] on div "[DATE]" at bounding box center [213, 308] width 59 height 6
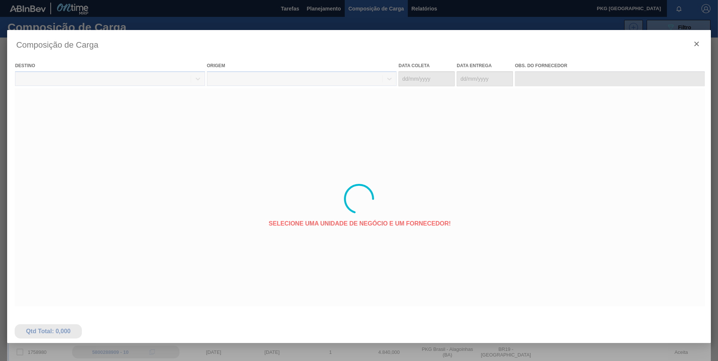
type coleta "[DATE]"
type Entrega "[DATE]"
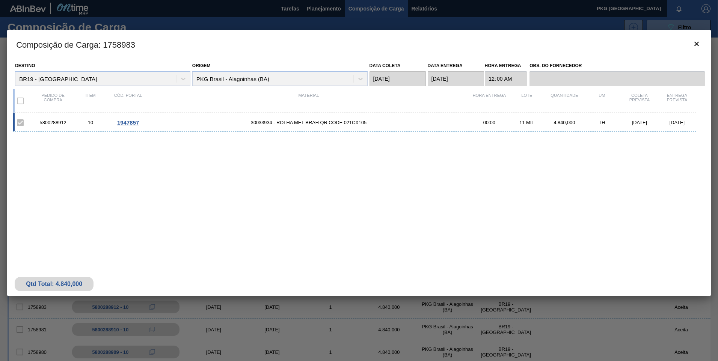
click at [129, 124] on span "1947857" at bounding box center [128, 122] width 22 height 6
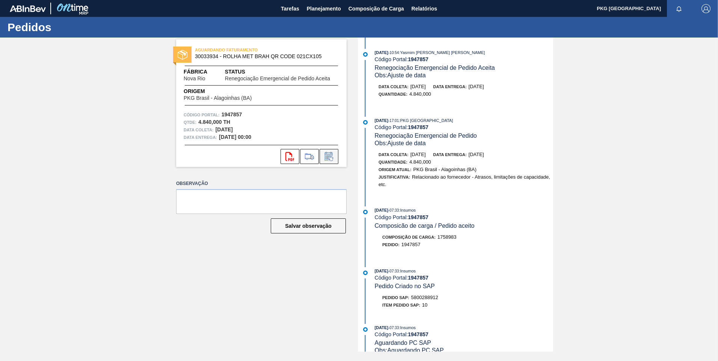
click at [331, 160] on icon at bounding box center [329, 156] width 12 height 9
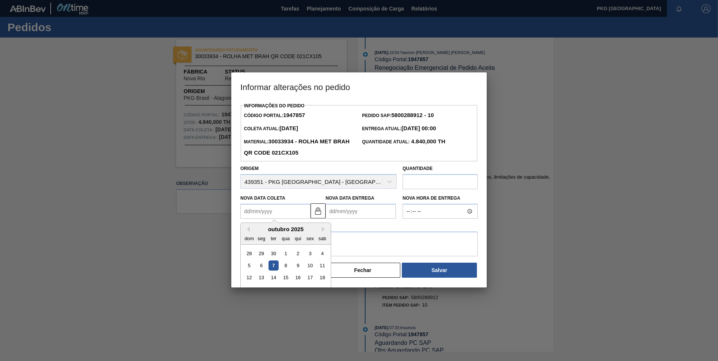
click at [271, 213] on Coleta1947857 "Nova Data Coleta" at bounding box center [275, 211] width 70 height 15
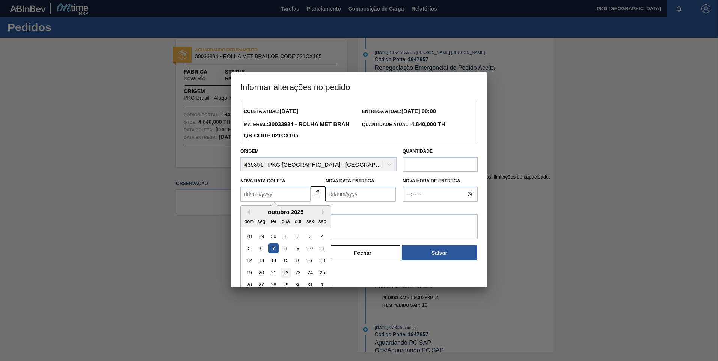
scroll to position [25, 0]
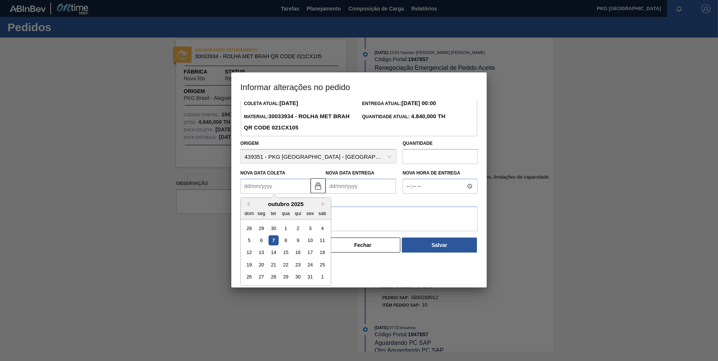
drag, startPoint x: 138, startPoint y: 238, endPoint x: 158, endPoint y: 240, distance: 19.6
click at [139, 238] on div at bounding box center [359, 180] width 718 height 361
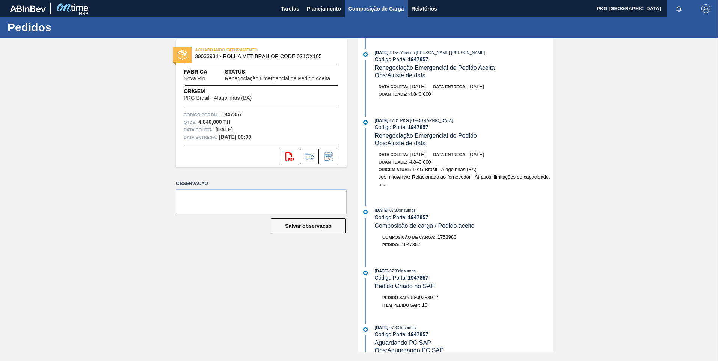
click at [368, 2] on button "Composição de Carga" at bounding box center [376, 8] width 63 height 17
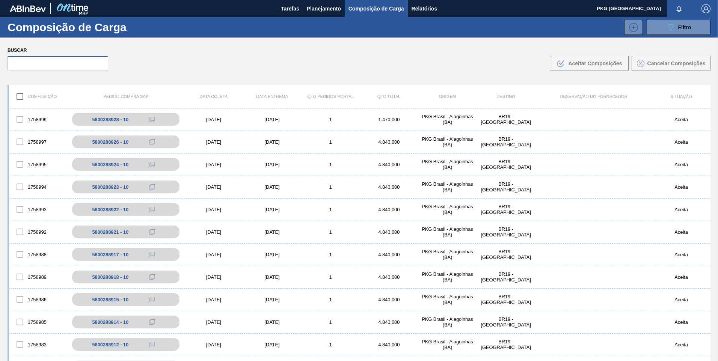
click at [75, 61] on input "text" at bounding box center [58, 63] width 101 height 15
paste input "5800288913"
type input "5"
click at [671, 30] on icon "089F7B8B-B2A5-4AFE-B5C0-19BA573D28AC" at bounding box center [670, 27] width 9 height 9
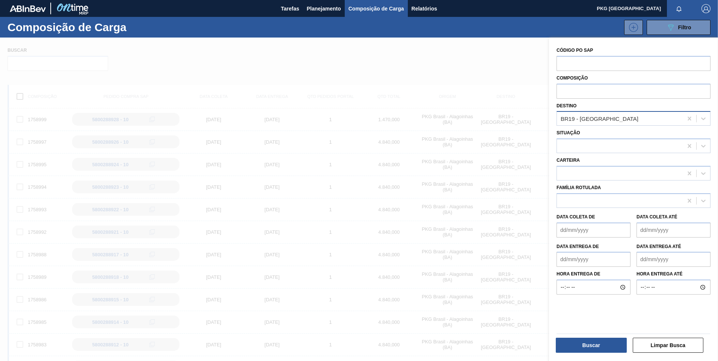
click at [603, 121] on div "BR19 - [GEOGRAPHIC_DATA]" at bounding box center [620, 118] width 126 height 11
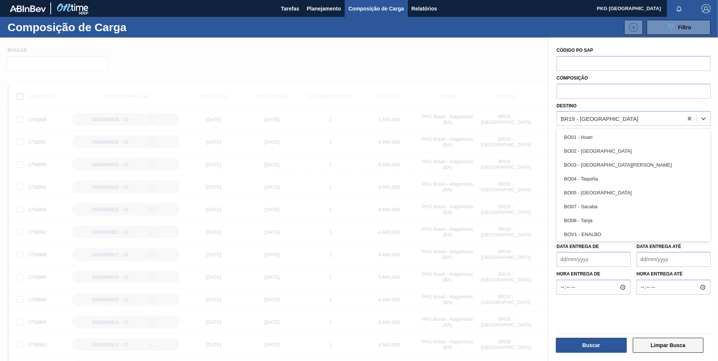
click at [669, 340] on button "Limpar Busca" at bounding box center [668, 345] width 71 height 15
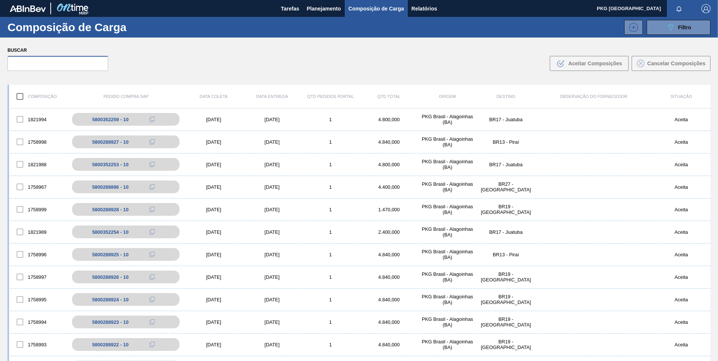
click at [69, 62] on input "text" at bounding box center [58, 63] width 101 height 15
paste input "5800288913"
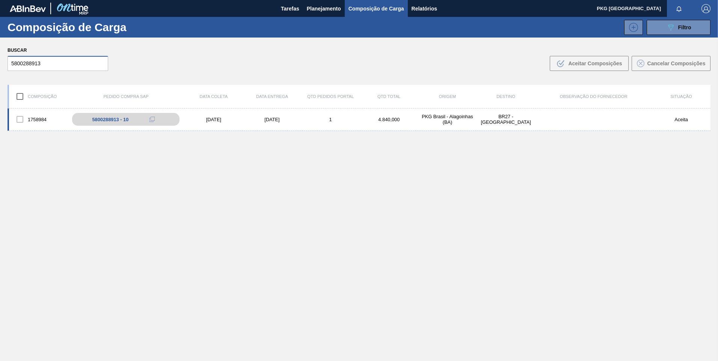
type input "5800288913"
click at [283, 118] on div "[DATE]" at bounding box center [272, 120] width 59 height 6
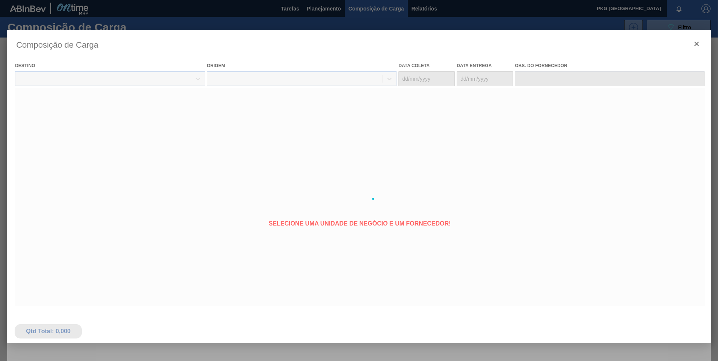
type coleta "[DATE]"
type Entrega "[DATE]"
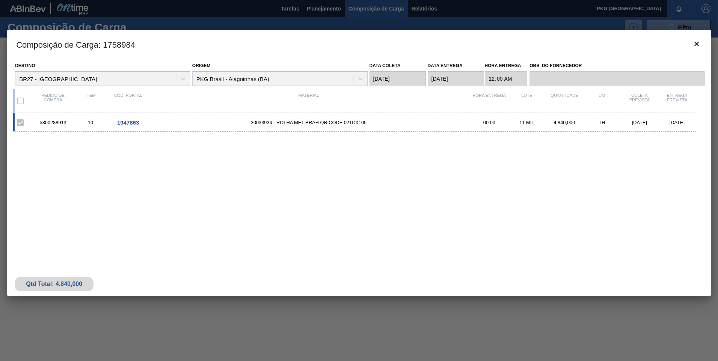
click at [125, 123] on span "1947863" at bounding box center [128, 122] width 22 height 6
